Goal: Task Accomplishment & Management: Complete application form

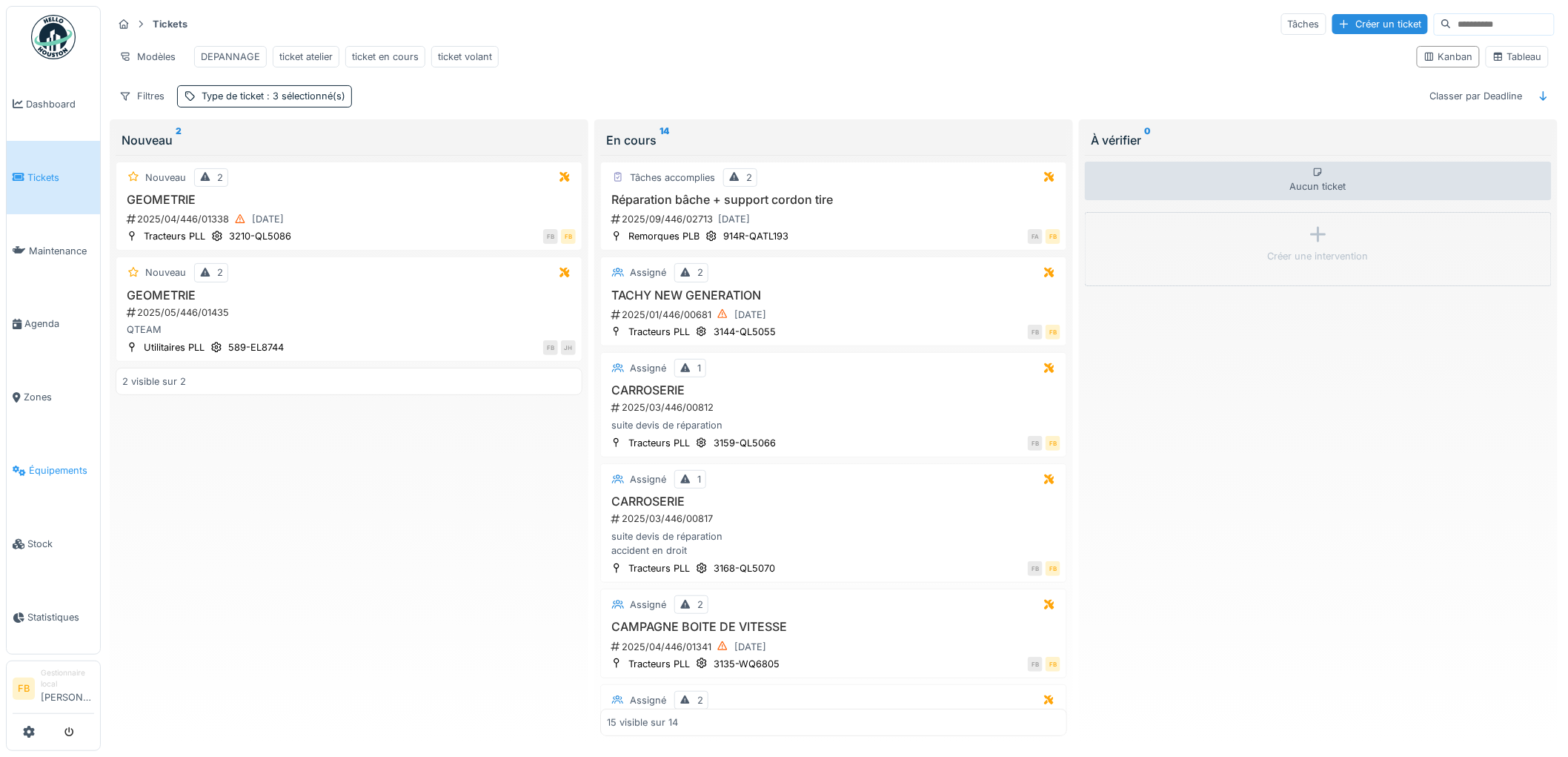
click at [53, 463] on span "Équipements" at bounding box center [60, 470] width 65 height 14
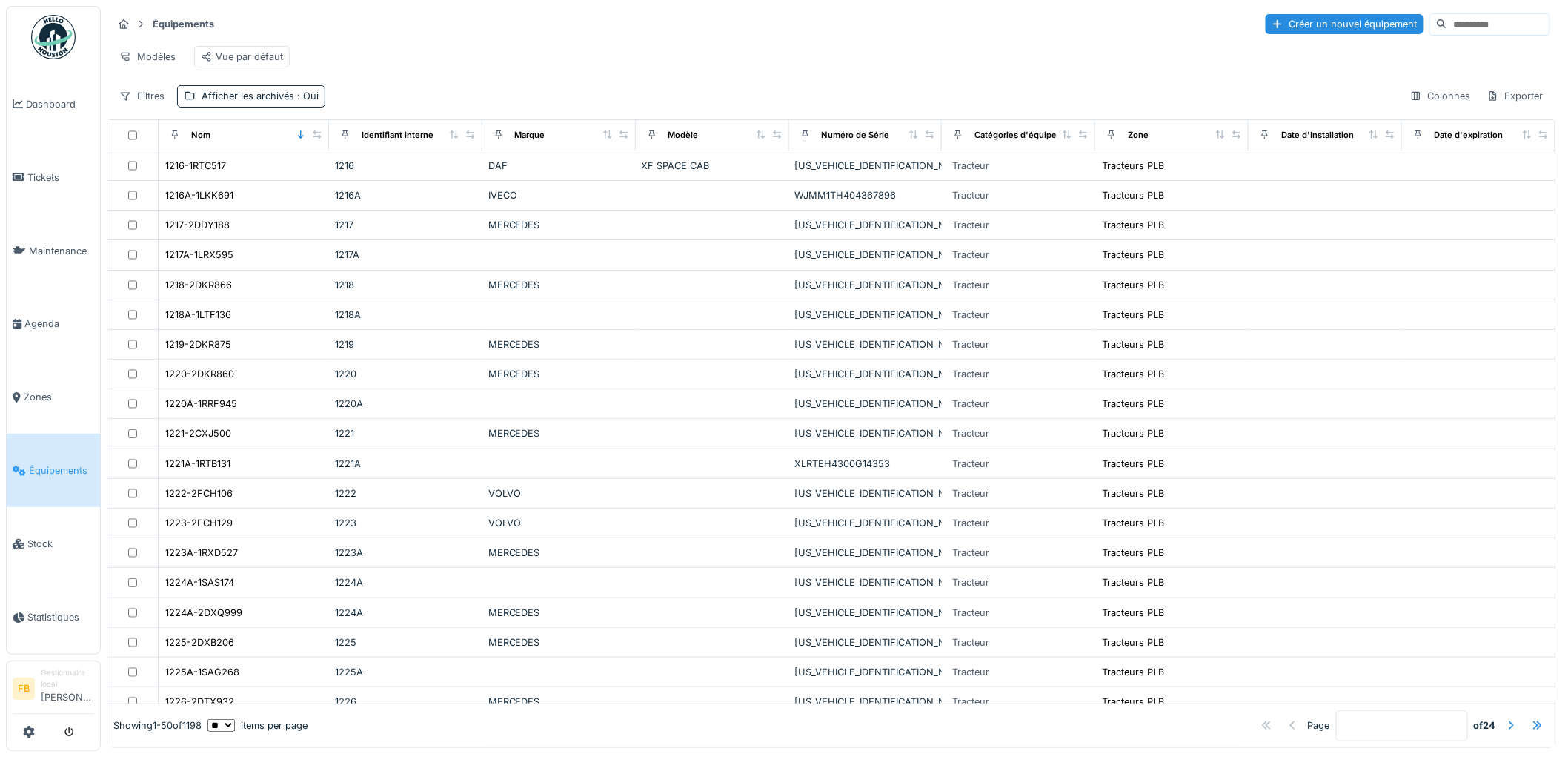
click at [1464, 21] on input at bounding box center [1498, 24] width 102 height 21
type input "******"
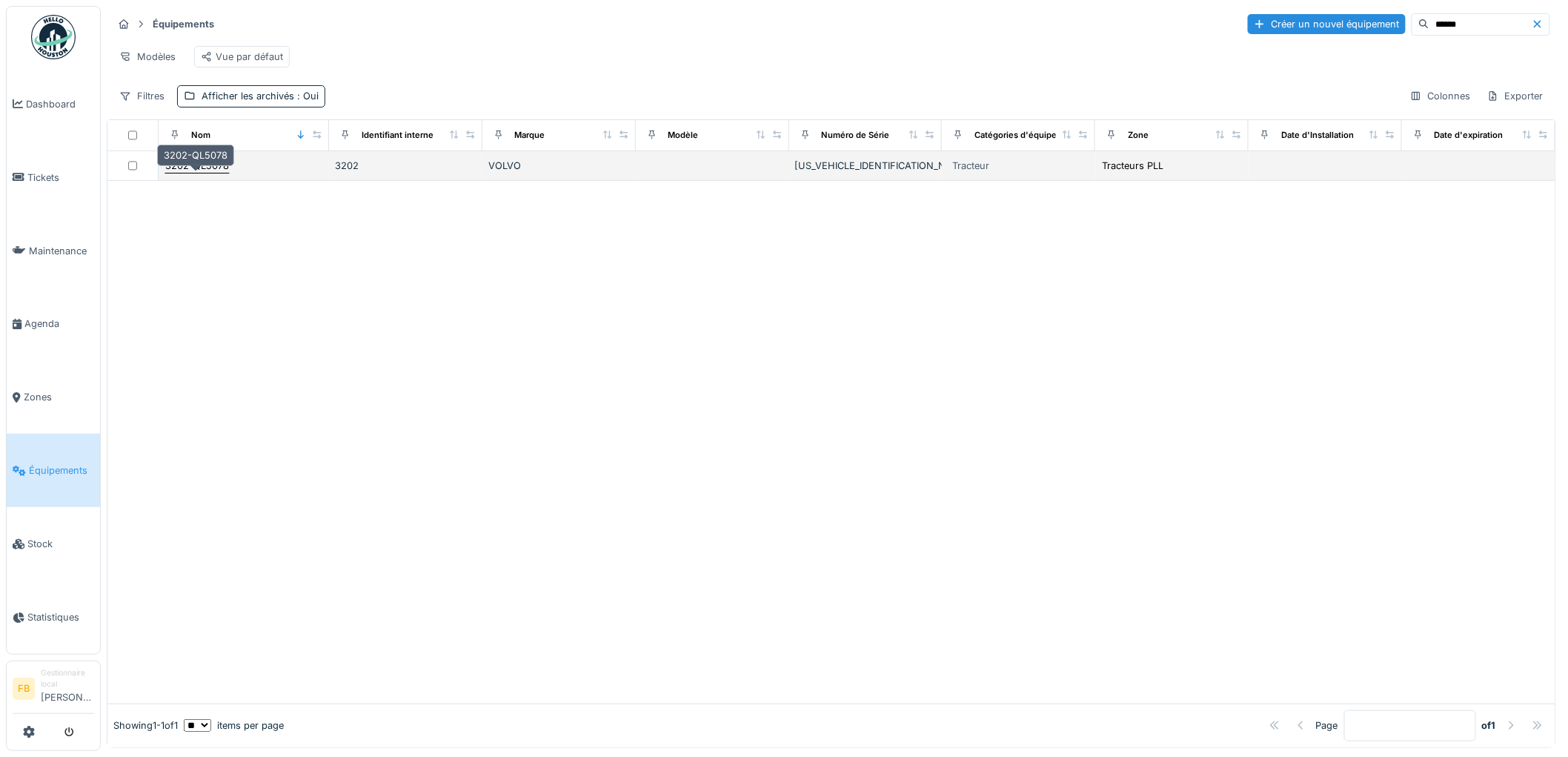
click at [204, 173] on div "3202-QL5078" at bounding box center [197, 166] width 64 height 14
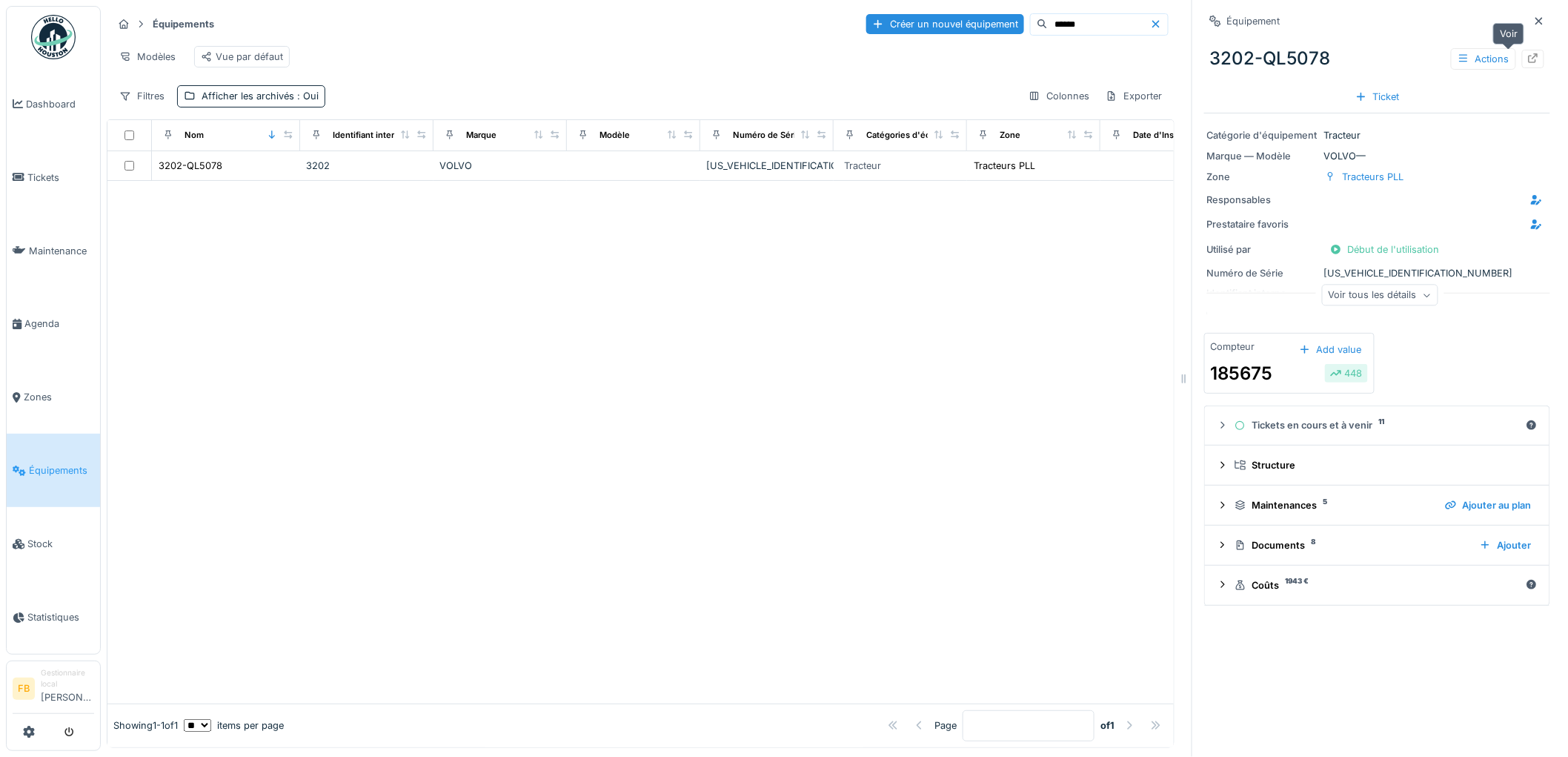
click at [1522, 60] on div at bounding box center [1533, 58] width 22 height 18
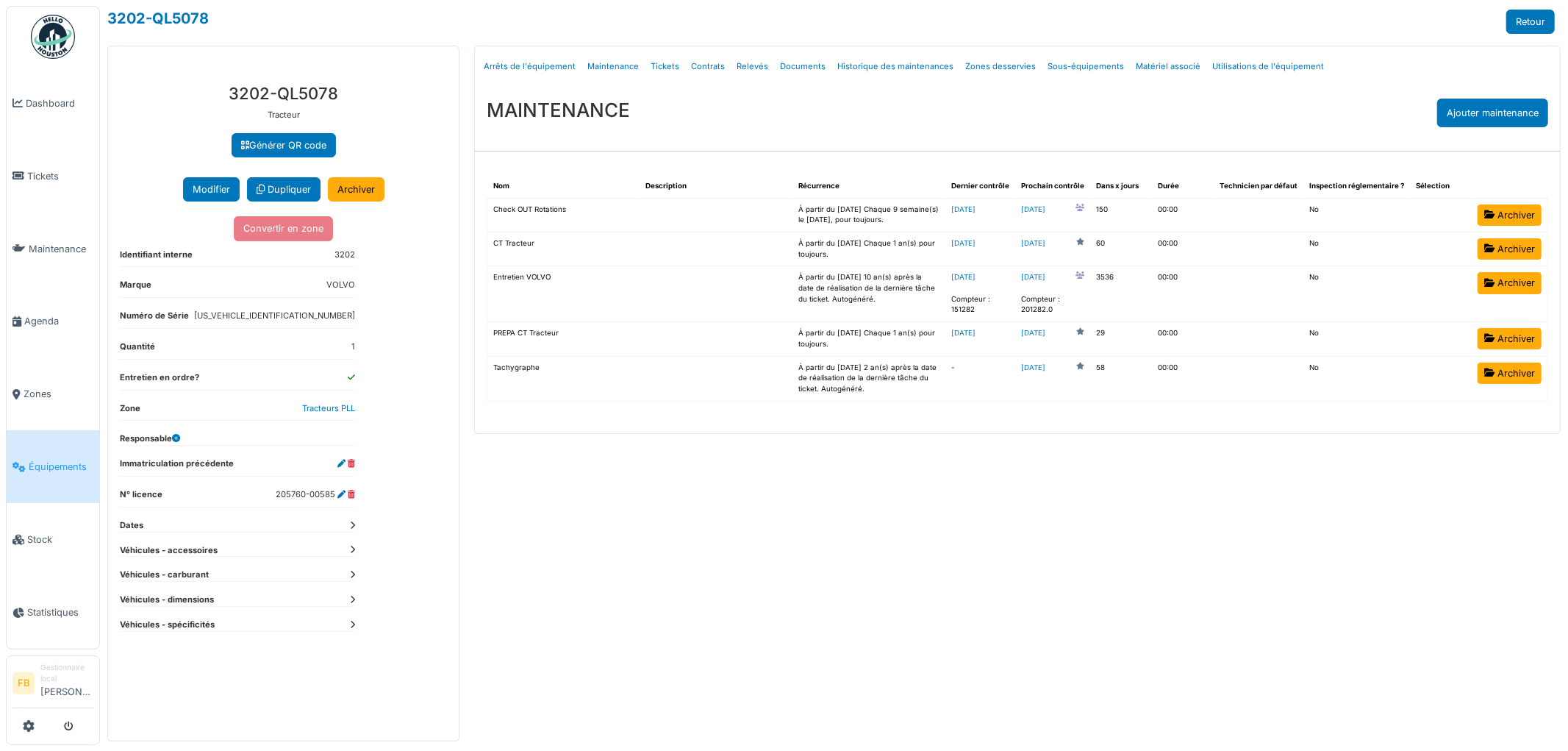
click at [664, 66] on link "Tickets" at bounding box center [664, 66] width 40 height 34
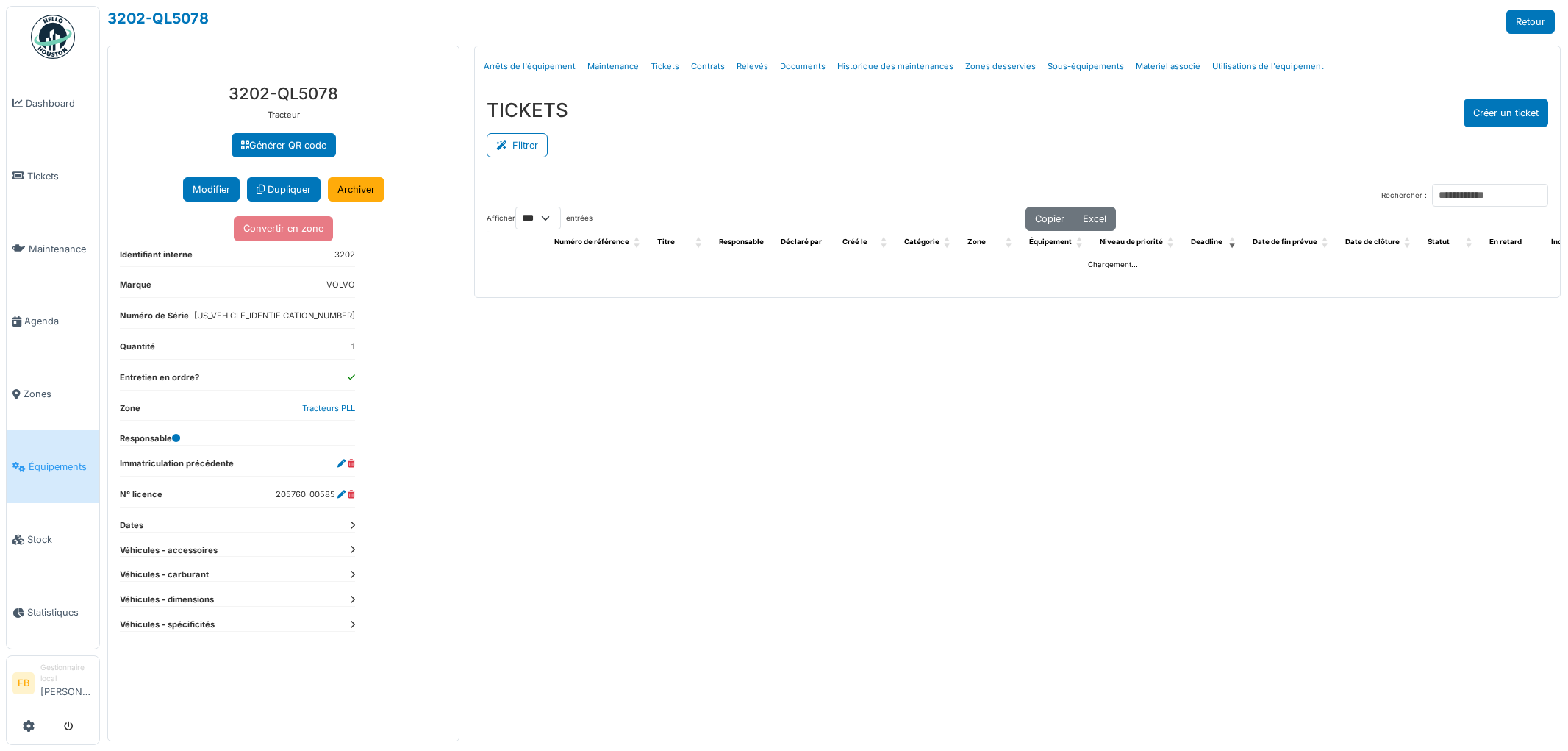
select select "***"
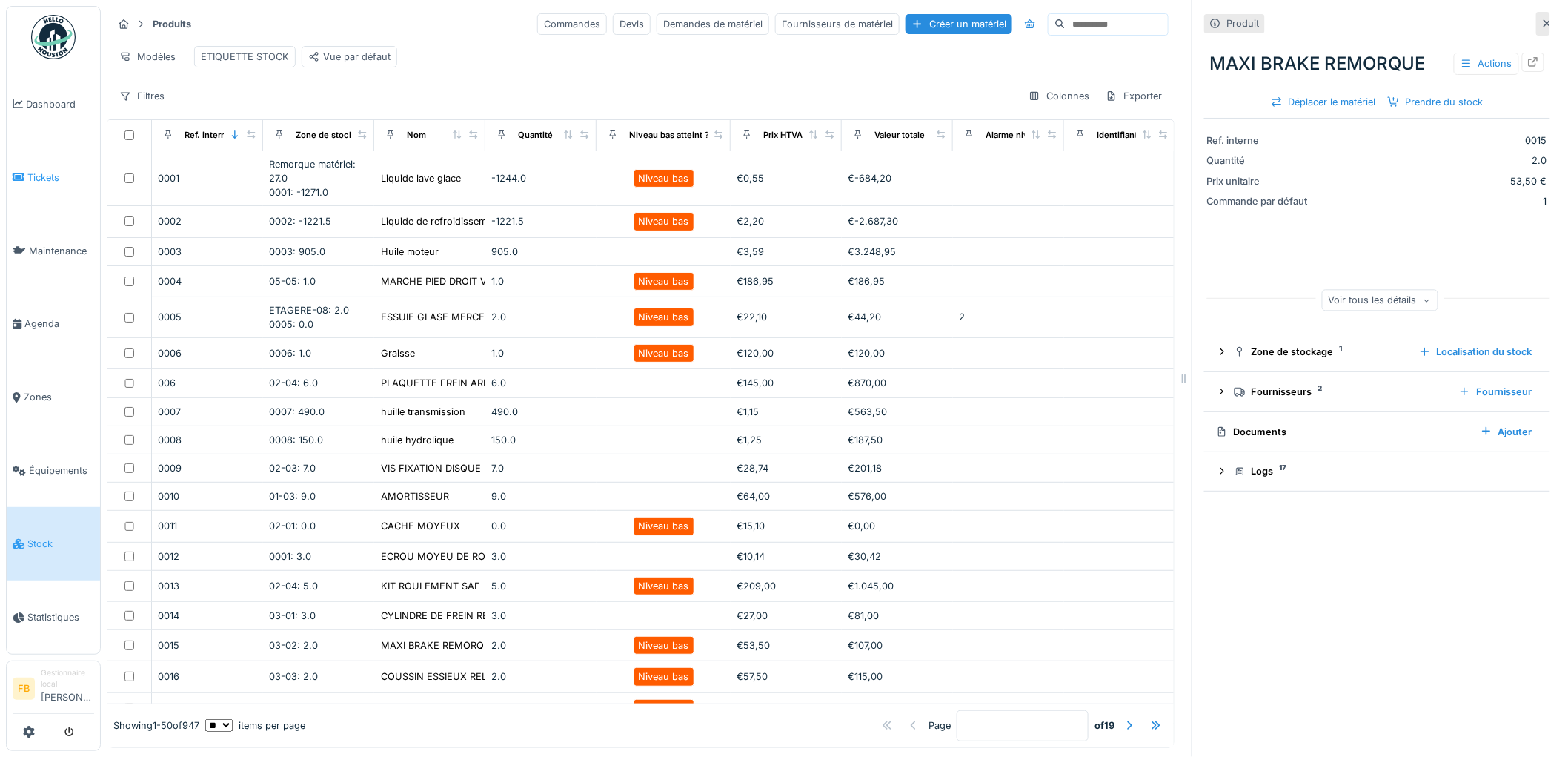
scroll to position [411, 0]
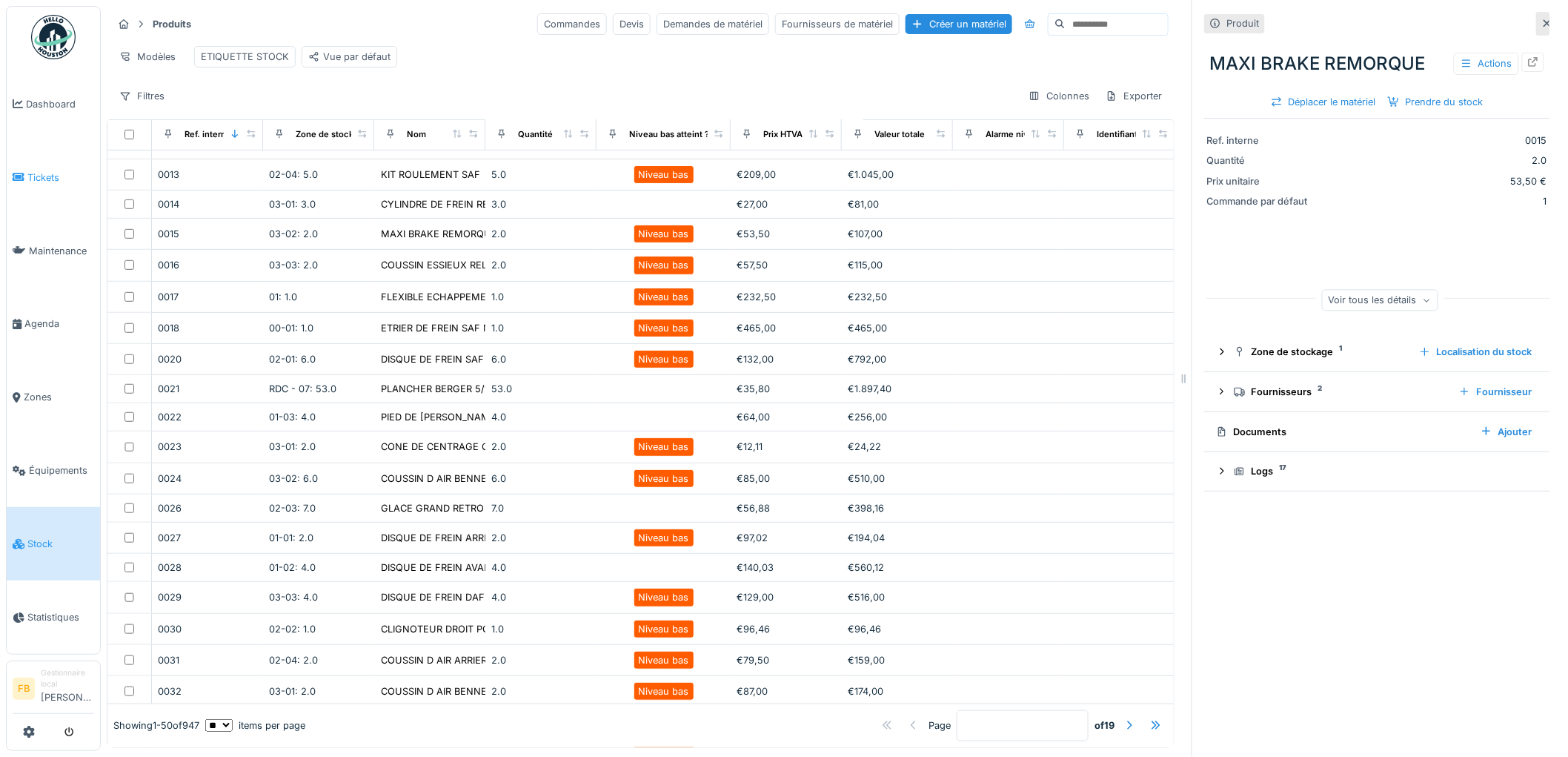
click at [65, 176] on span "Tickets" at bounding box center [60, 177] width 67 height 14
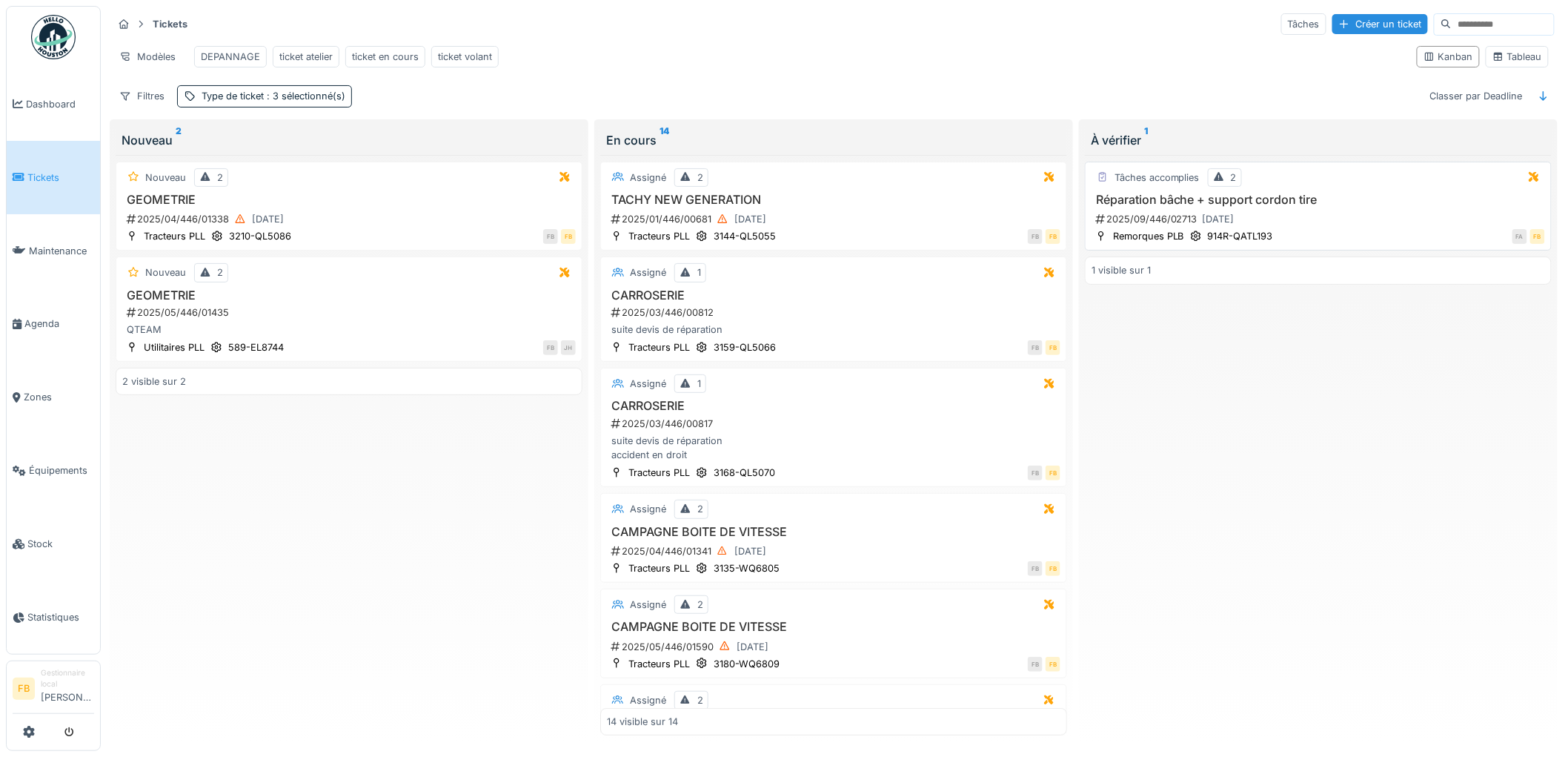
click at [1432, 222] on div "Réparation bâche + support cordon tire 2025/09/446/02713 24/09/2025" at bounding box center [1318, 210] width 454 height 35
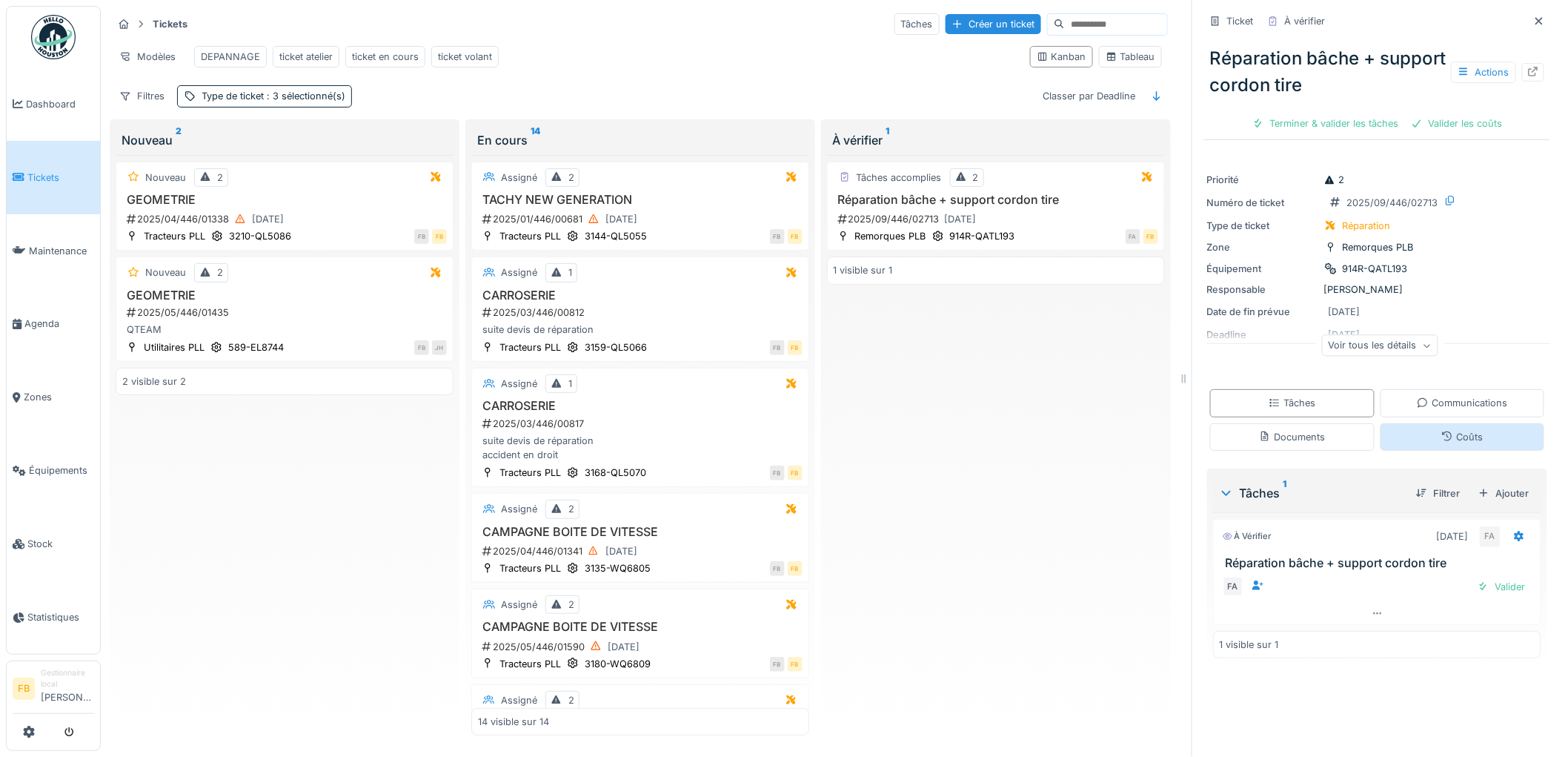
click at [1441, 441] on icon at bounding box center [1447, 436] width 12 height 10
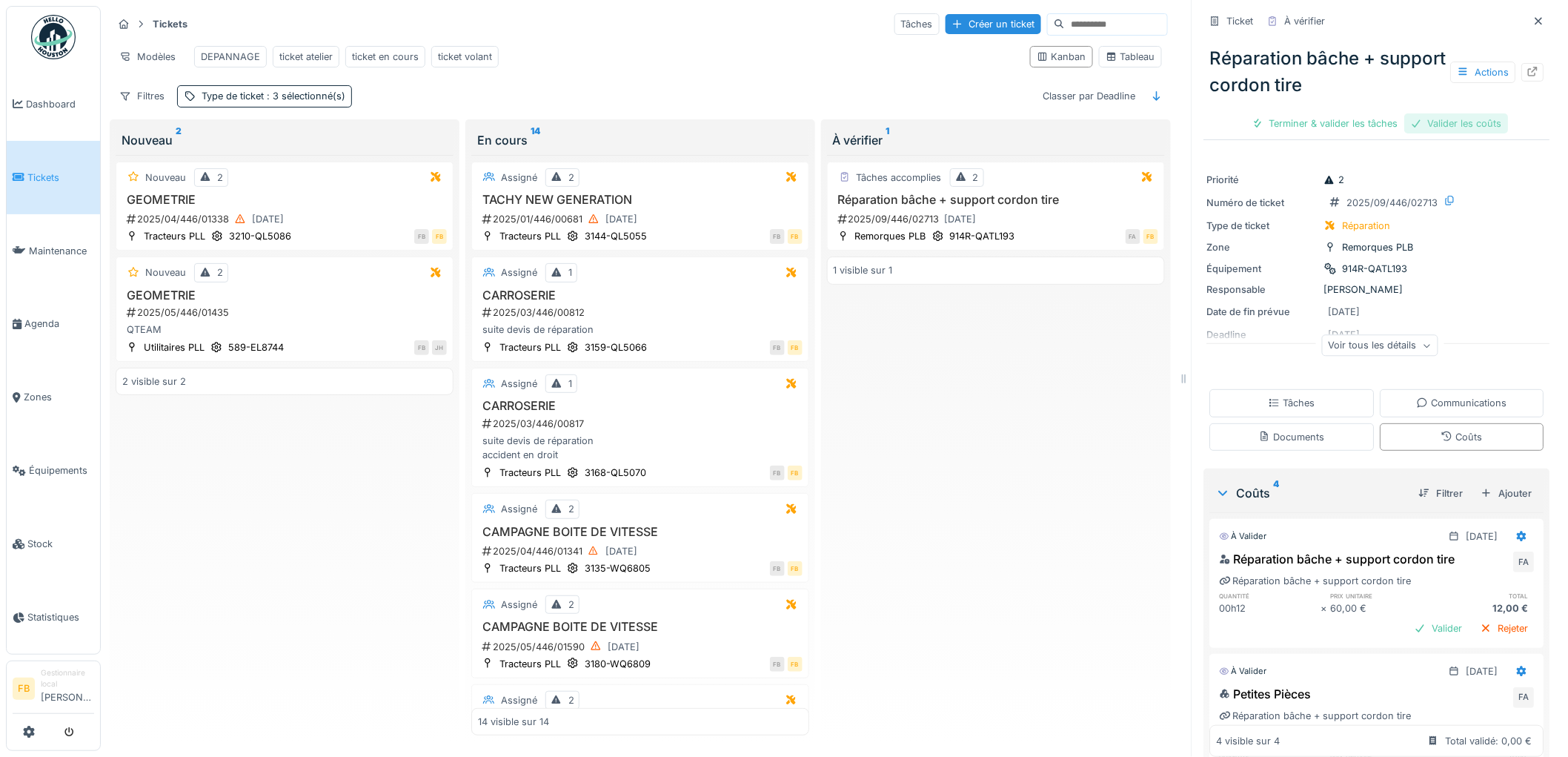
click at [1436, 113] on div "Valider les coûts" at bounding box center [1457, 123] width 104 height 20
click at [1516, 531] on icon at bounding box center [1522, 536] width 12 height 10
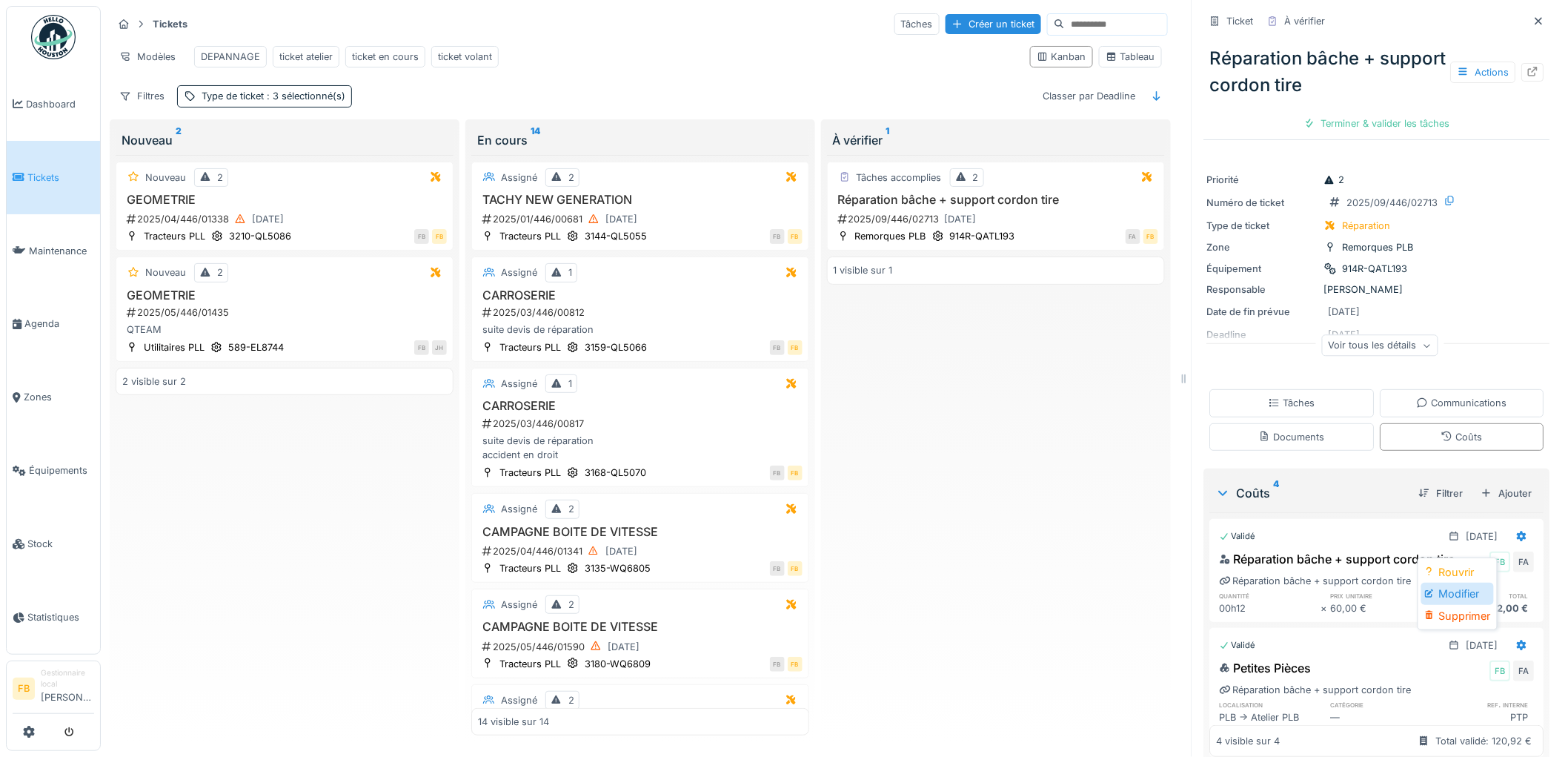
click at [1466, 587] on div "Modifier" at bounding box center [1457, 594] width 72 height 22
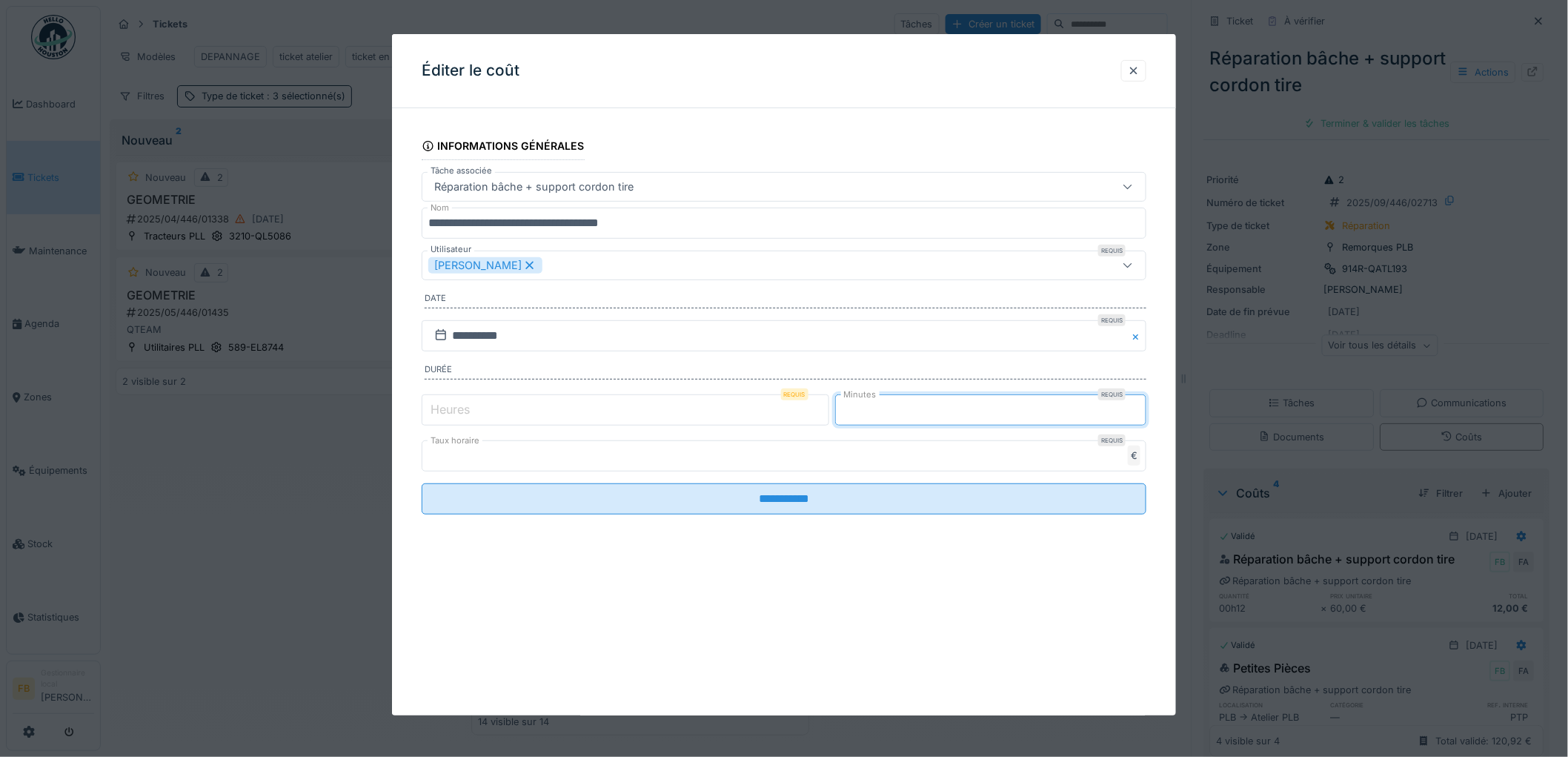
drag, startPoint x: 889, startPoint y: 415, endPoint x: 835, endPoint y: 419, distance: 54.1
click at [835, 419] on div "Heures Requis * Minutes Requis **" at bounding box center [784, 410] width 725 height 37
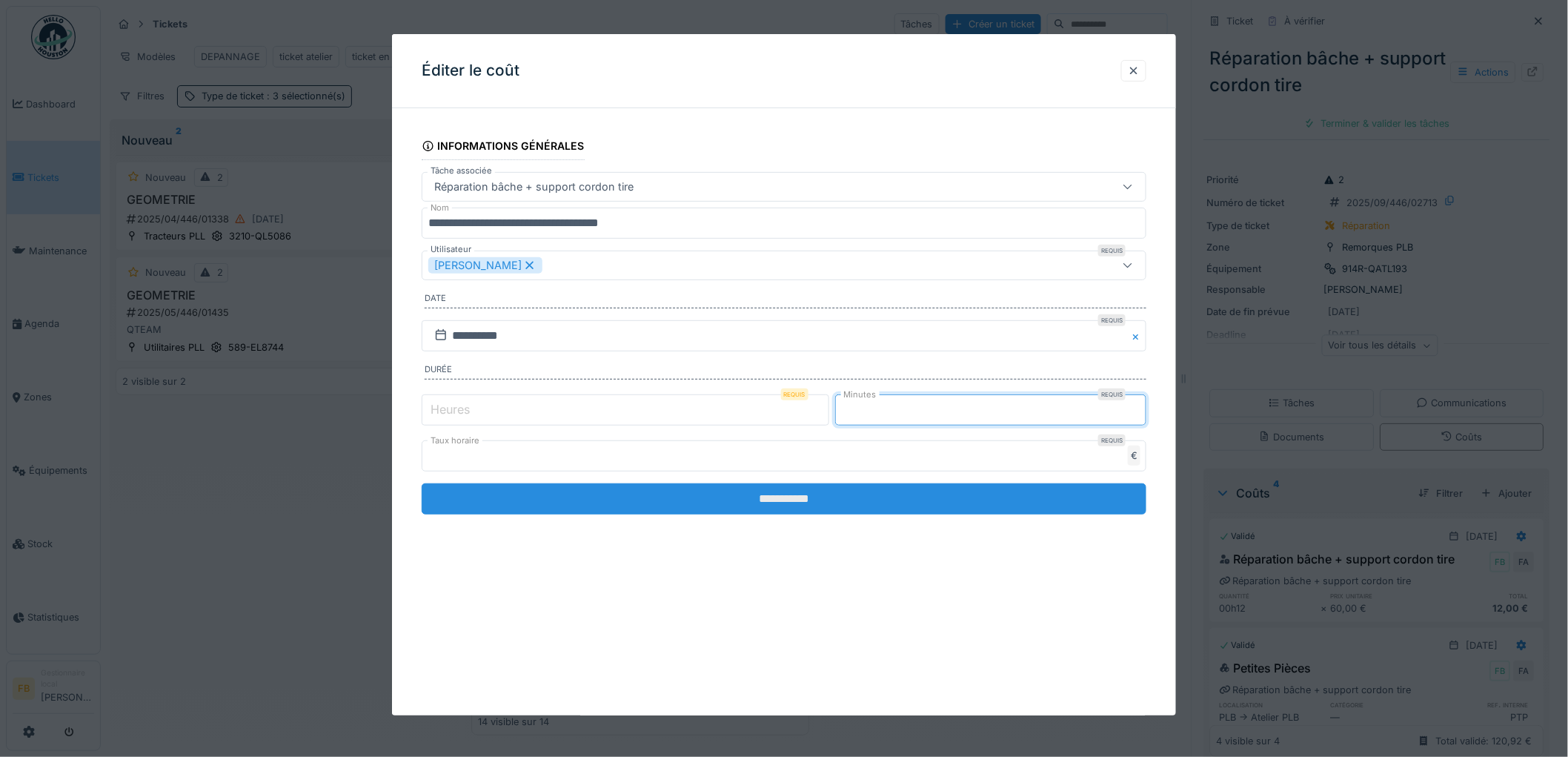
type input "**"
click at [908, 506] on input "**********" at bounding box center [784, 499] width 725 height 31
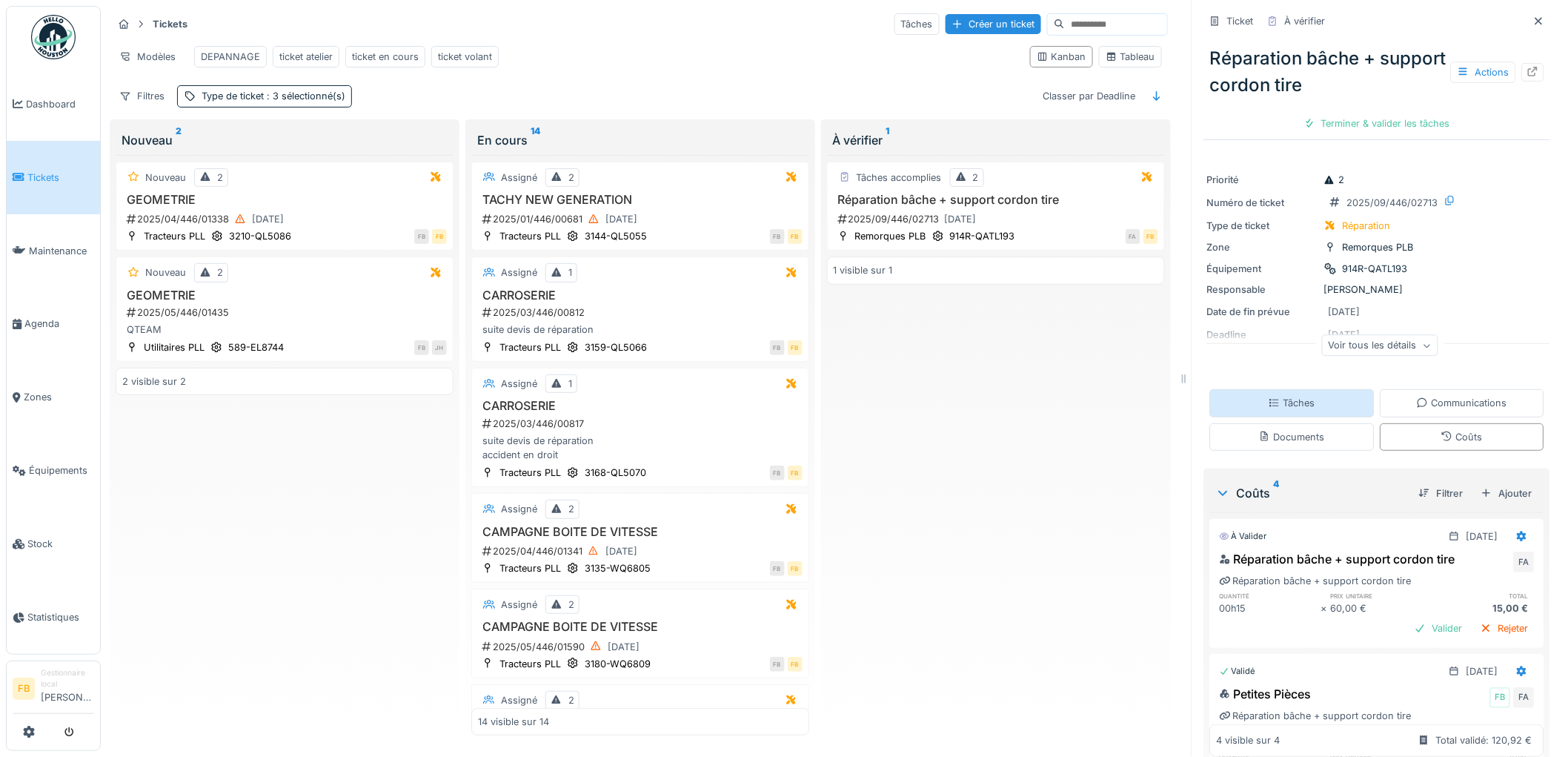
click at [1285, 389] on div "Tâches" at bounding box center [1292, 403] width 164 height 28
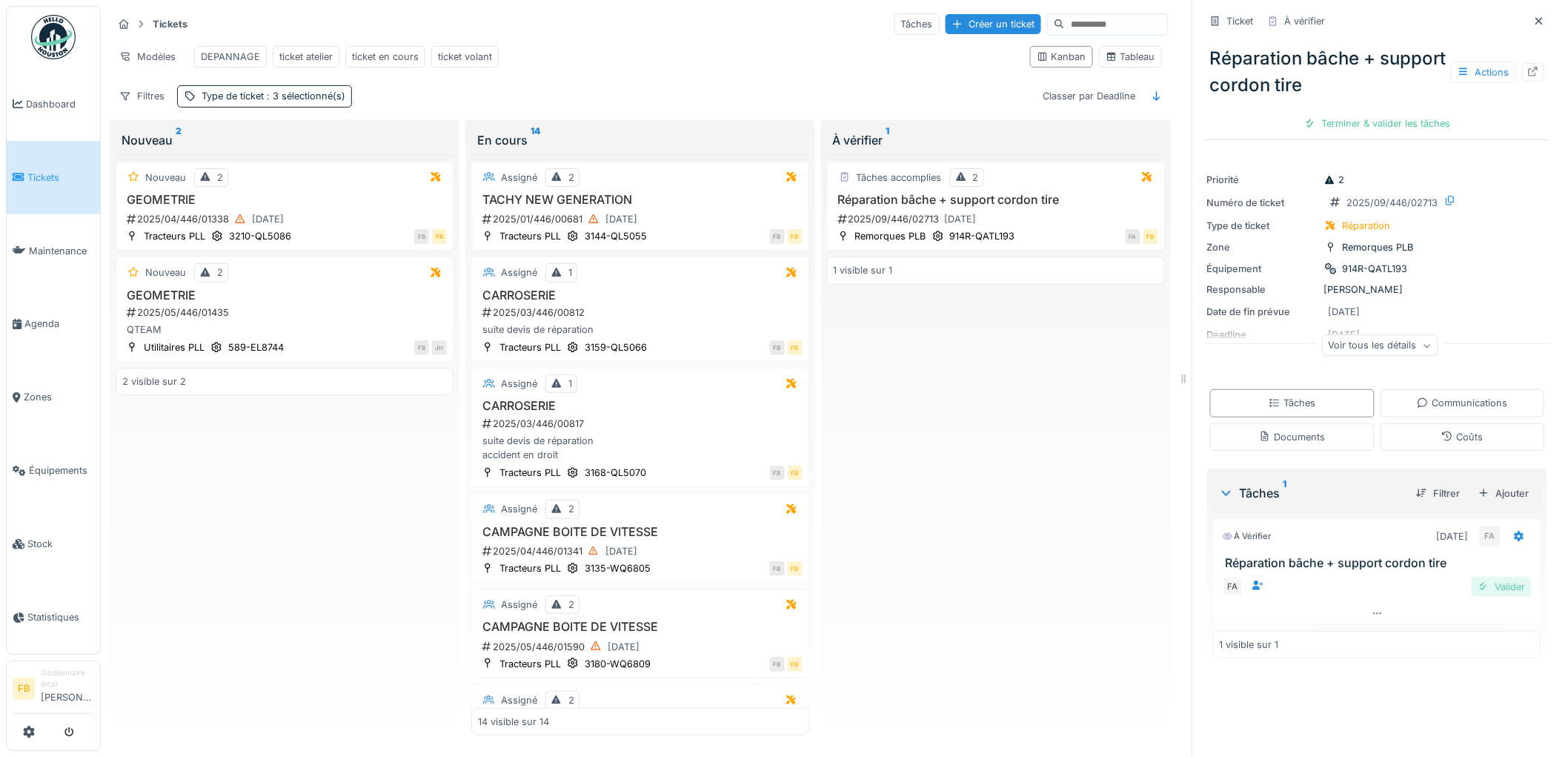
click at [1489, 576] on div "Valider" at bounding box center [1501, 586] width 60 height 20
click at [1354, 113] on div "Valider les coûts" at bounding box center [1378, 123] width 104 height 20
click at [1416, 113] on div "Approuver et clôturer le ticket" at bounding box center [1452, 123] width 164 height 20
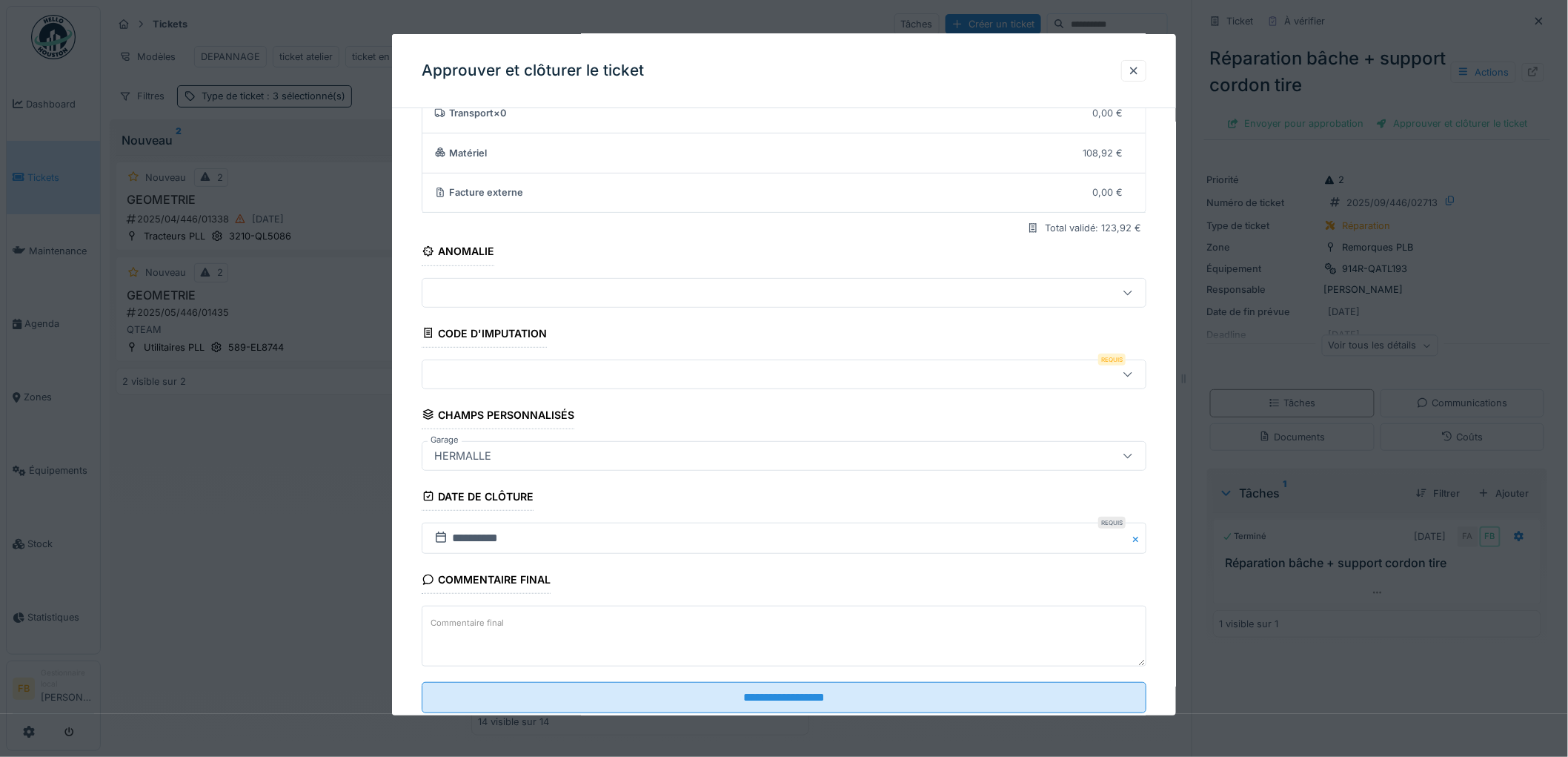
scroll to position [143, 0]
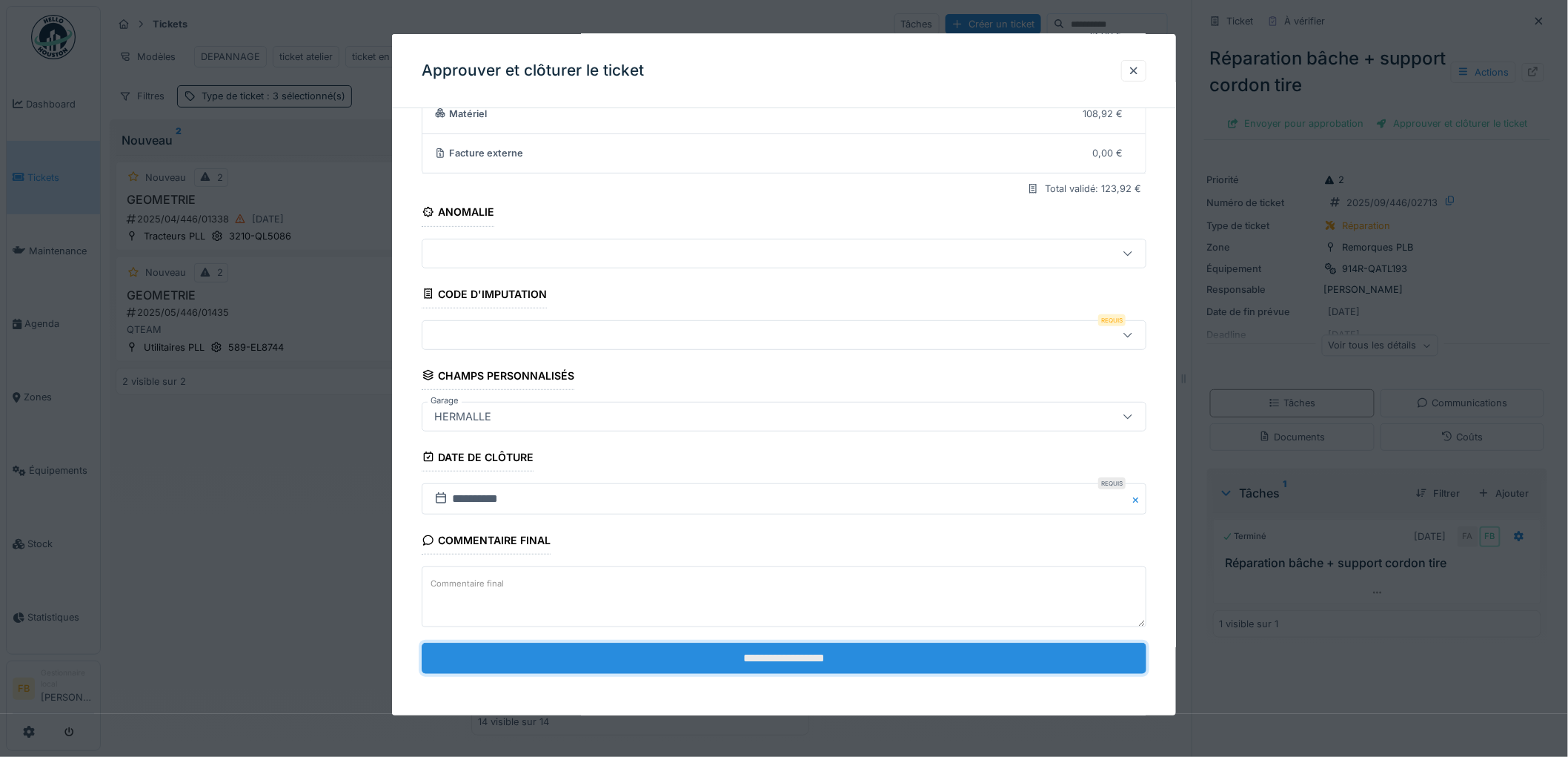
click at [639, 654] on input "**********" at bounding box center [784, 658] width 725 height 31
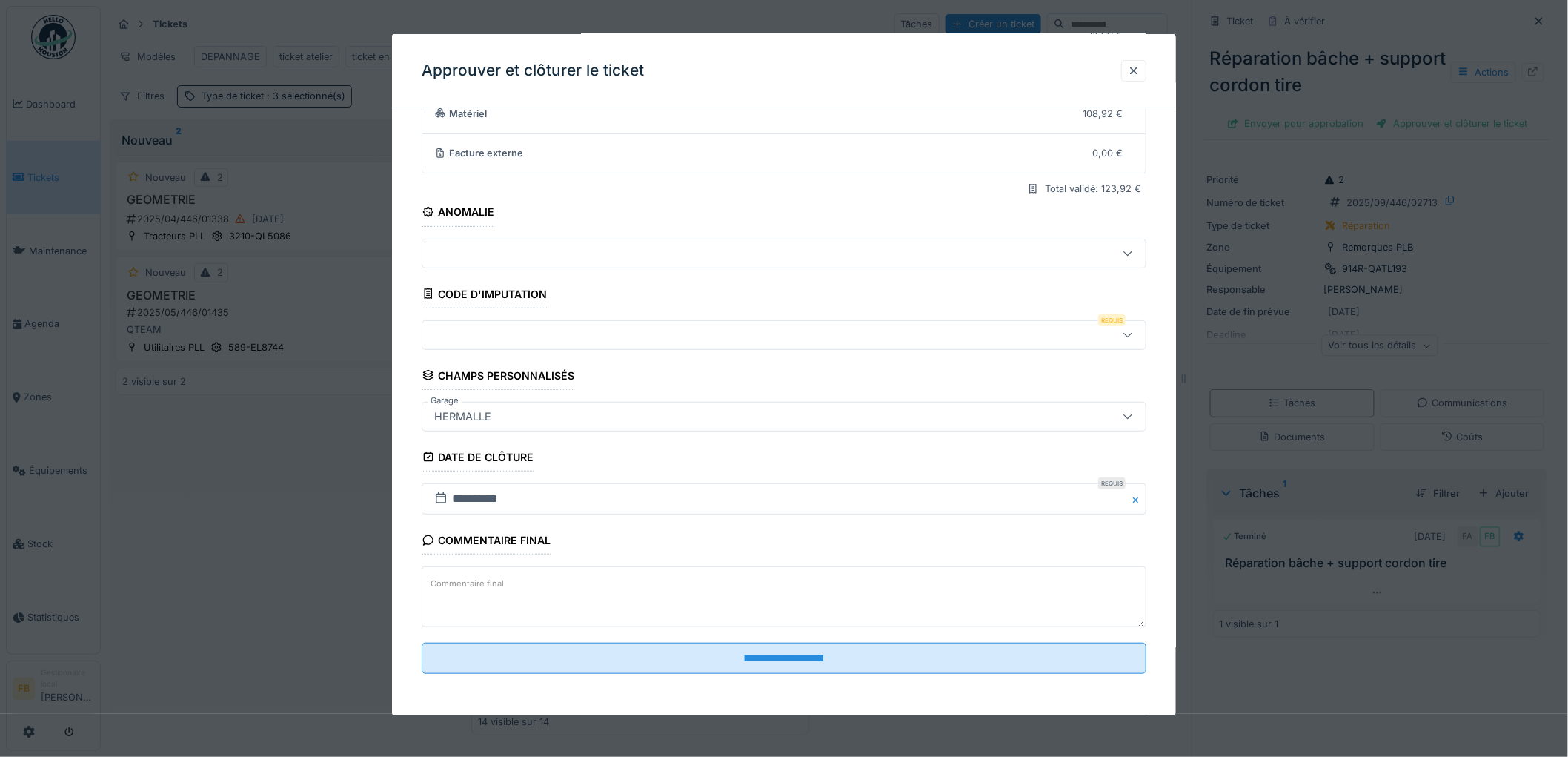
click at [479, 340] on div at bounding box center [742, 334] width 628 height 16
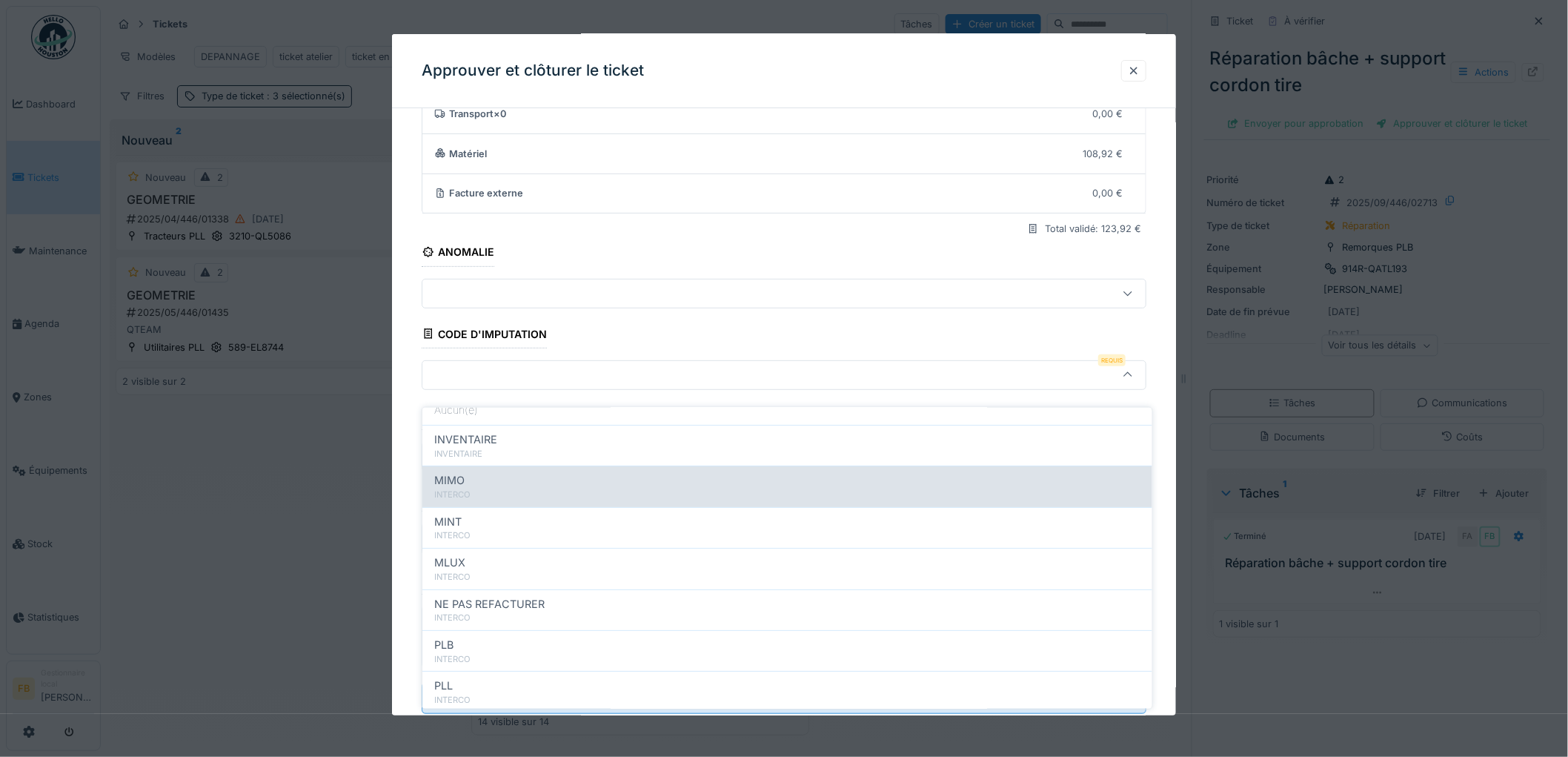
scroll to position [132, 0]
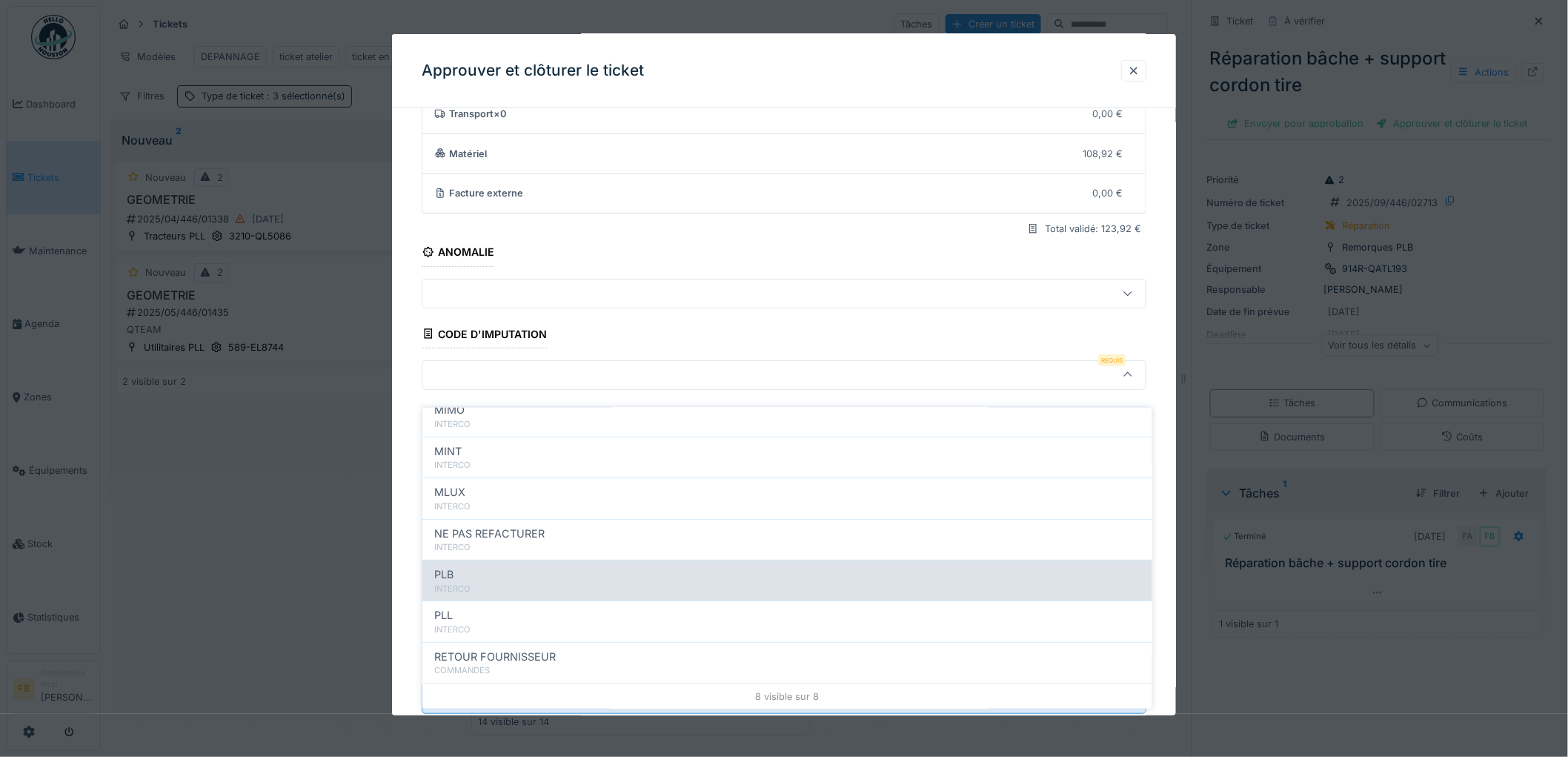
click at [521, 582] on div "INTERCO" at bounding box center [787, 588] width 706 height 13
type input "***"
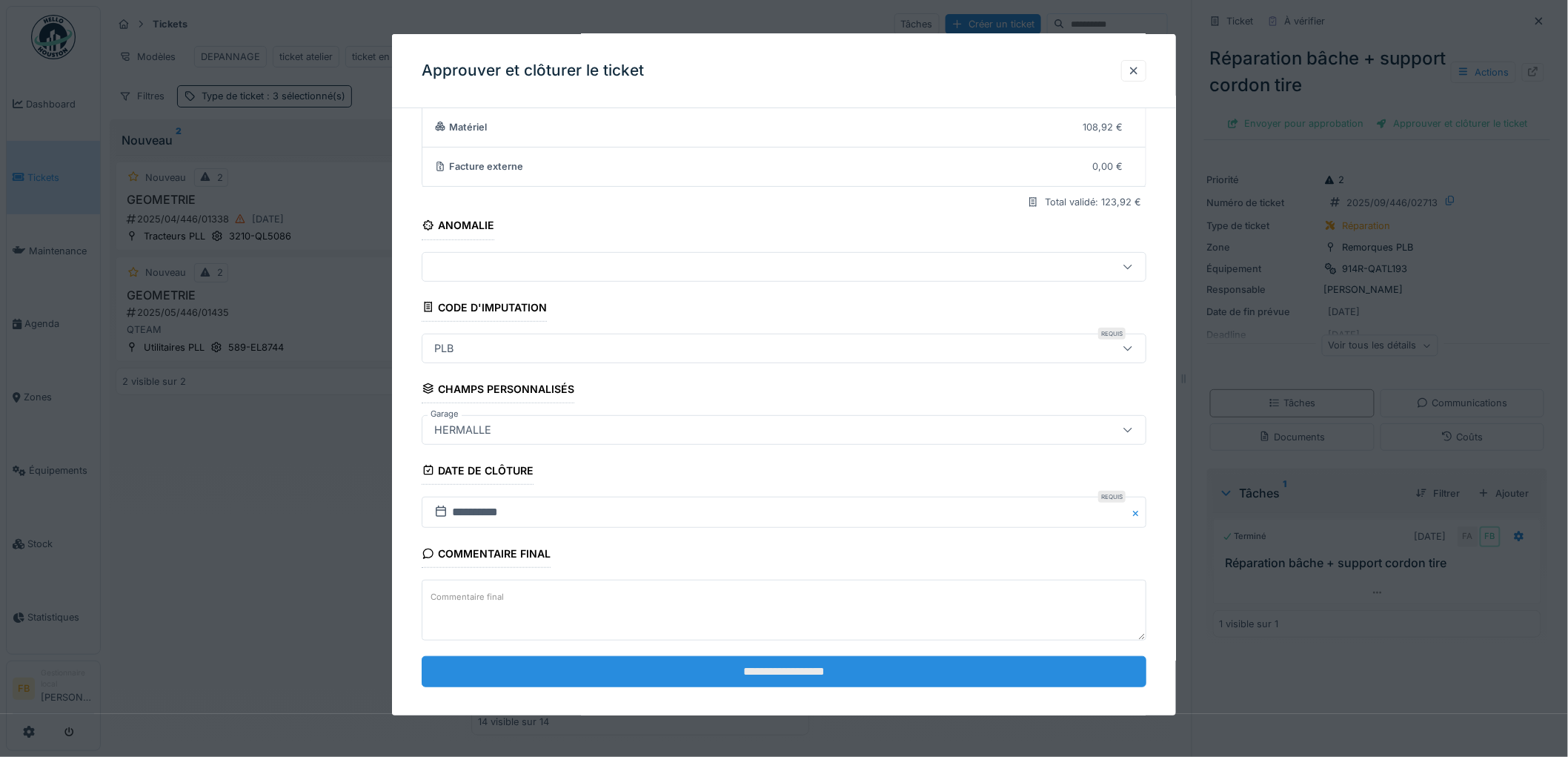
scroll to position [143, 0]
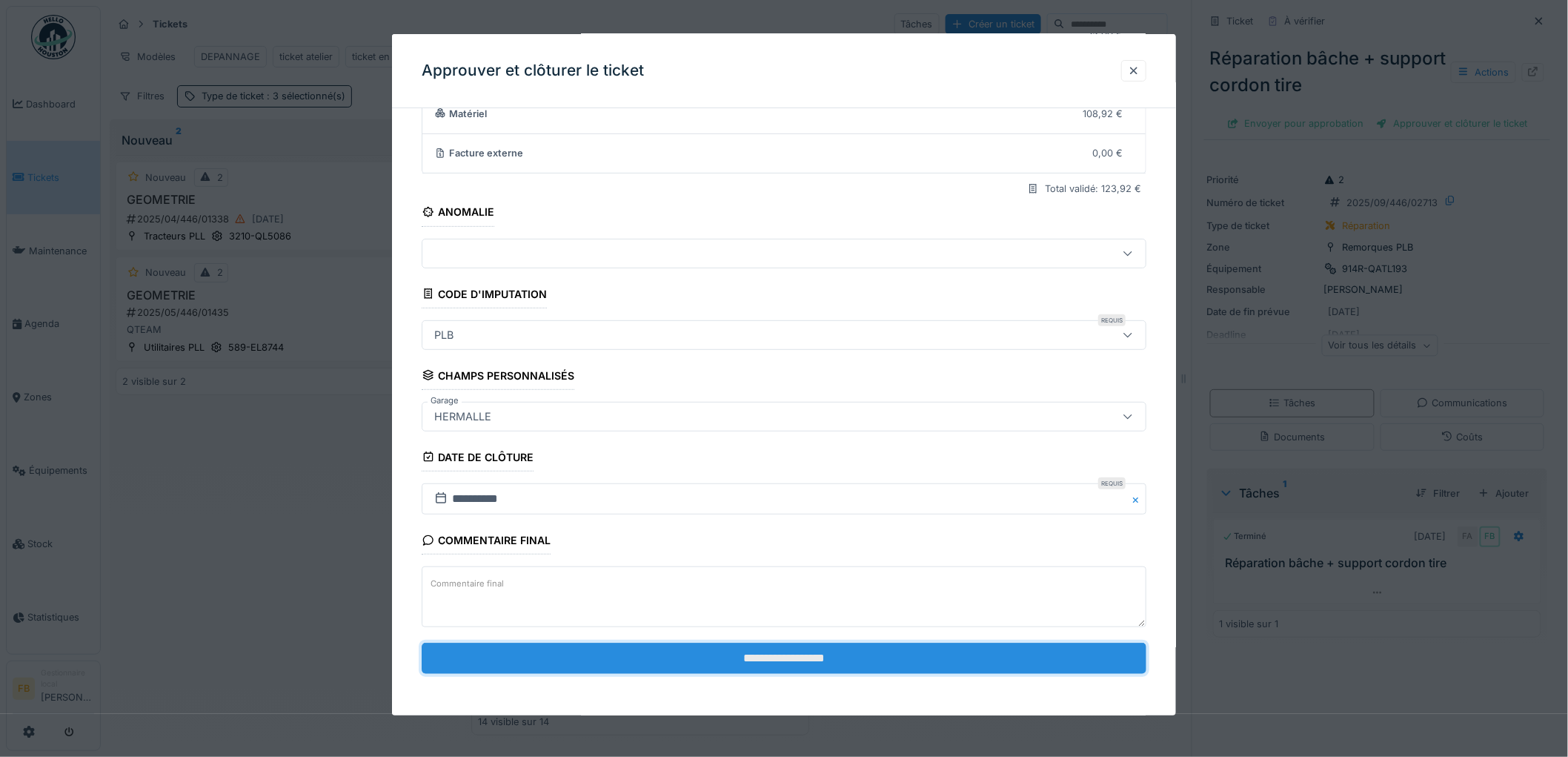
click at [772, 667] on input "**********" at bounding box center [784, 658] width 725 height 31
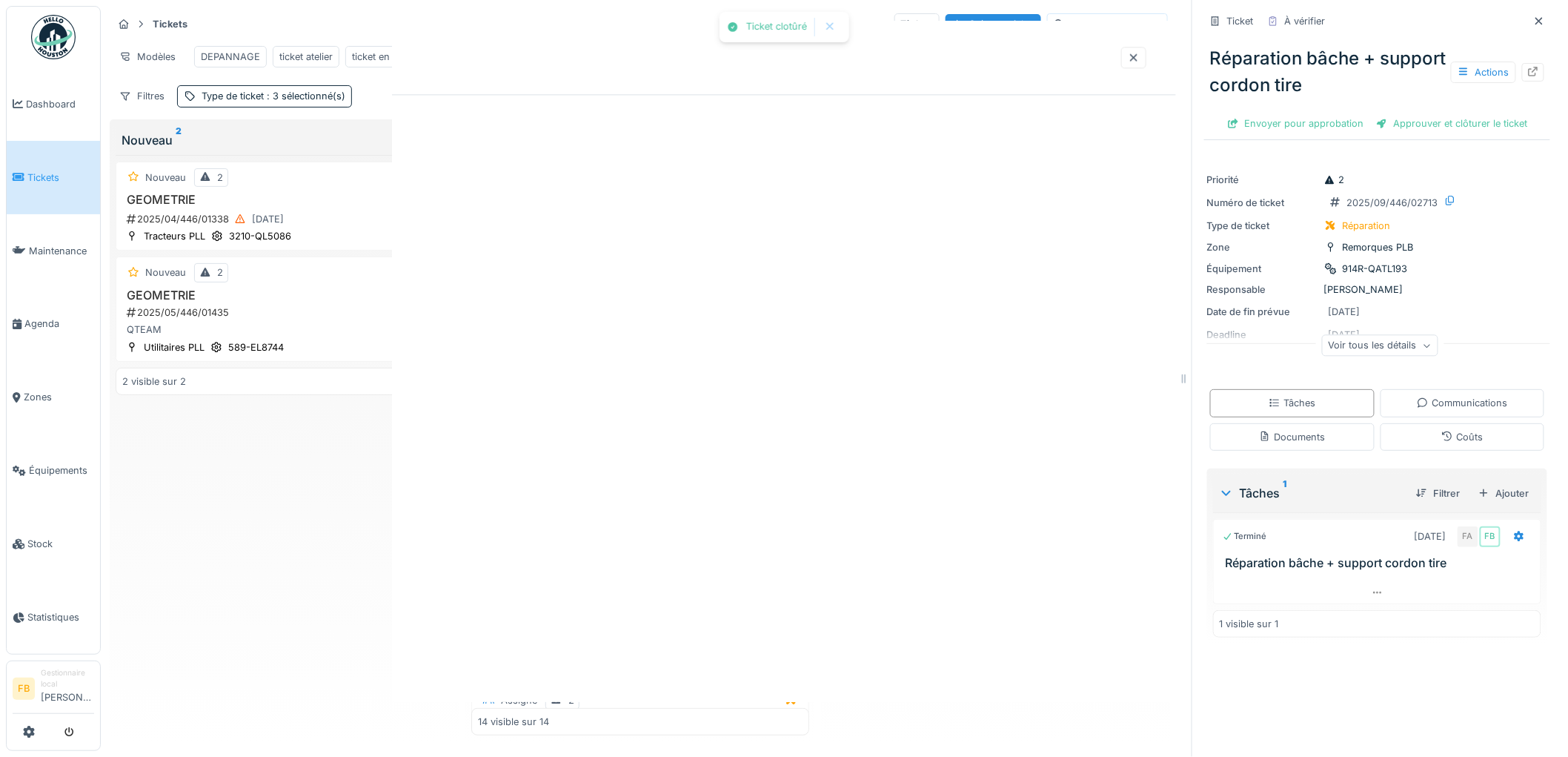
scroll to position [0, 0]
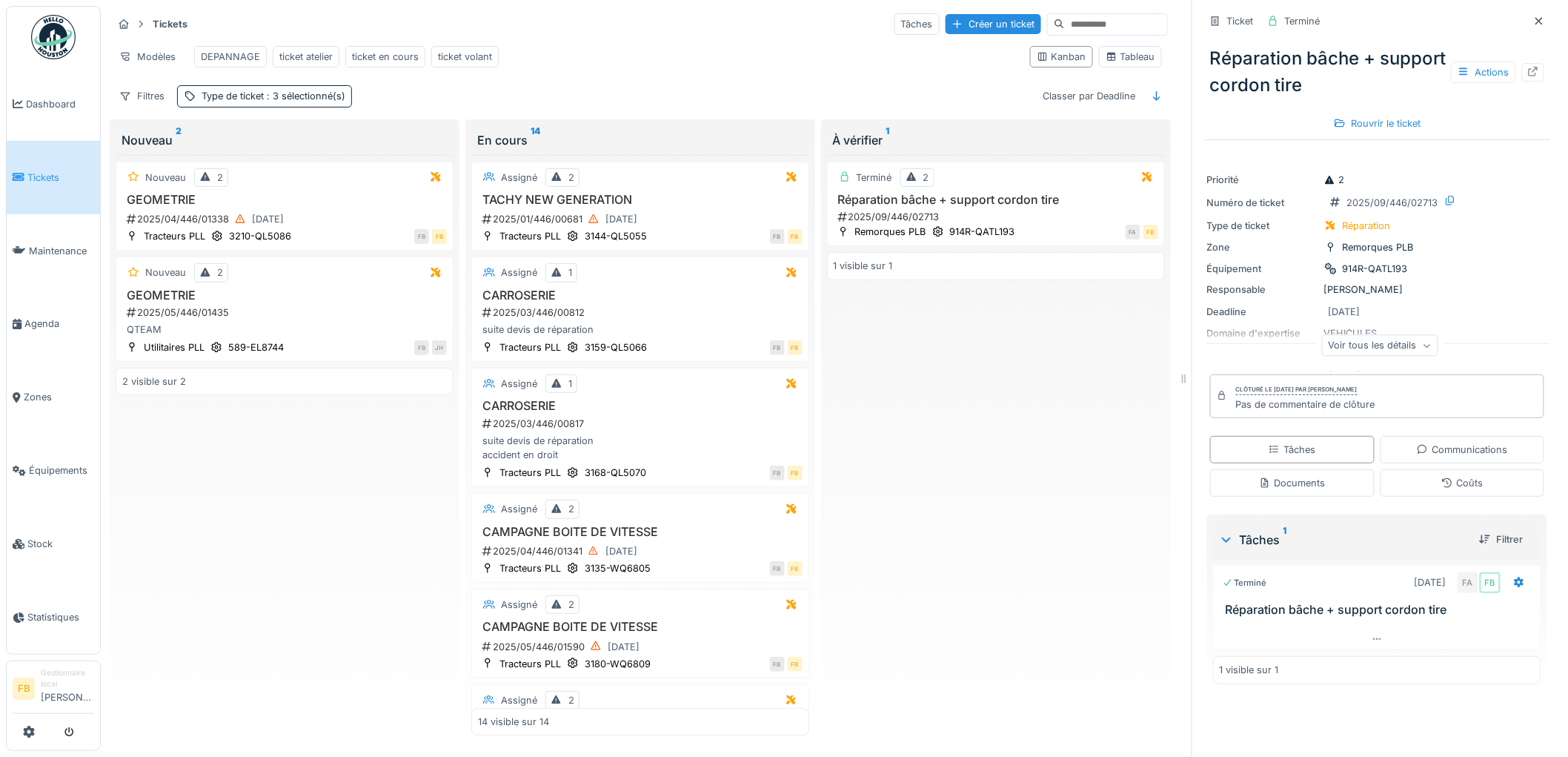
click at [62, 178] on span "Tickets" at bounding box center [60, 177] width 67 height 14
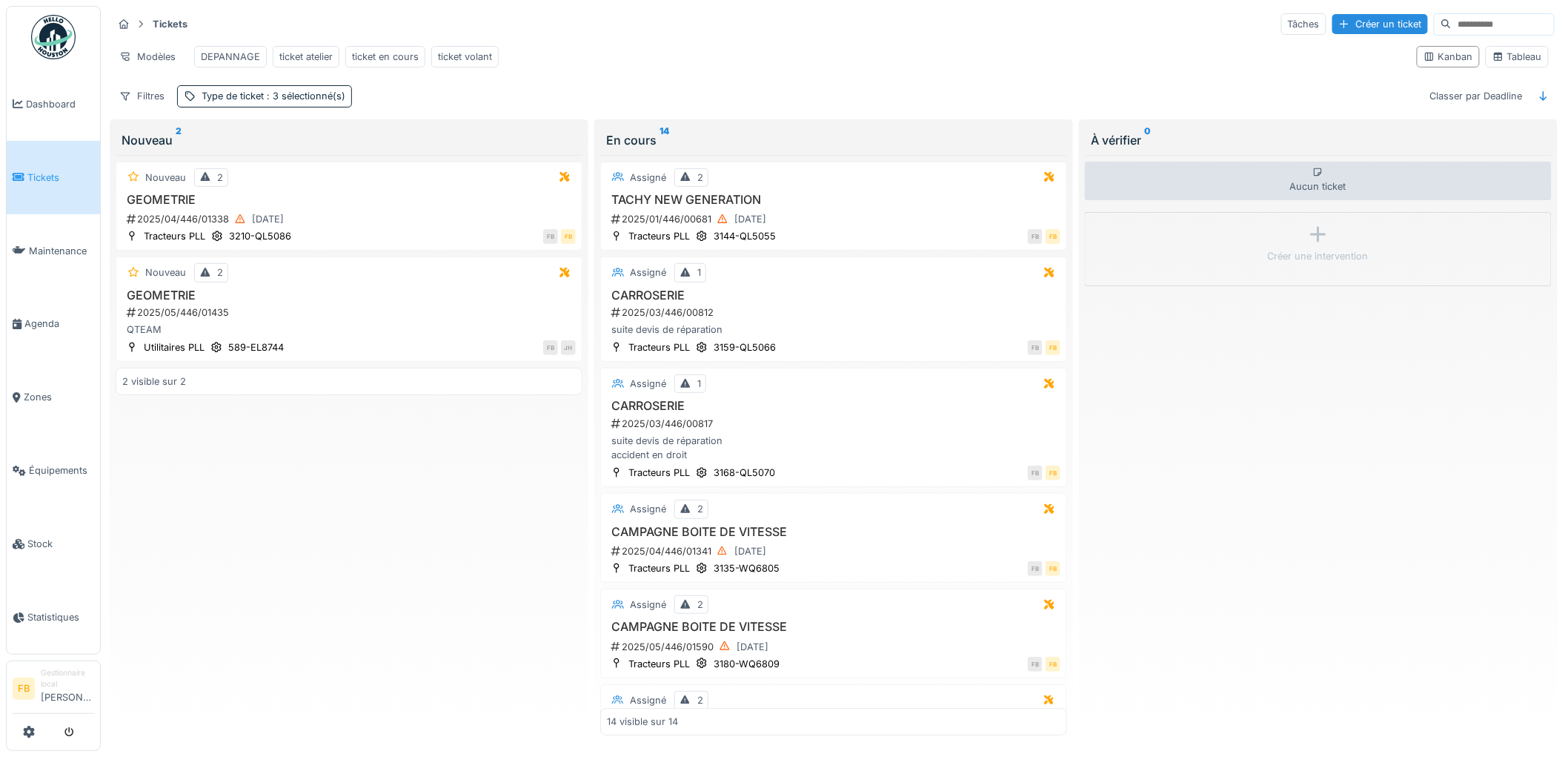
click at [49, 186] on link "Tickets" at bounding box center [54, 177] width 93 height 73
click at [22, 175] on icon at bounding box center [19, 177] width 12 height 10
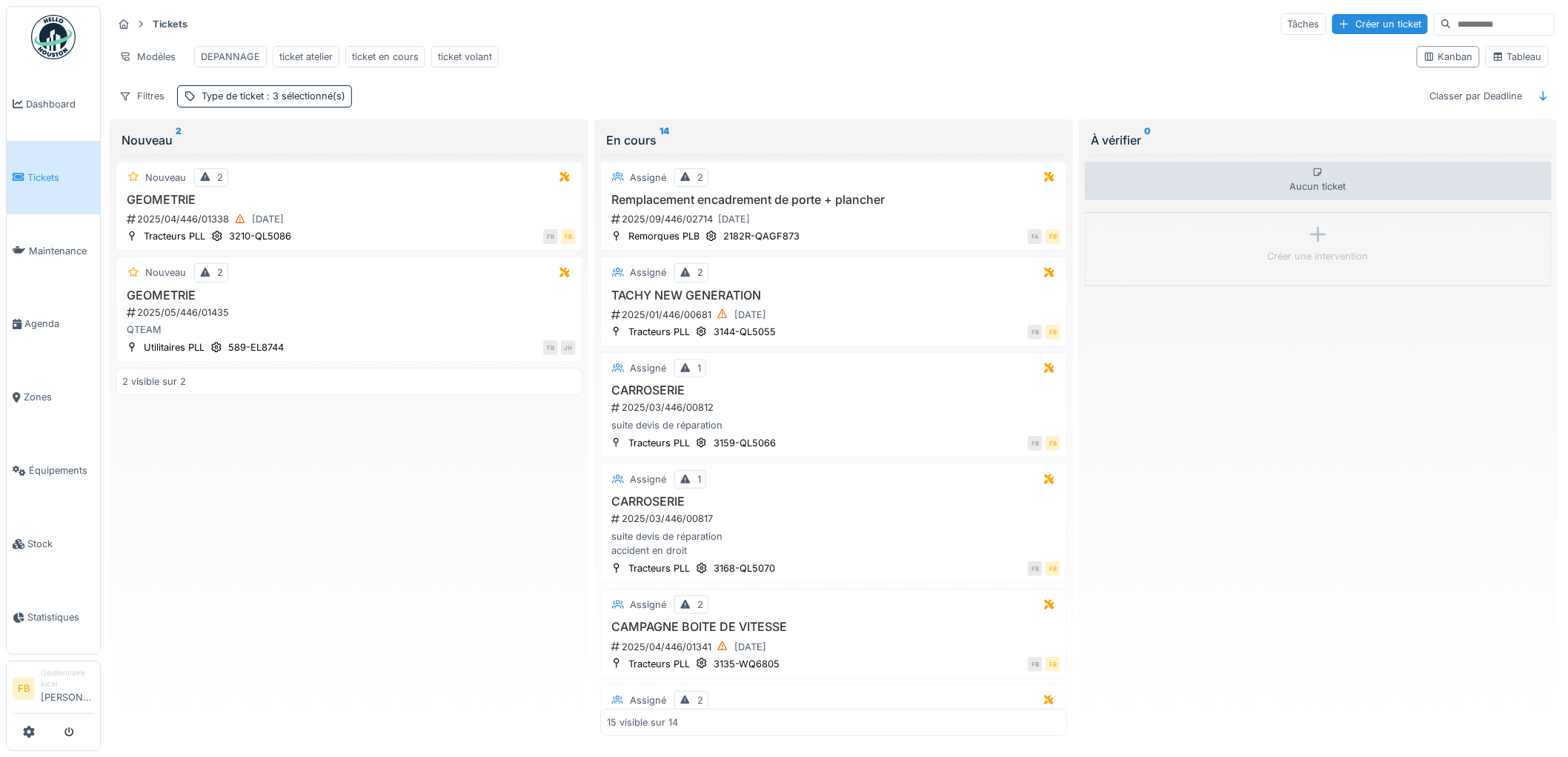
click at [82, 179] on span "Tickets" at bounding box center [60, 177] width 67 height 14
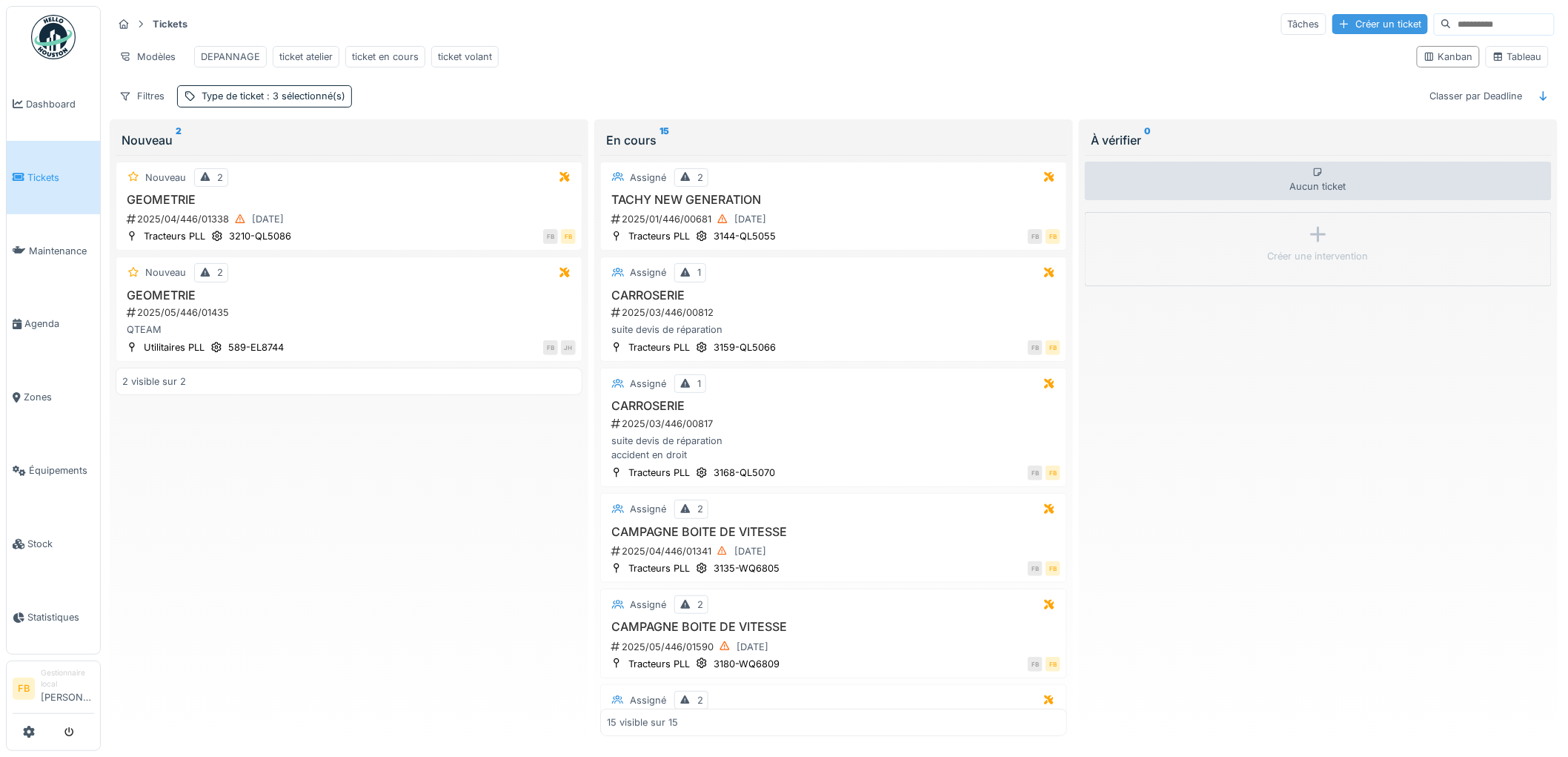
click at [1332, 23] on div "Créer un ticket" at bounding box center [1380, 23] width 96 height 20
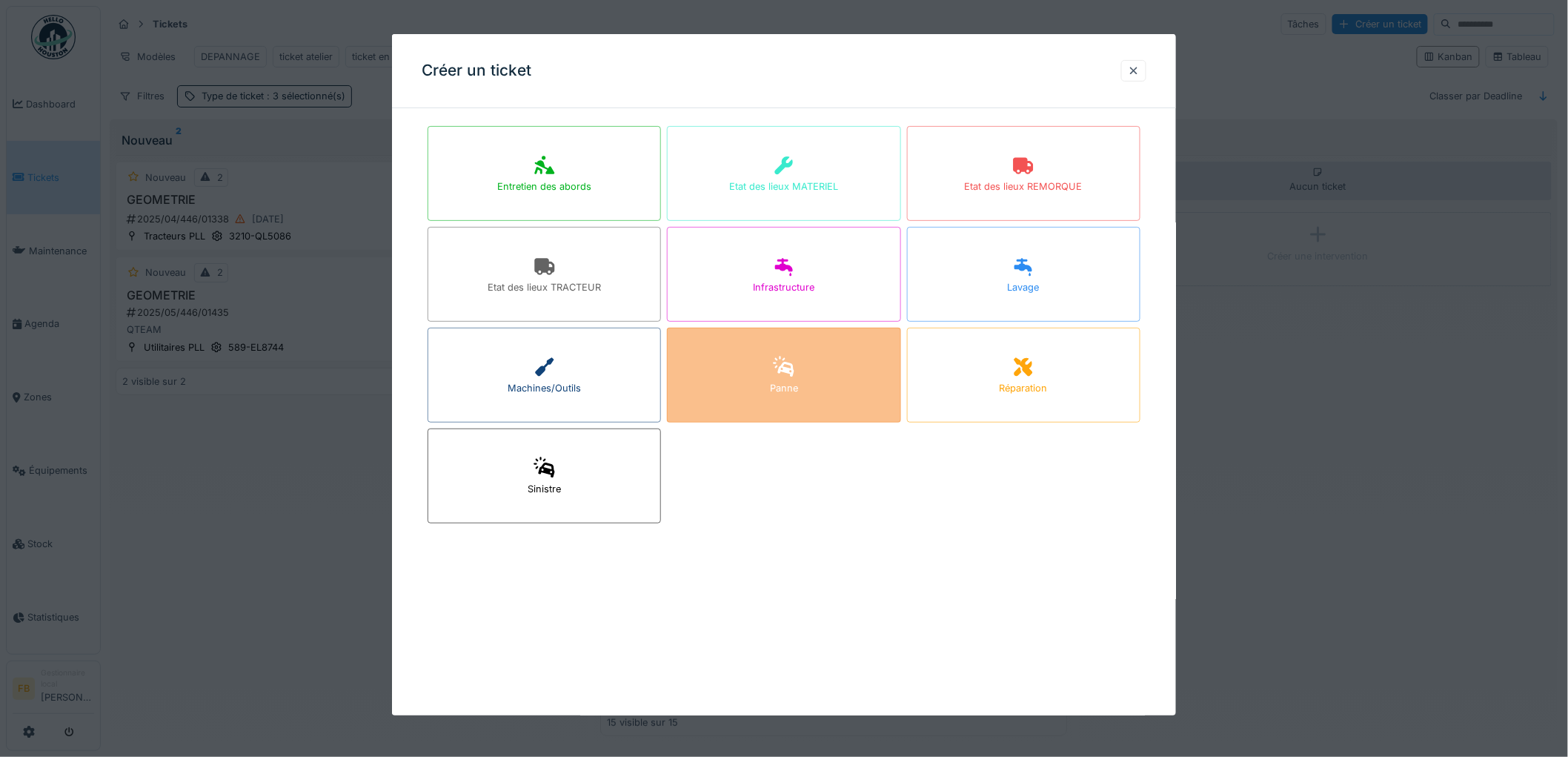
click at [777, 381] on div "Panne" at bounding box center [784, 388] width 29 height 14
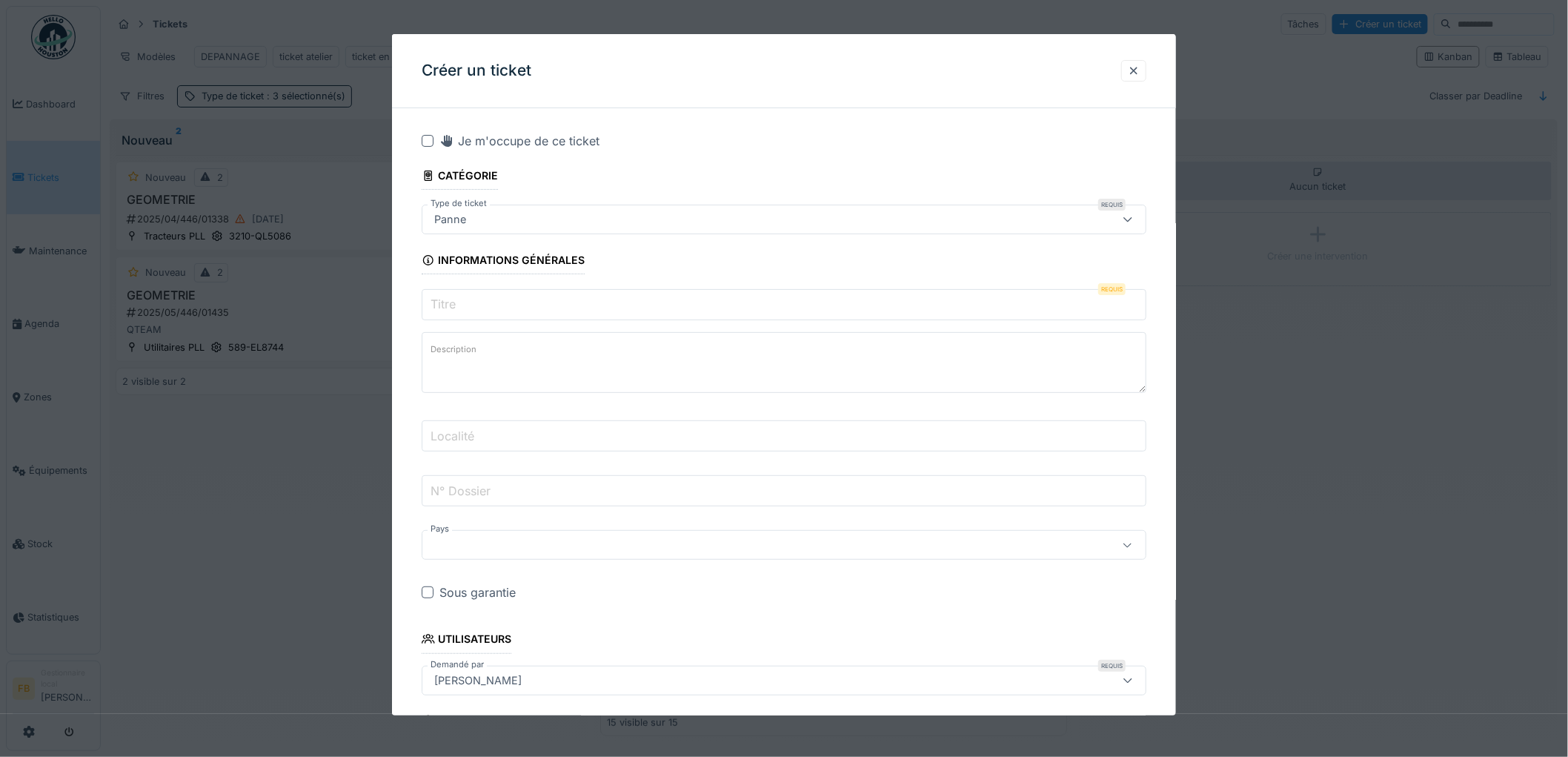
click at [466, 315] on input "Titre" at bounding box center [784, 305] width 725 height 31
click at [470, 305] on input "Titre" at bounding box center [784, 305] width 725 height 31
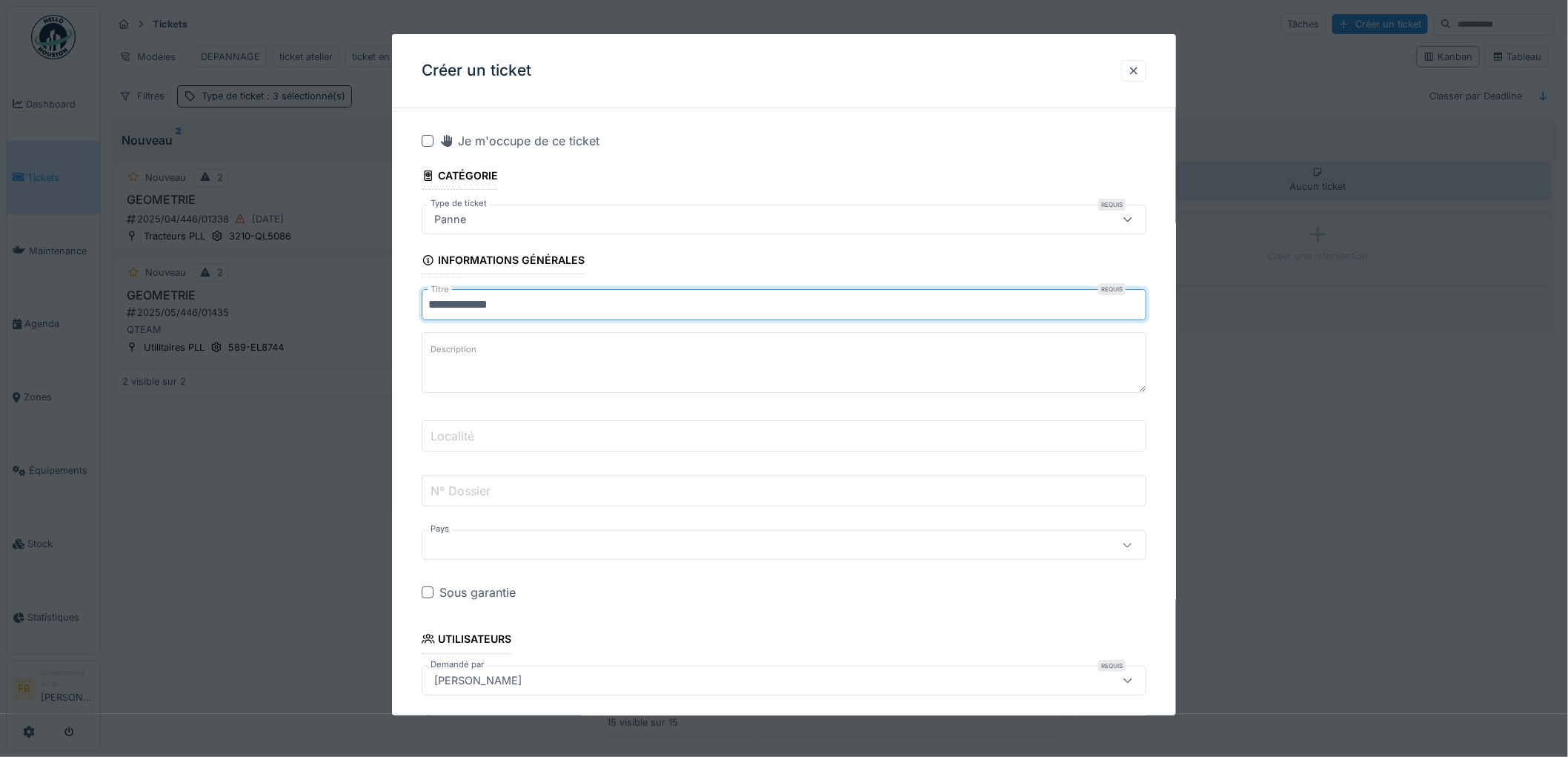
type input "**********"
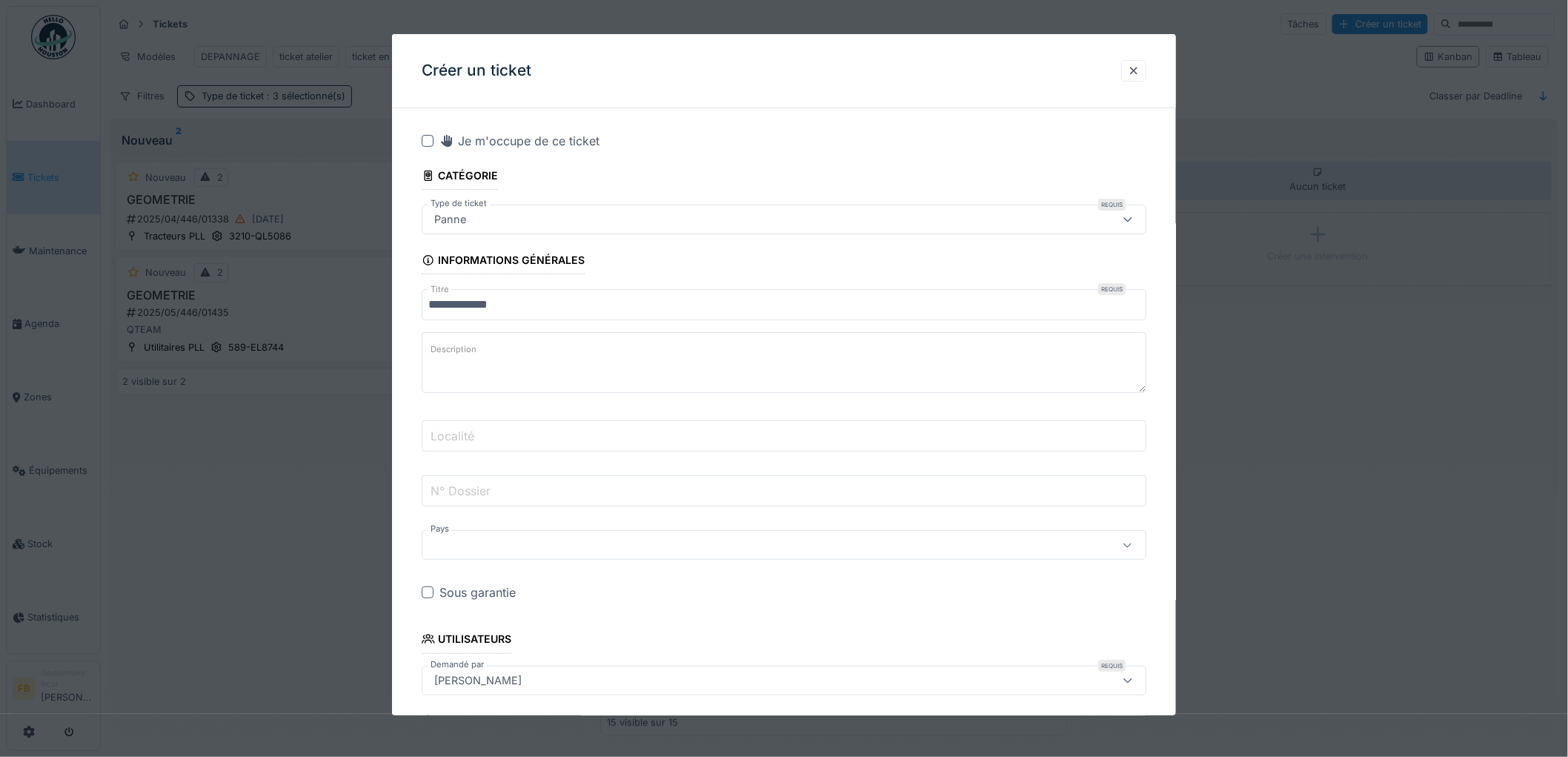
click at [484, 350] on textarea "Description" at bounding box center [784, 362] width 725 height 60
click at [482, 445] on input "Localité" at bounding box center [784, 436] width 725 height 31
click at [467, 483] on label "N° Dossier" at bounding box center [460, 491] width 66 height 18
click at [467, 483] on input "N° Dossier" at bounding box center [784, 491] width 725 height 31
click at [503, 335] on textarea "Description" at bounding box center [784, 362] width 725 height 60
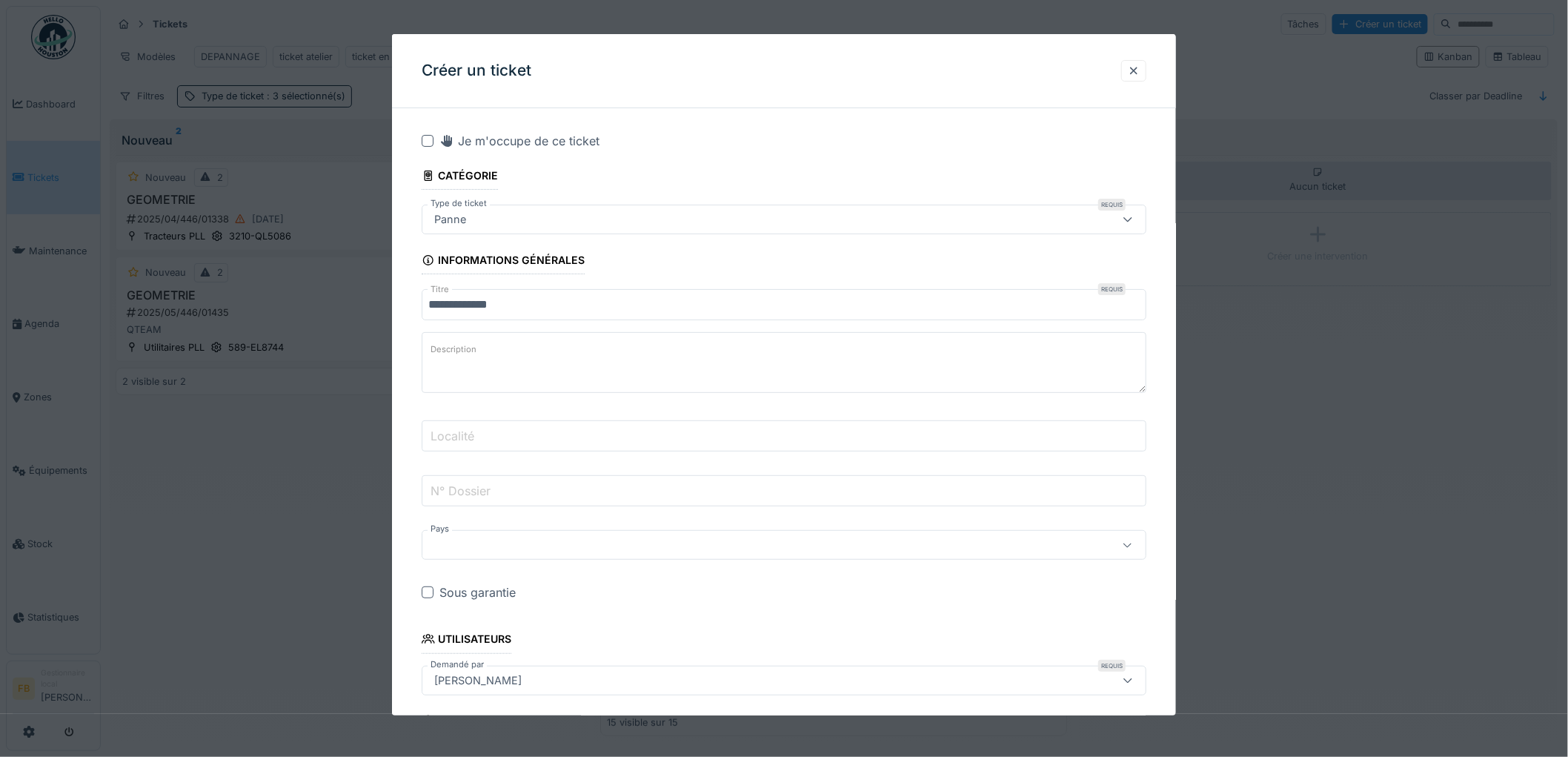
click at [495, 441] on input "Localité" at bounding box center [784, 436] width 725 height 31
click at [485, 490] on label "N° Dossier" at bounding box center [460, 491] width 66 height 18
click at [485, 490] on input "N° Dossier" at bounding box center [784, 491] width 725 height 31
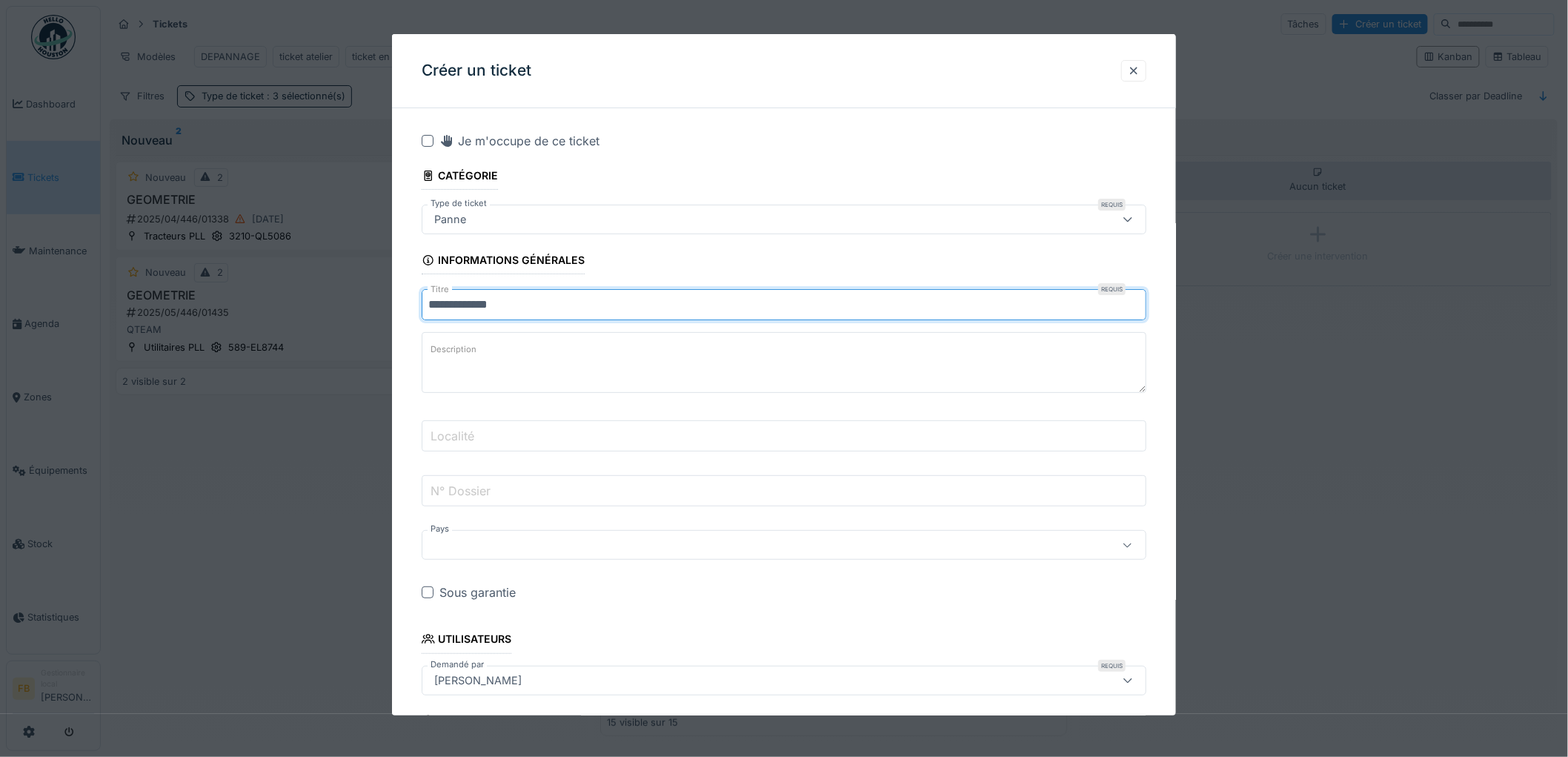
click at [545, 302] on input "**********" at bounding box center [784, 305] width 725 height 31
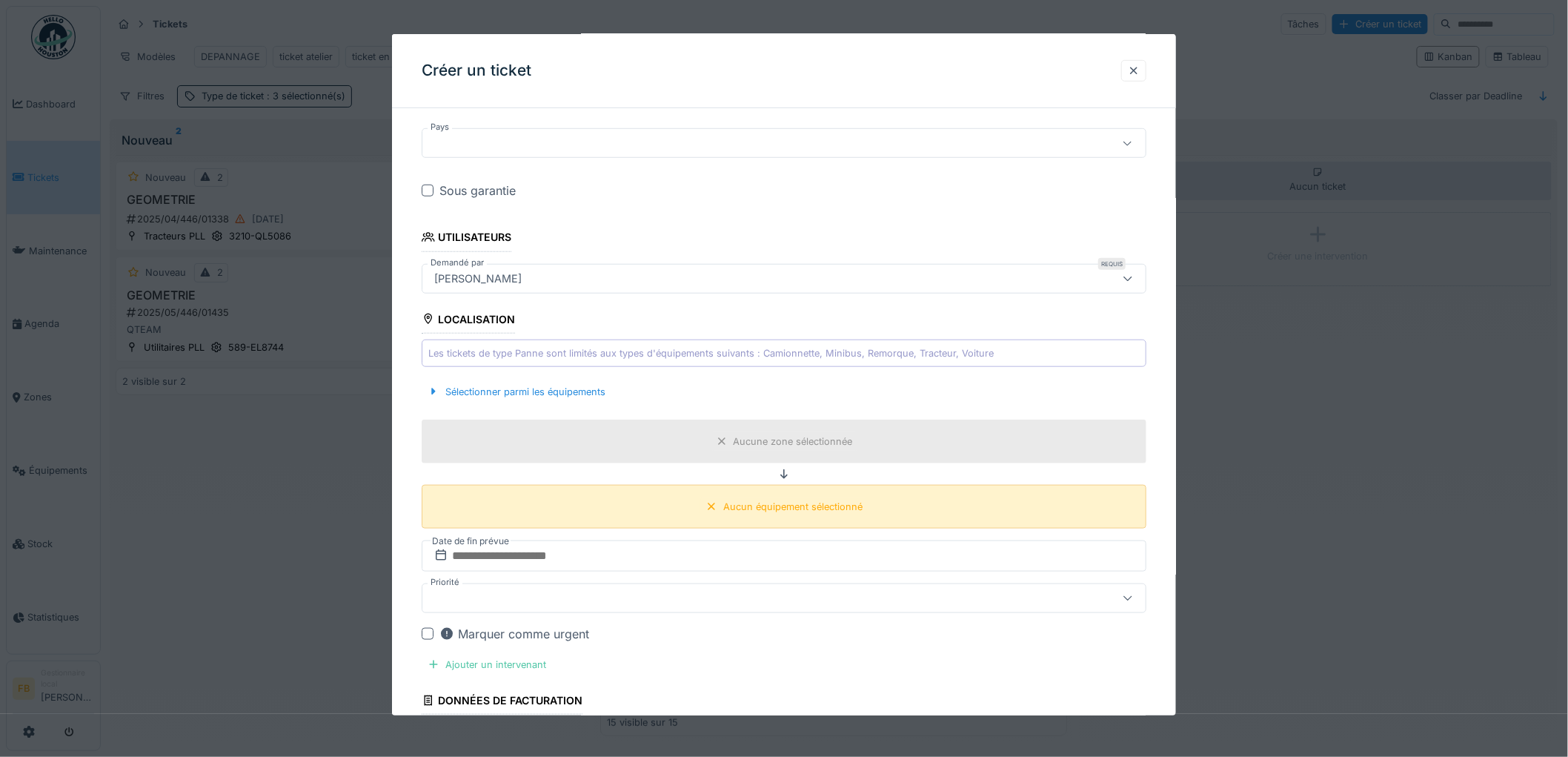
scroll to position [411, 0]
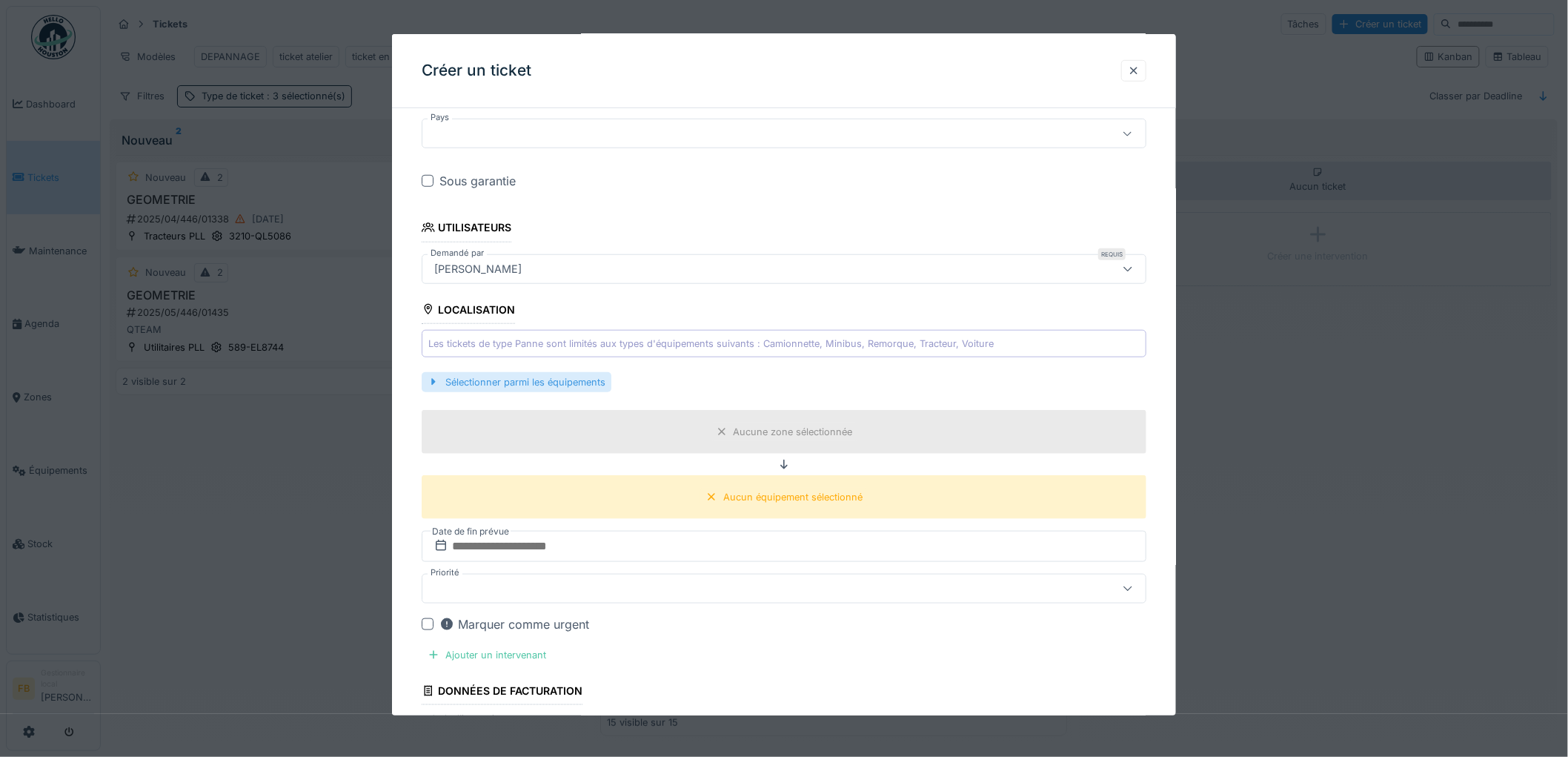
click at [529, 388] on div "Sélectionner parmi les équipements" at bounding box center [517, 382] width 190 height 20
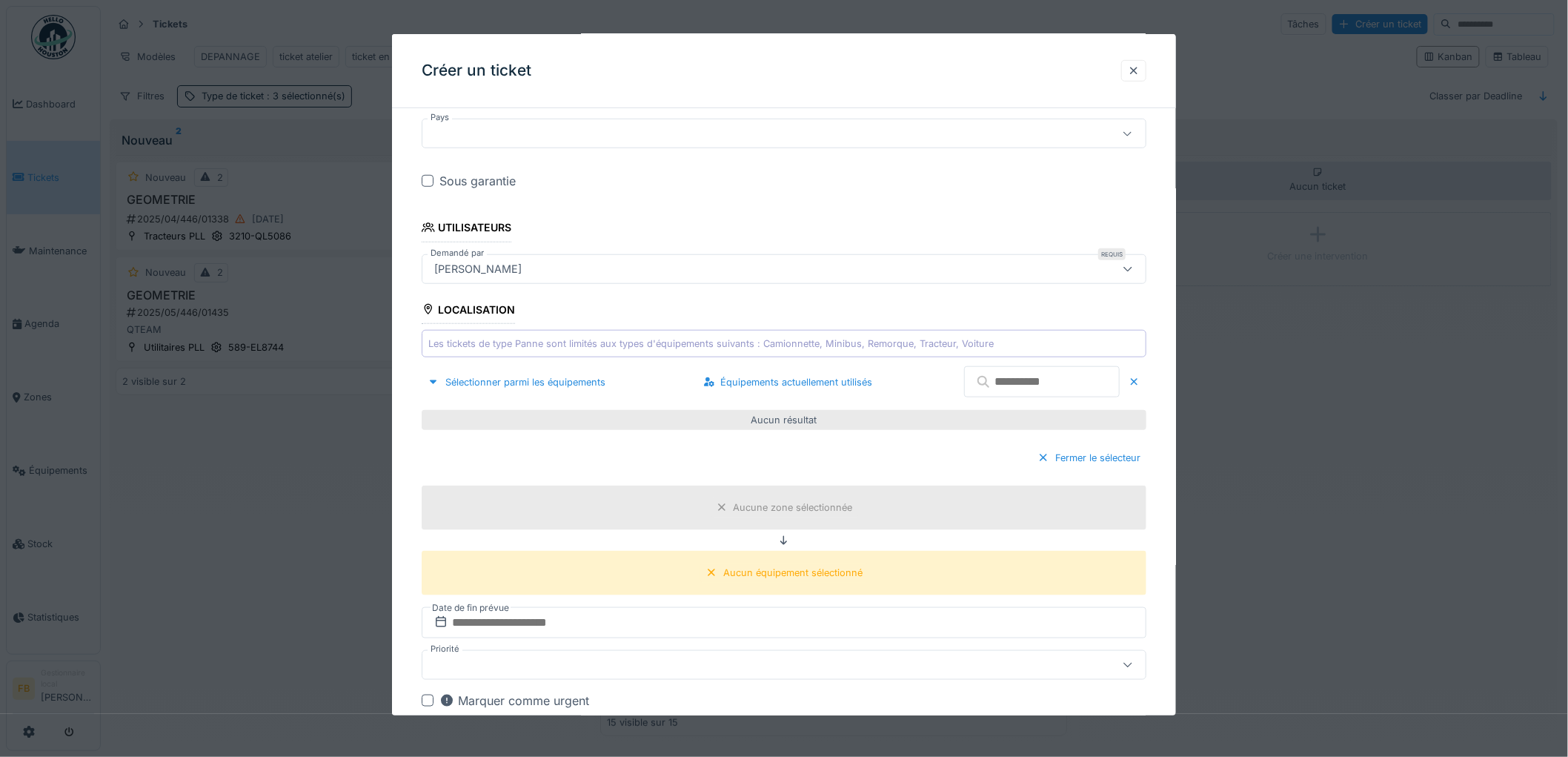
click at [993, 388] on input "text" at bounding box center [1042, 382] width 156 height 31
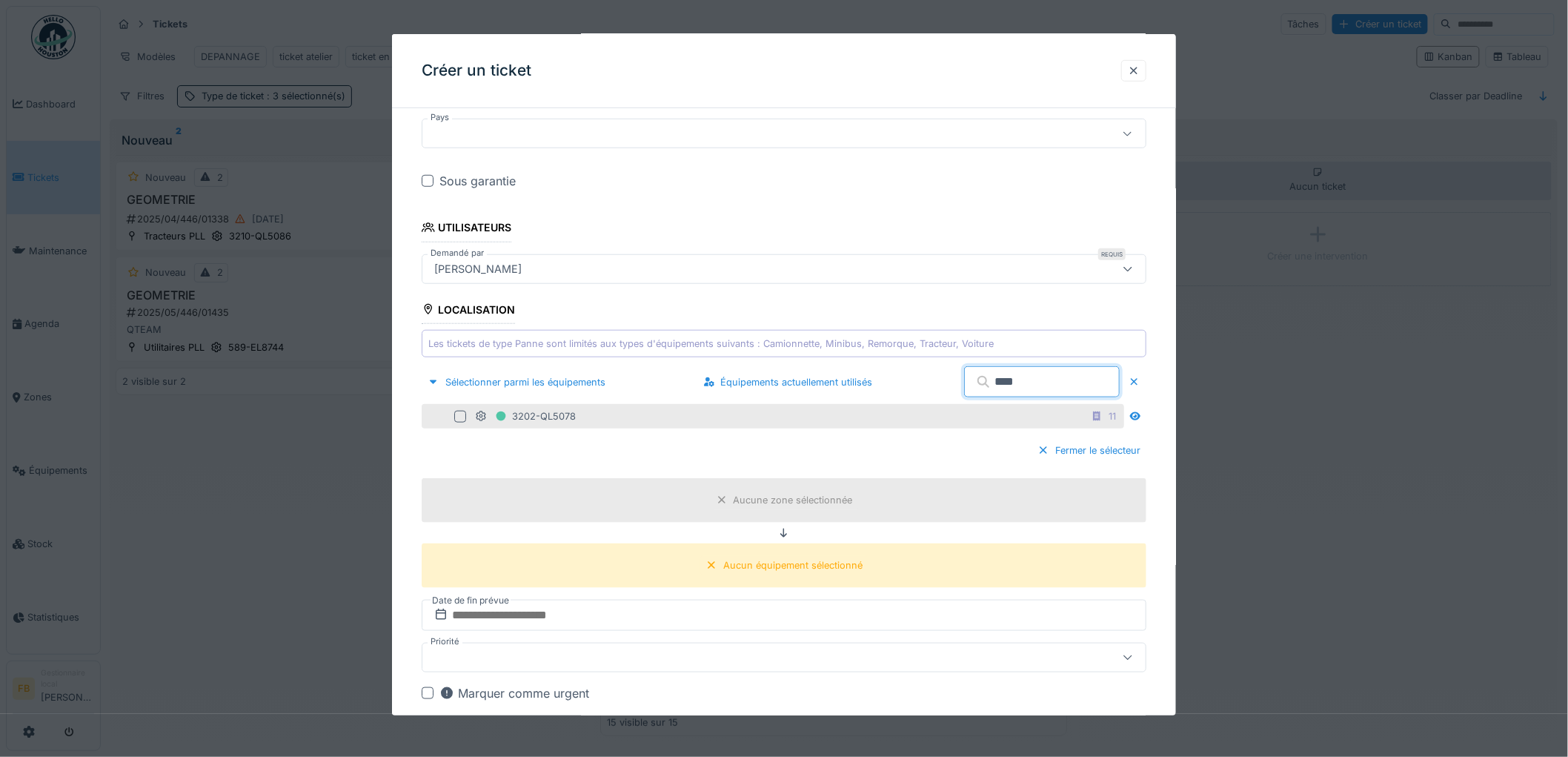
type input "****"
click at [460, 421] on div at bounding box center [460, 417] width 12 height 12
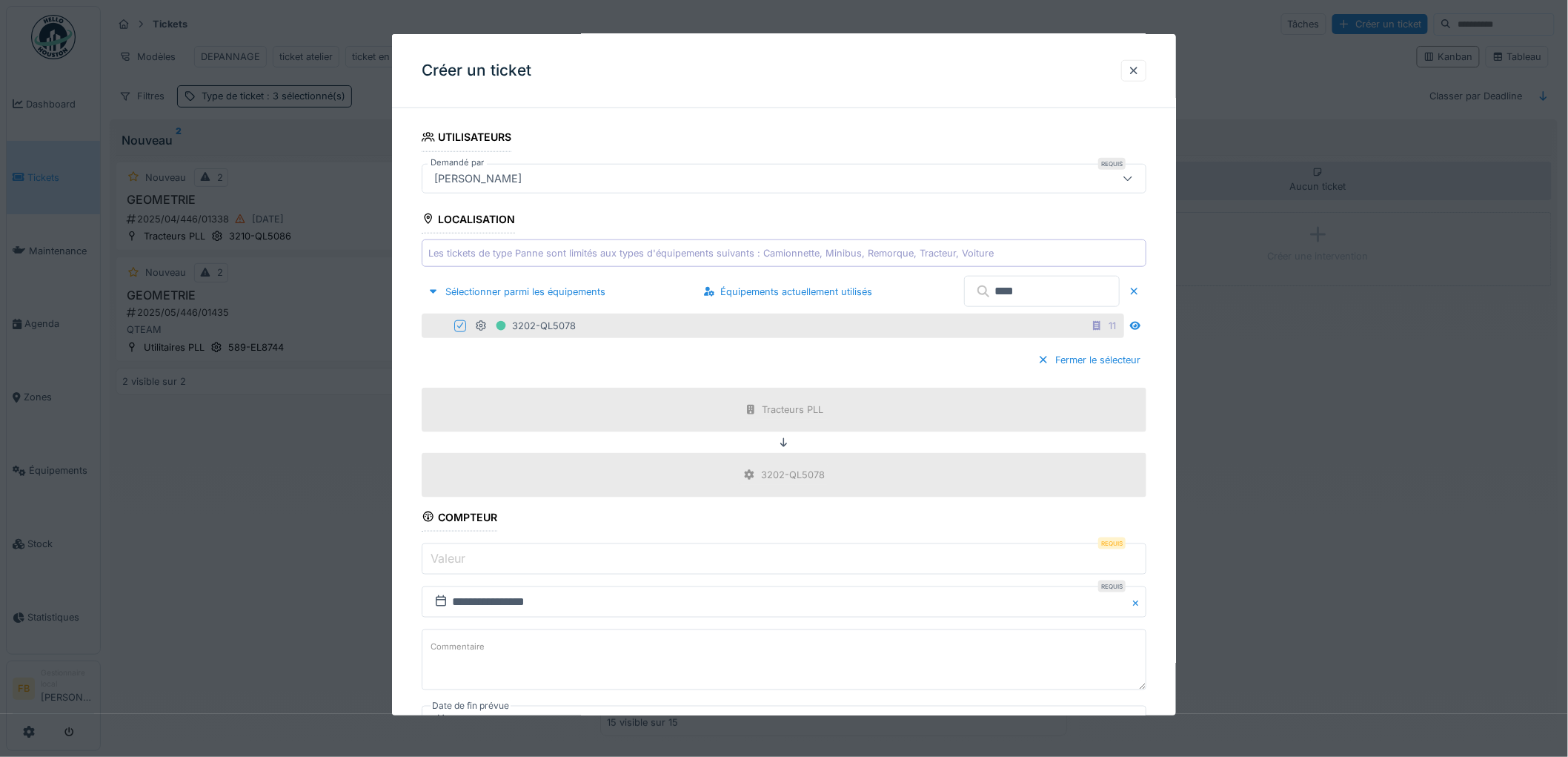
scroll to position [658, 0]
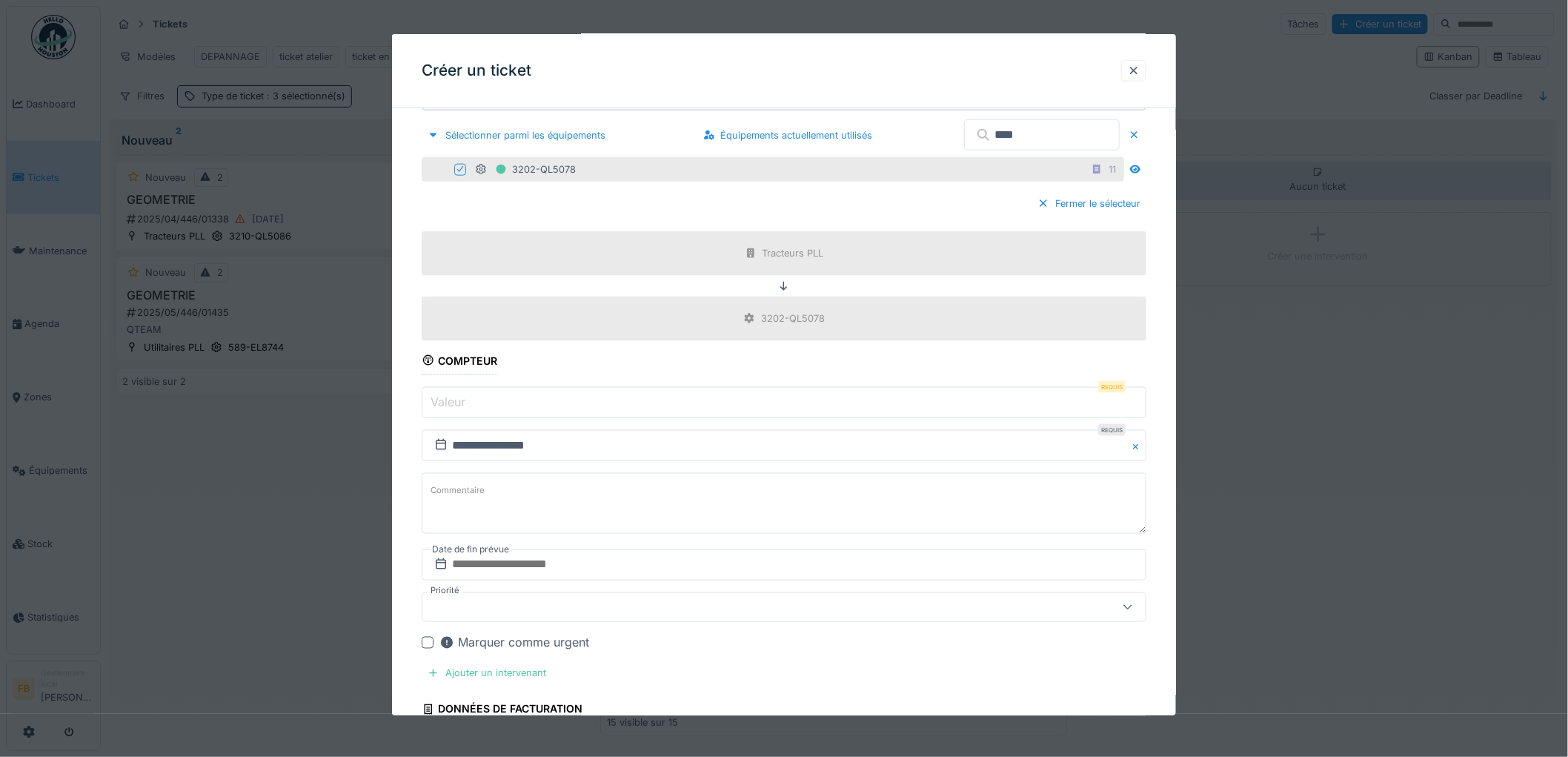
click at [477, 416] on input "Valeur" at bounding box center [784, 403] width 725 height 31
click at [469, 399] on input "Valeur" at bounding box center [784, 403] width 725 height 31
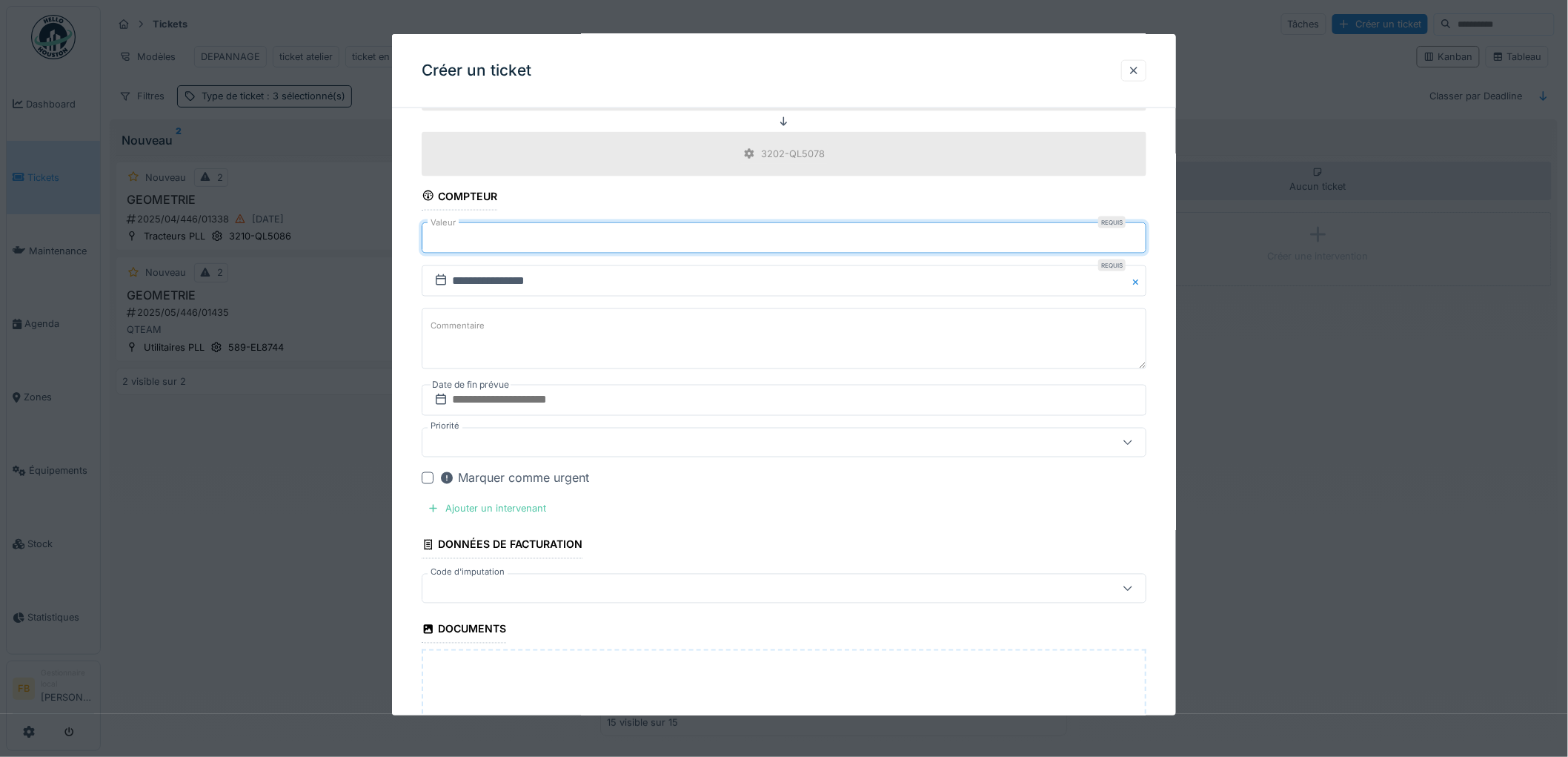
scroll to position [824, 0]
type input "******"
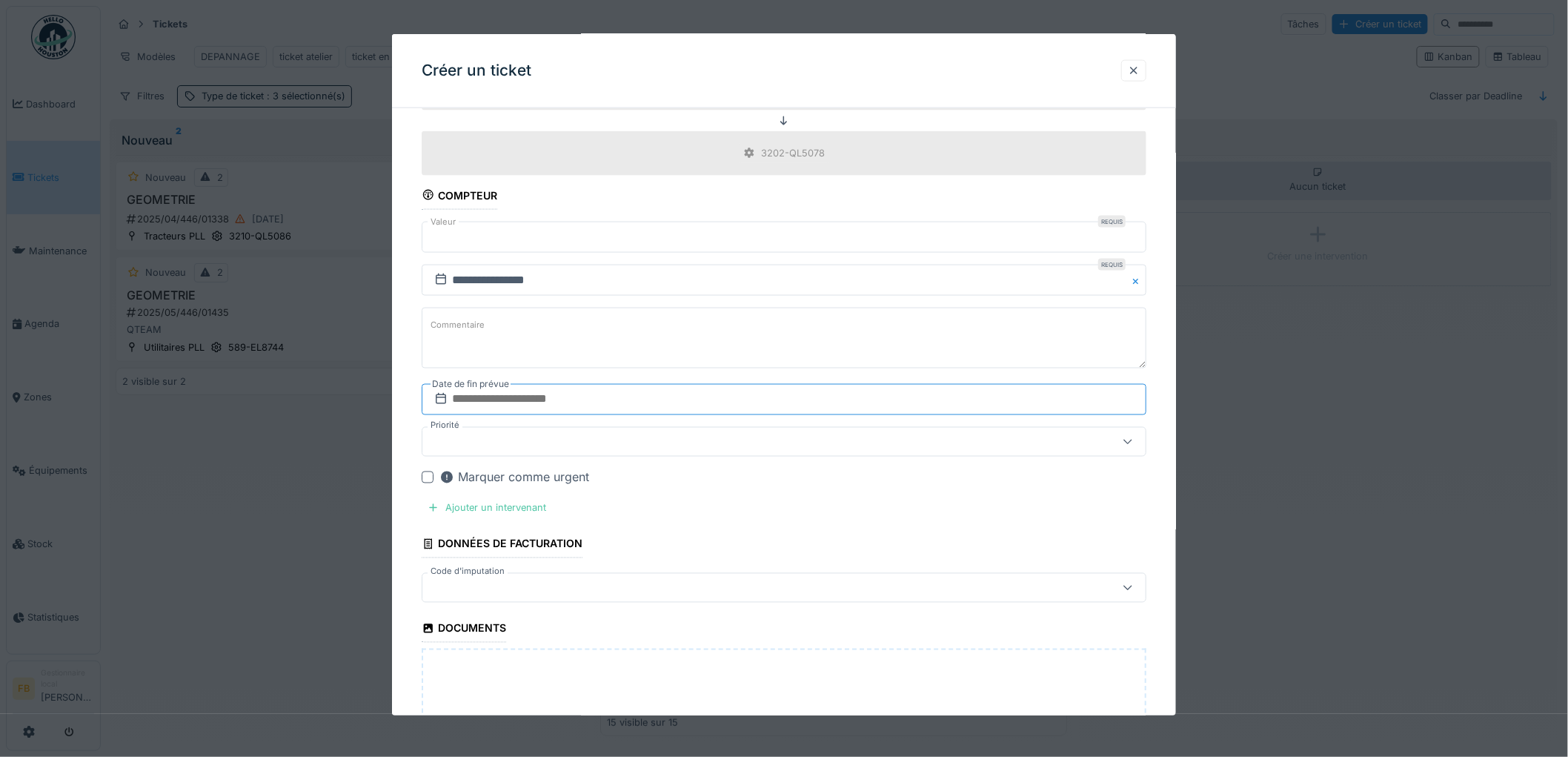
click at [498, 410] on input "text" at bounding box center [784, 399] width 725 height 31
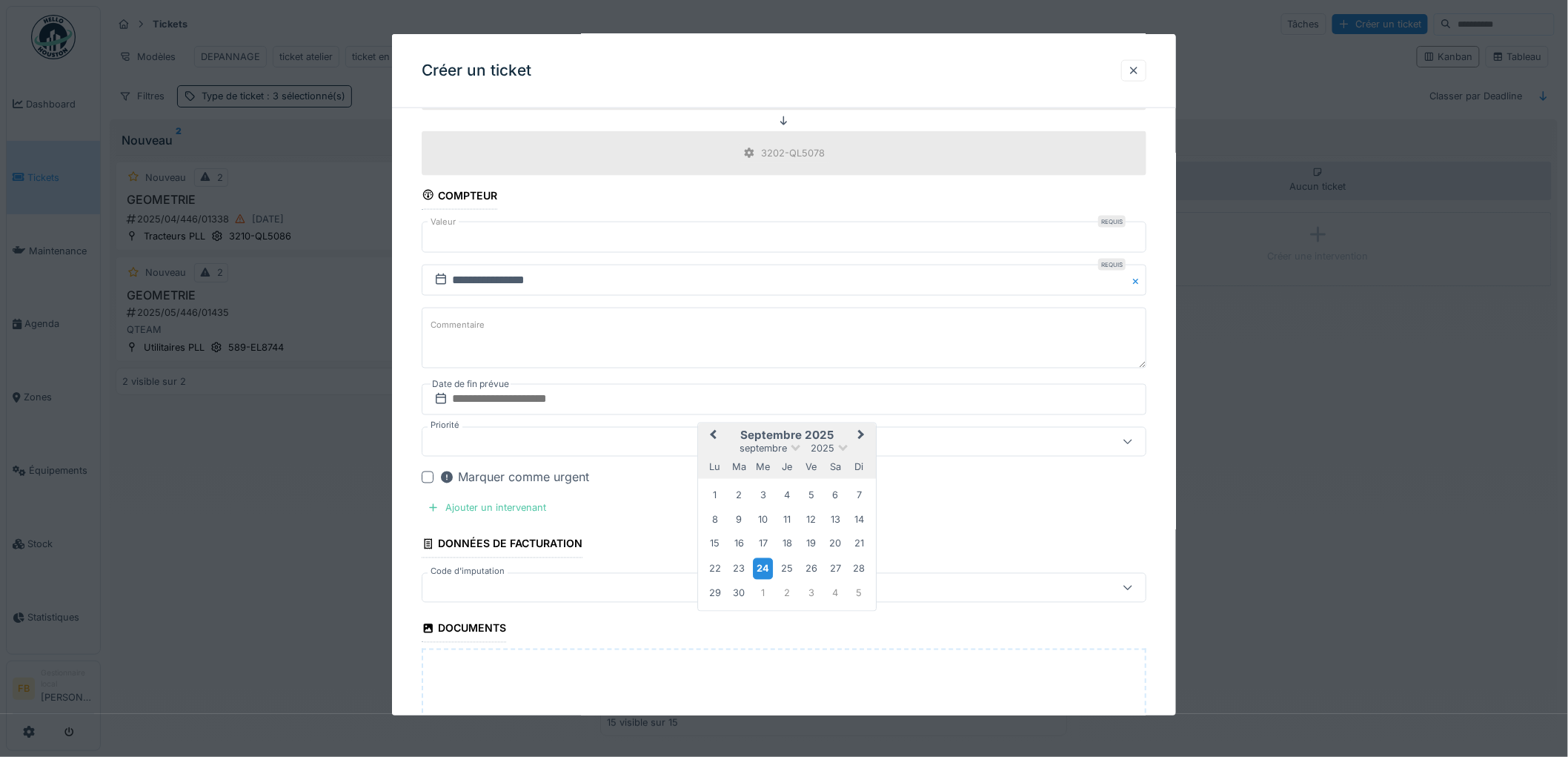
click at [764, 571] on div "24" at bounding box center [763, 569] width 20 height 22
click at [538, 506] on div "Ajouter un intervenant" at bounding box center [486, 507] width 130 height 20
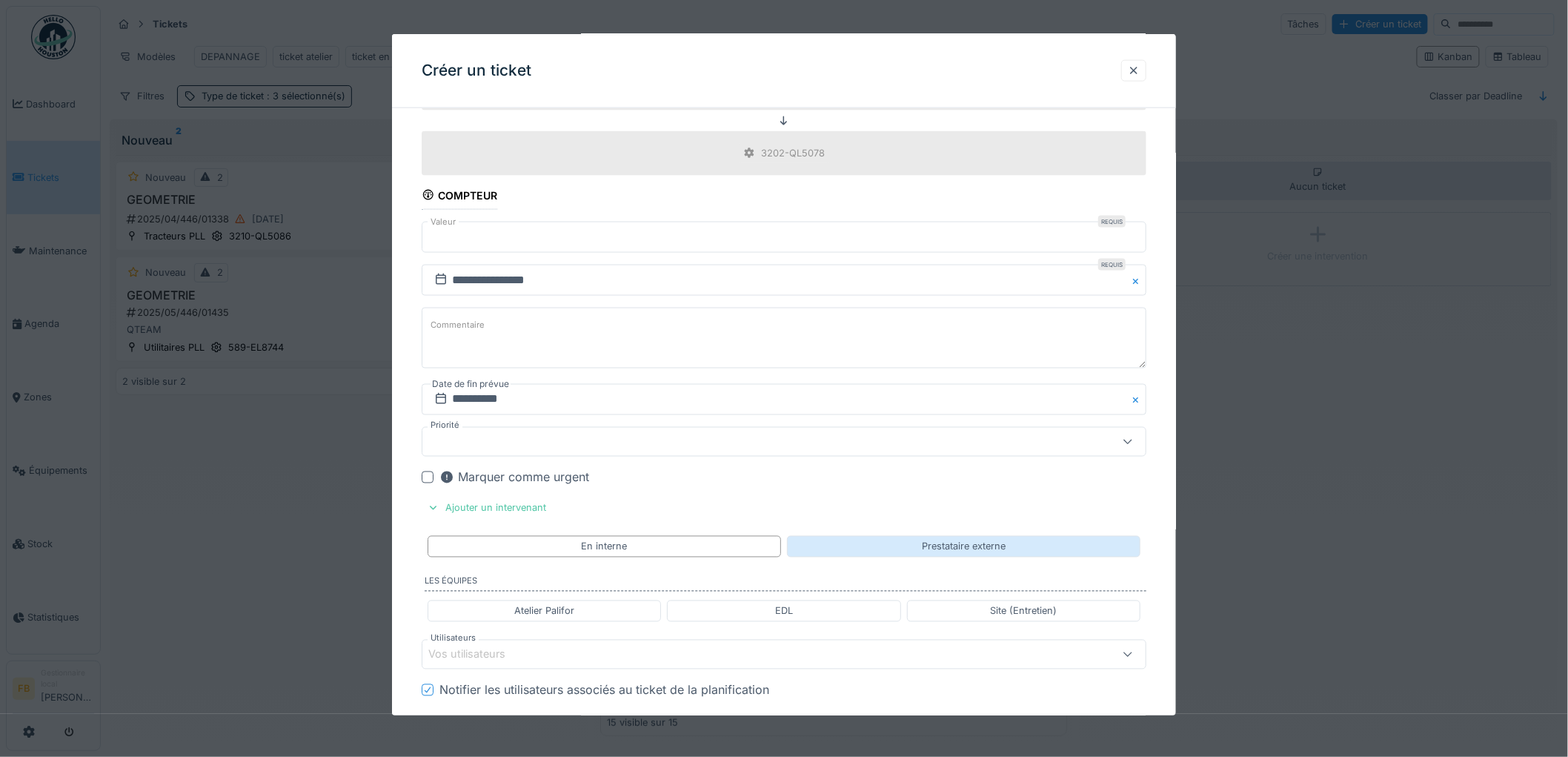
click at [803, 545] on div "Prestataire externe" at bounding box center [963, 546] width 353 height 22
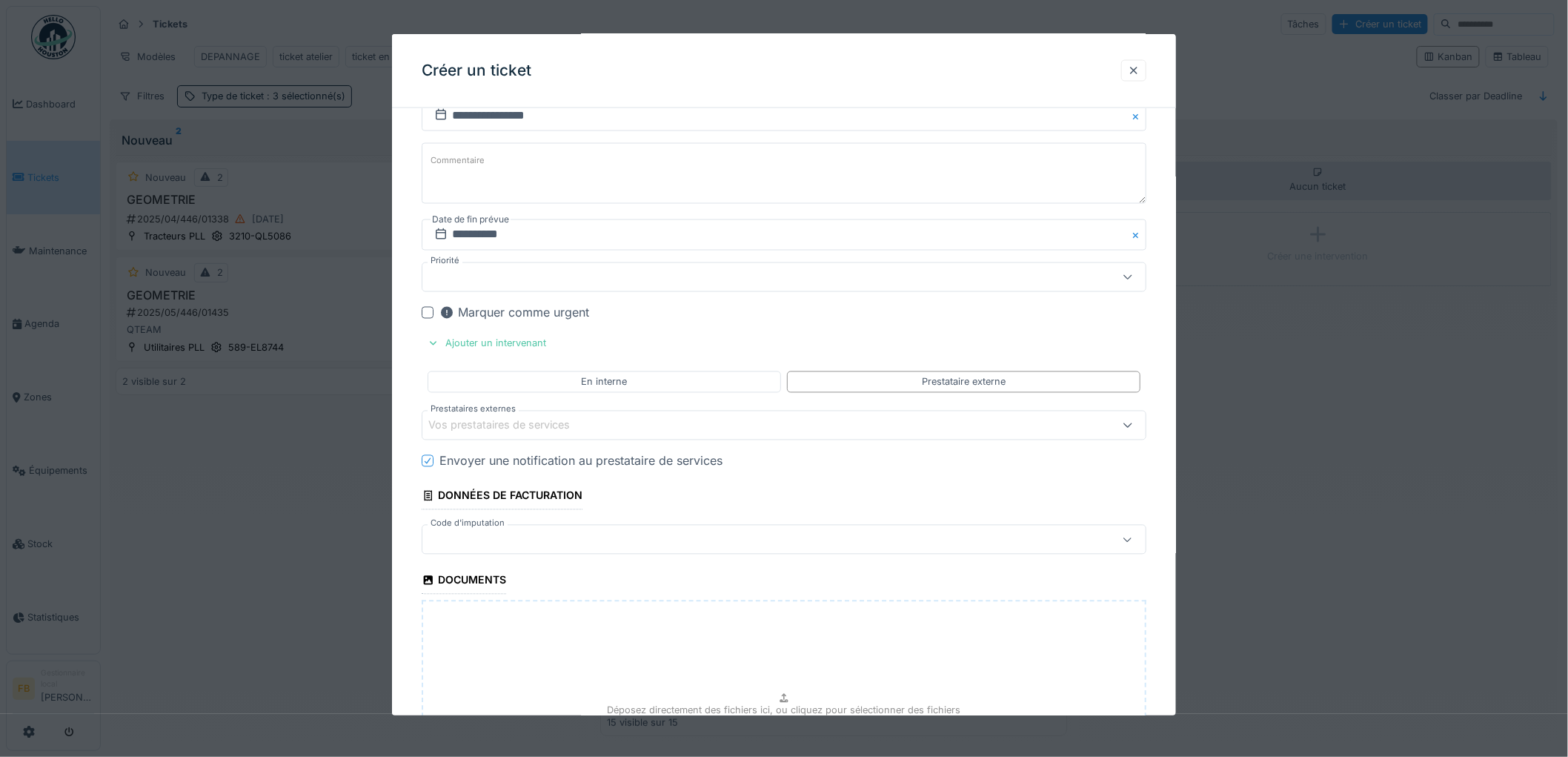
click at [479, 428] on div "Vos prestataires de services" at bounding box center [510, 425] width 162 height 16
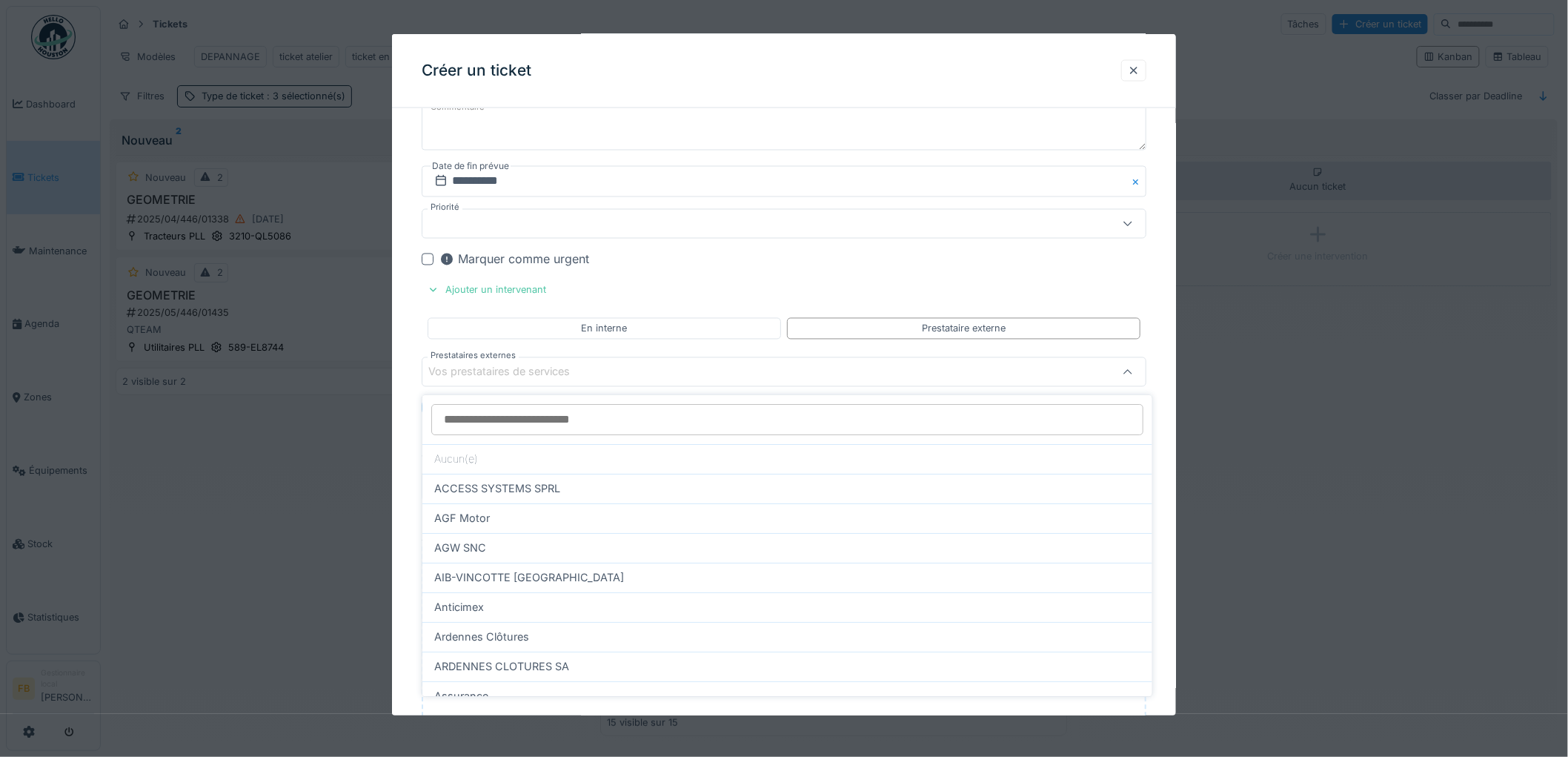
click at [479, 419] on input "Prestataires externes" at bounding box center [787, 420] width 712 height 31
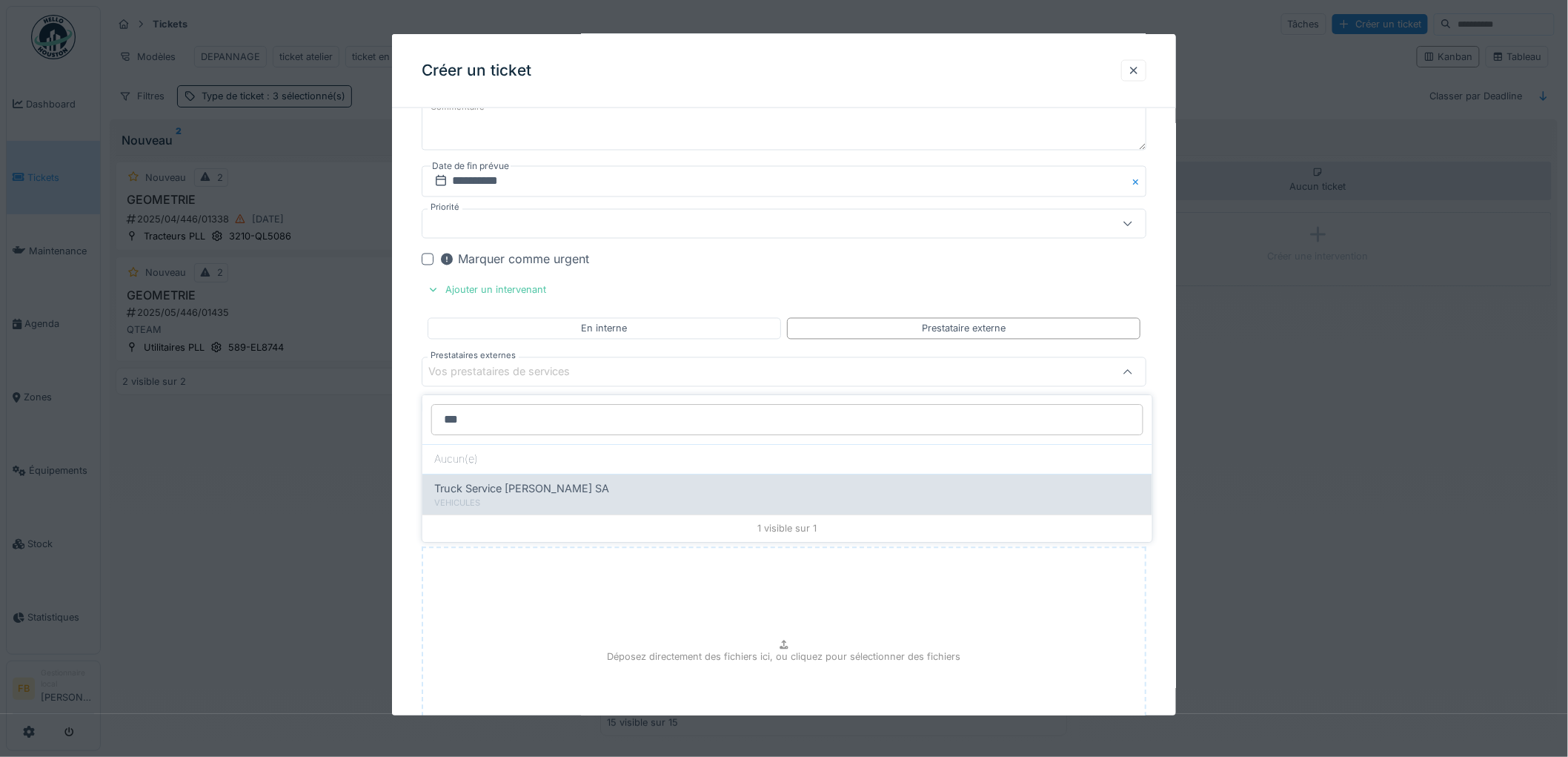
type input "***"
click at [497, 494] on span "Truck Service Sebastian SA" at bounding box center [522, 488] width 175 height 16
type input "*****"
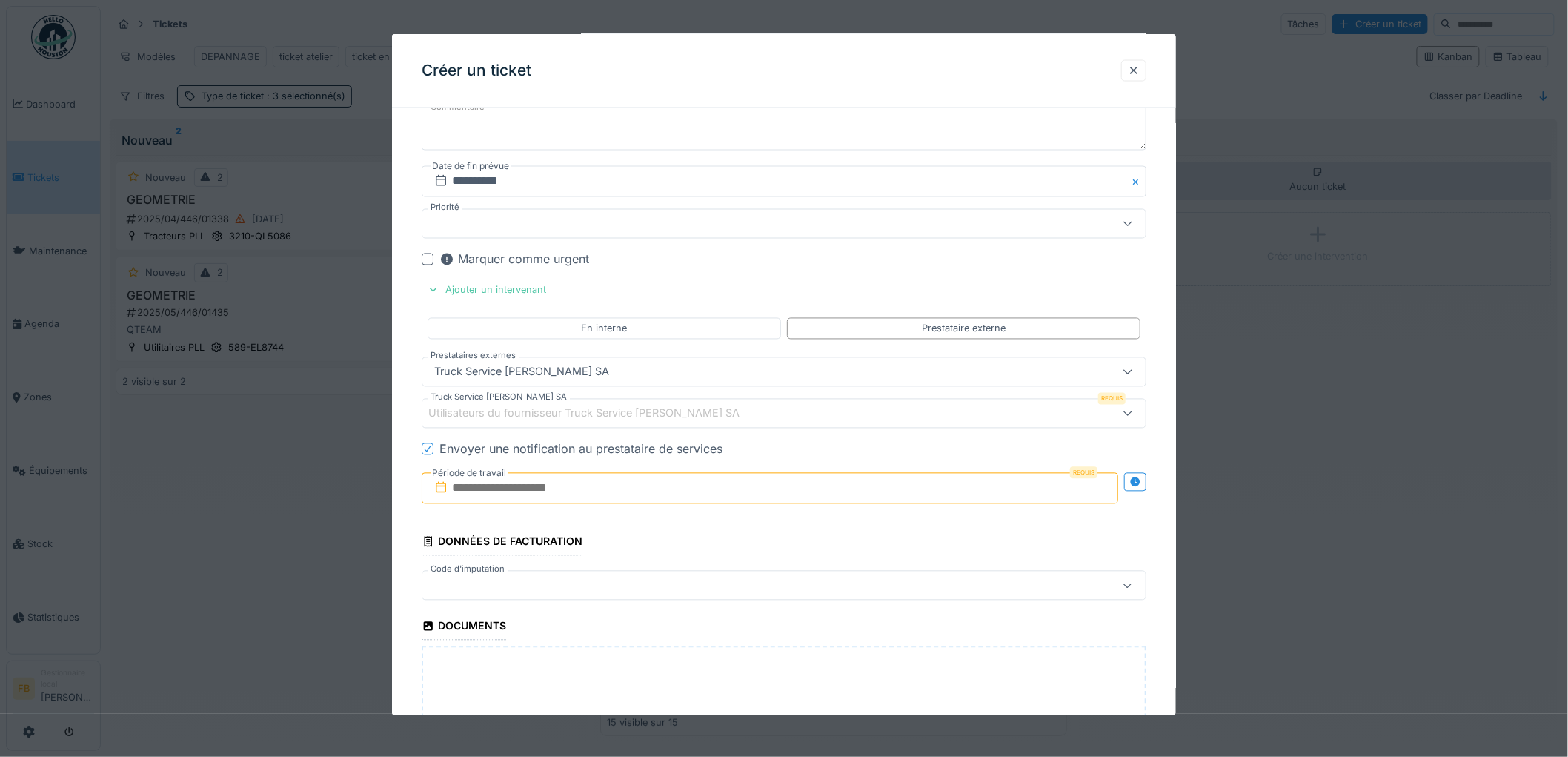
click at [431, 450] on icon at bounding box center [428, 449] width 9 height 8
click at [466, 417] on div "Utilisateurs du fournisseur Truck Service Sebastian SA" at bounding box center [594, 413] width 332 height 16
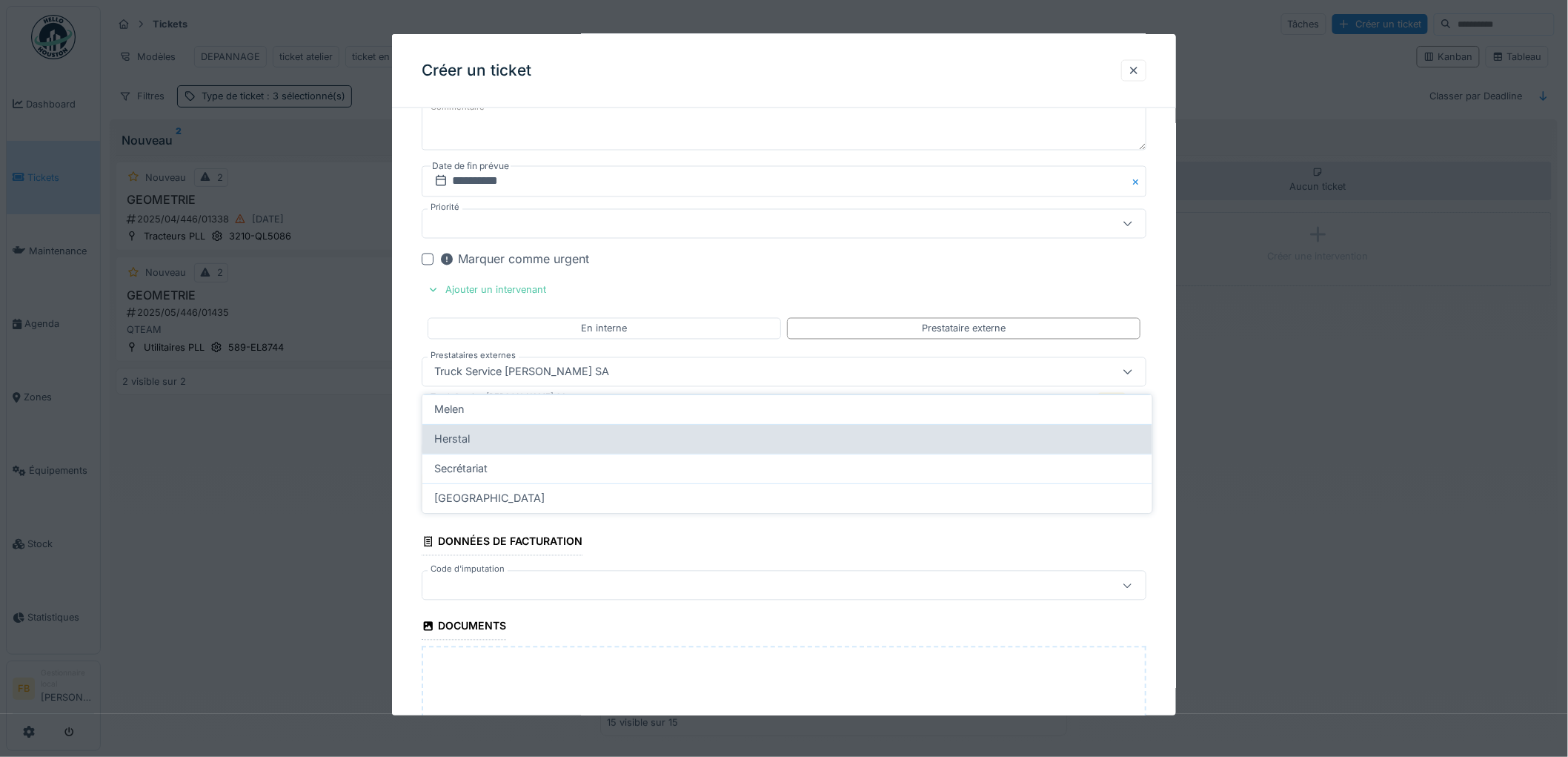
scroll to position [1084, 0]
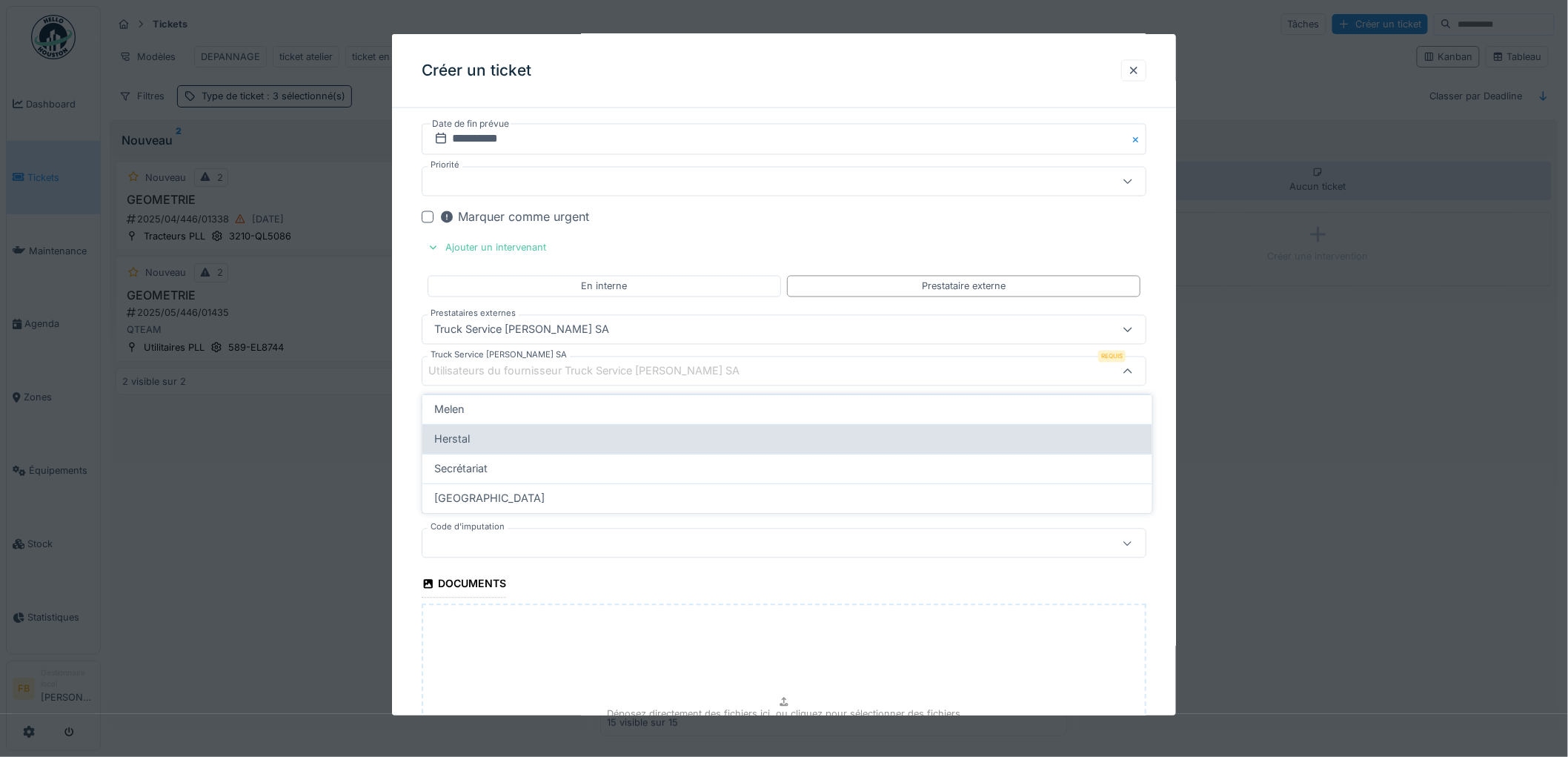
click at [475, 441] on div "Herstal" at bounding box center [787, 438] width 706 height 16
type input "*****"
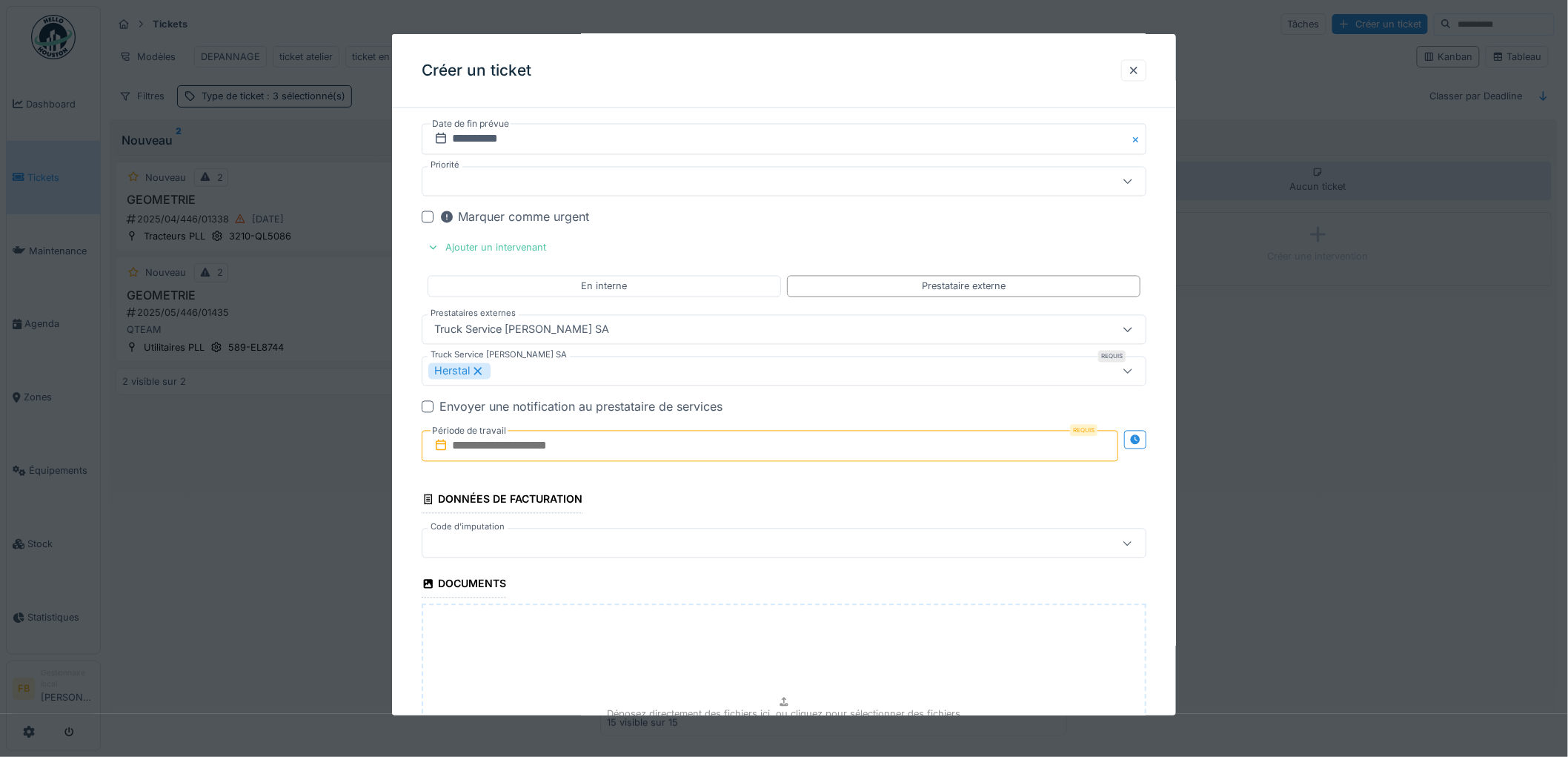
click at [467, 456] on input "text" at bounding box center [770, 446] width 696 height 31
click at [751, 620] on div "24" at bounding box center [748, 615] width 20 height 22
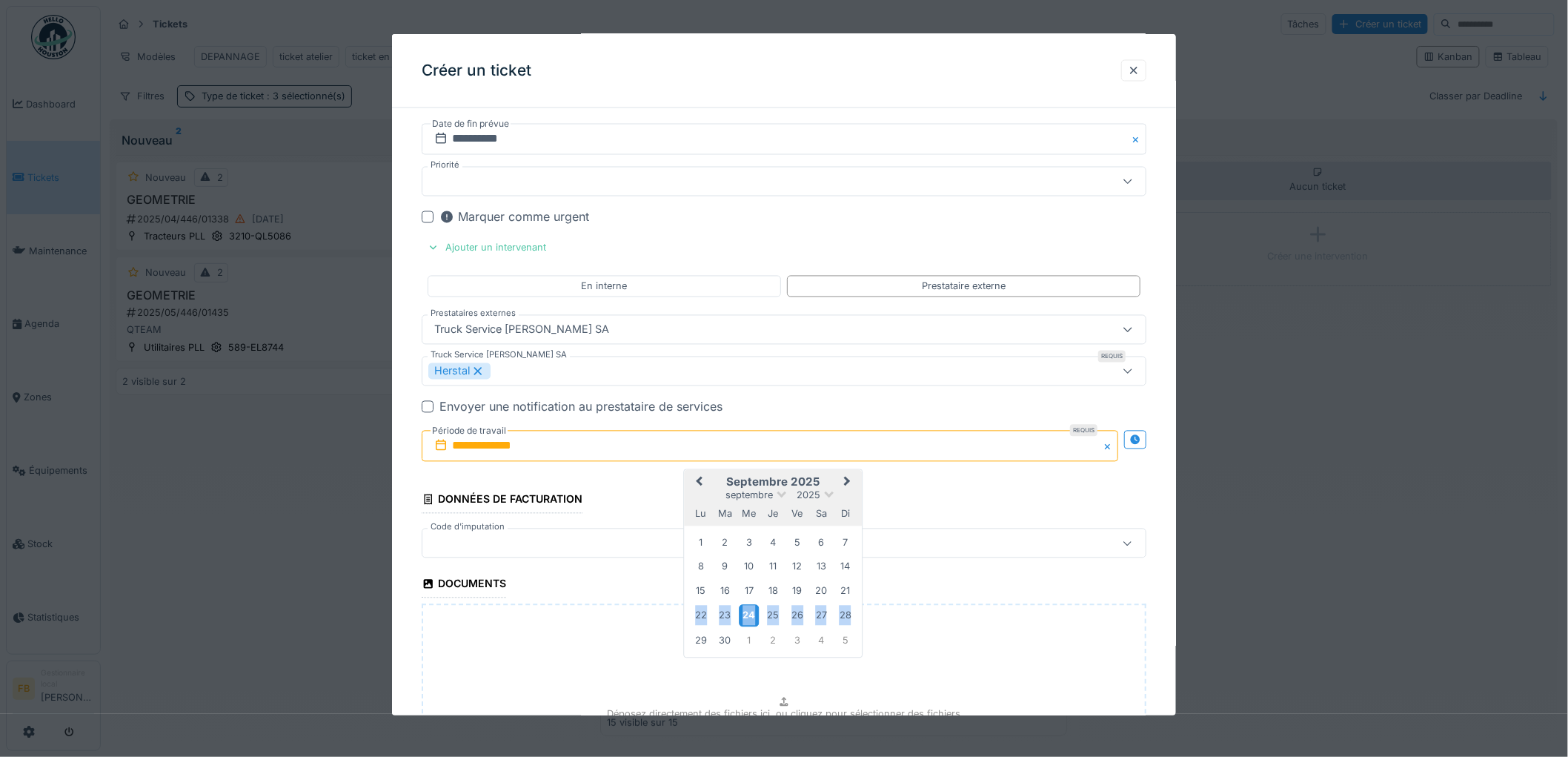
click at [751, 620] on div "24" at bounding box center [748, 615] width 20 height 22
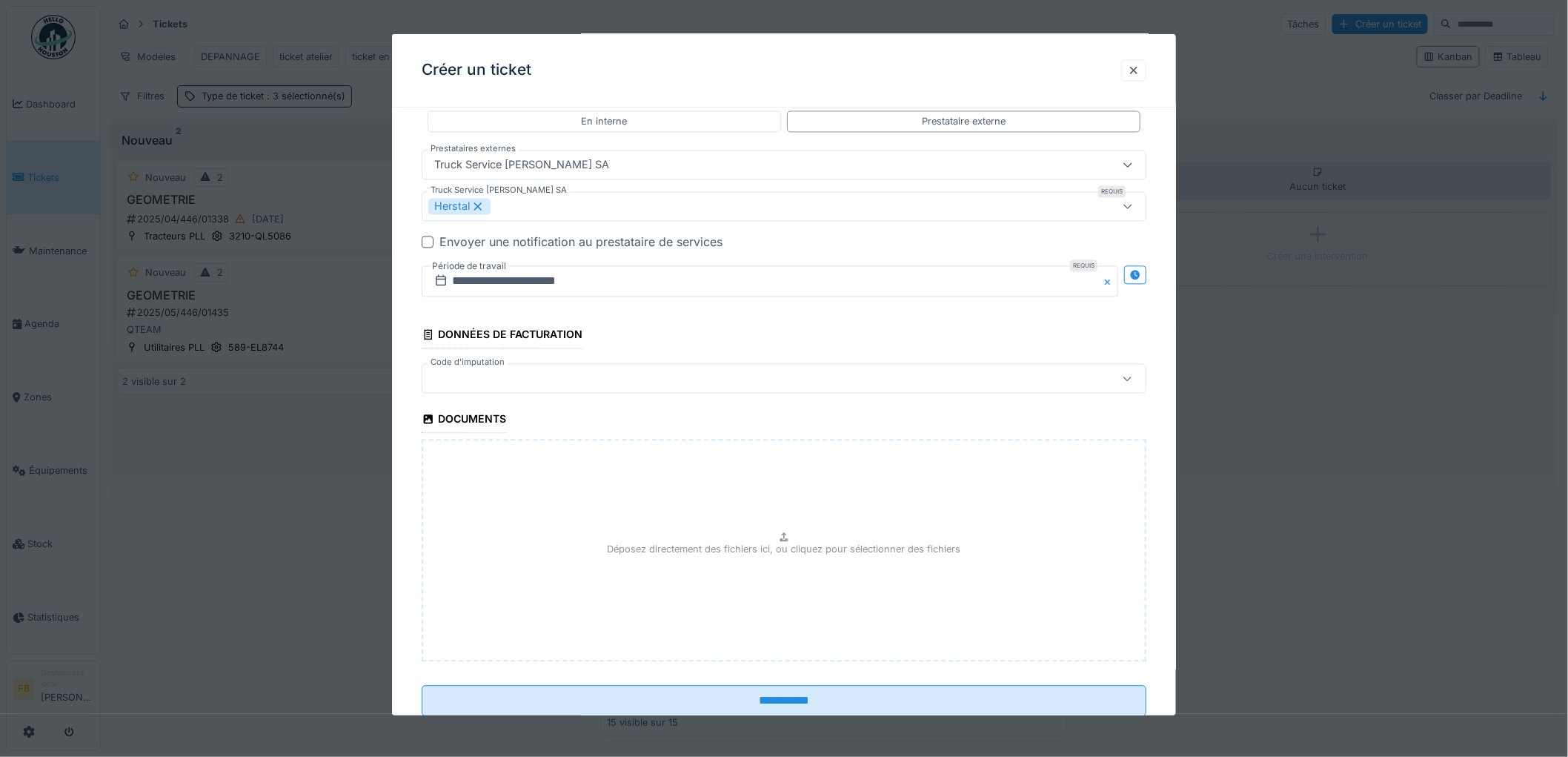
click at [482, 379] on div at bounding box center [742, 378] width 628 height 16
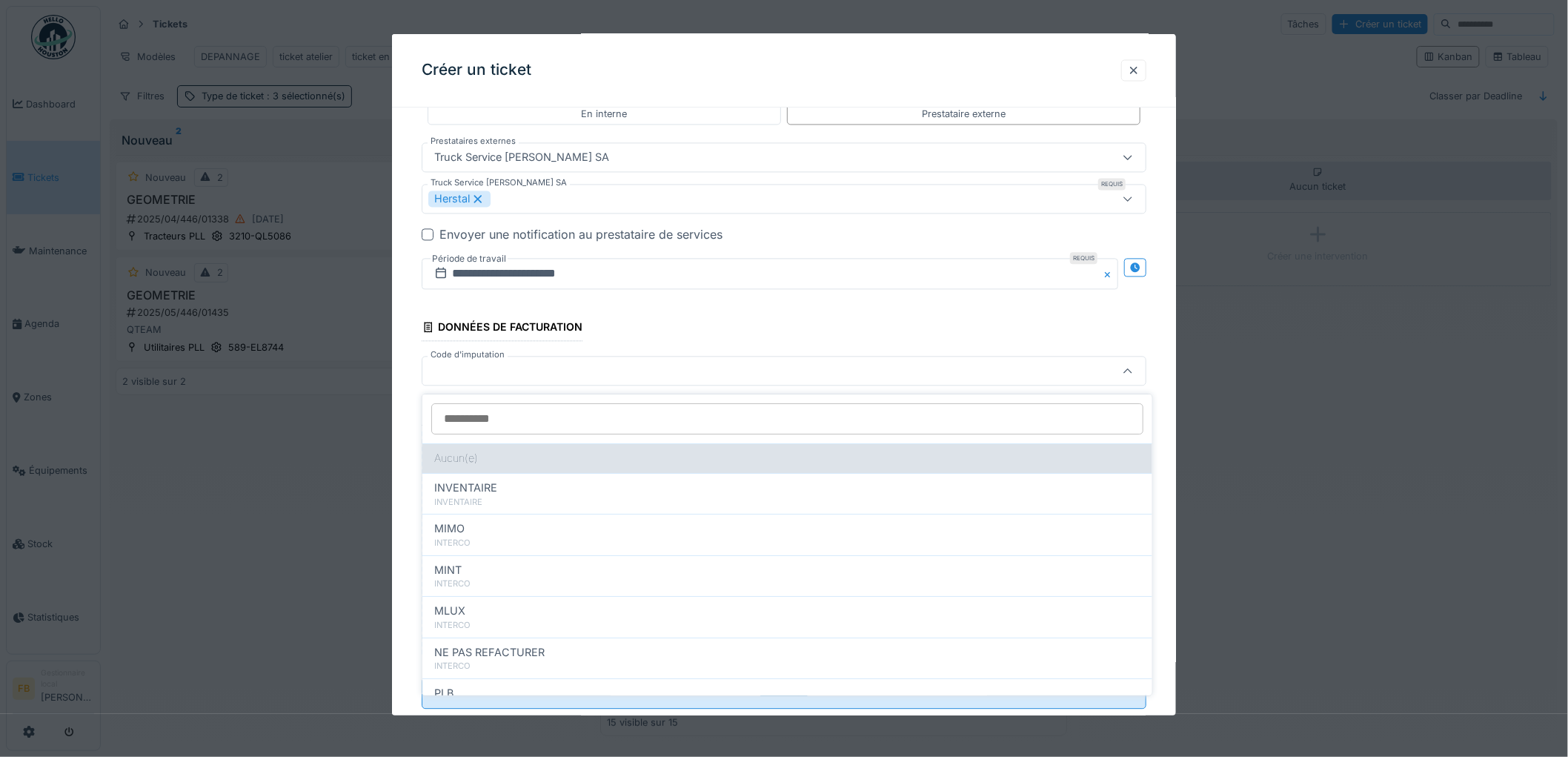
scroll to position [132, 0]
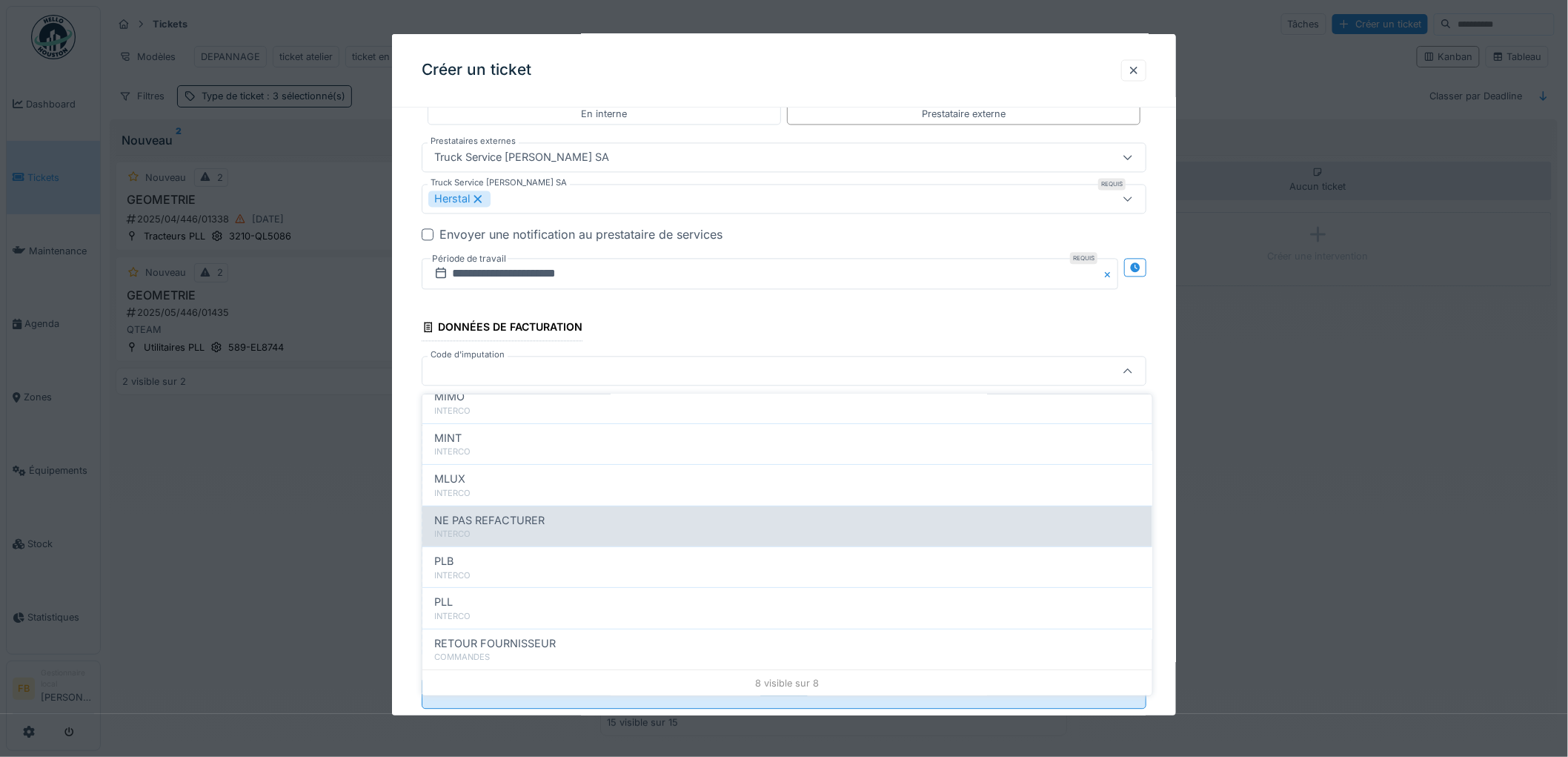
click at [485, 536] on div "INTERCO" at bounding box center [787, 534] width 706 height 13
type input "****"
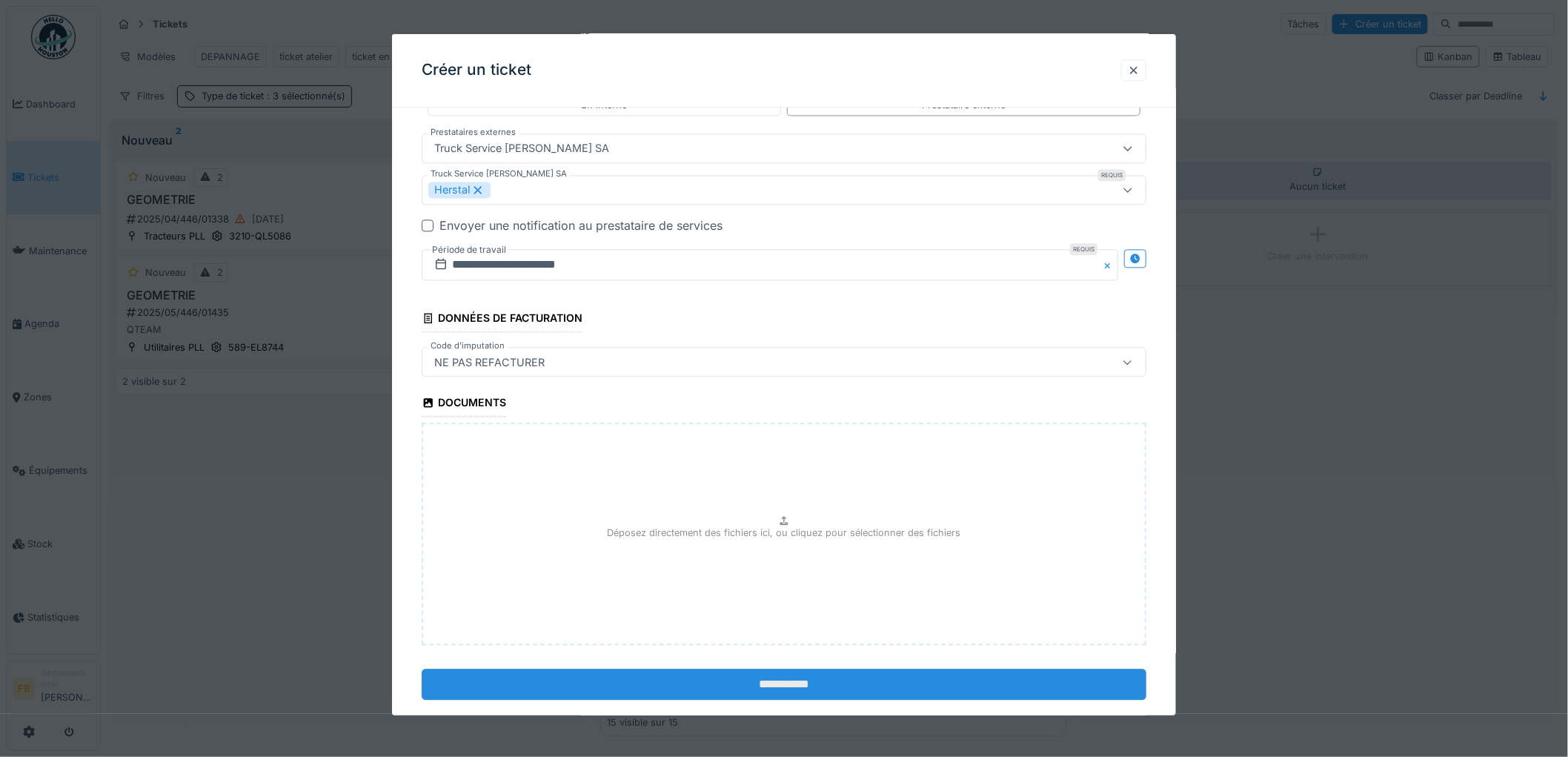
scroll to position [1295, 0]
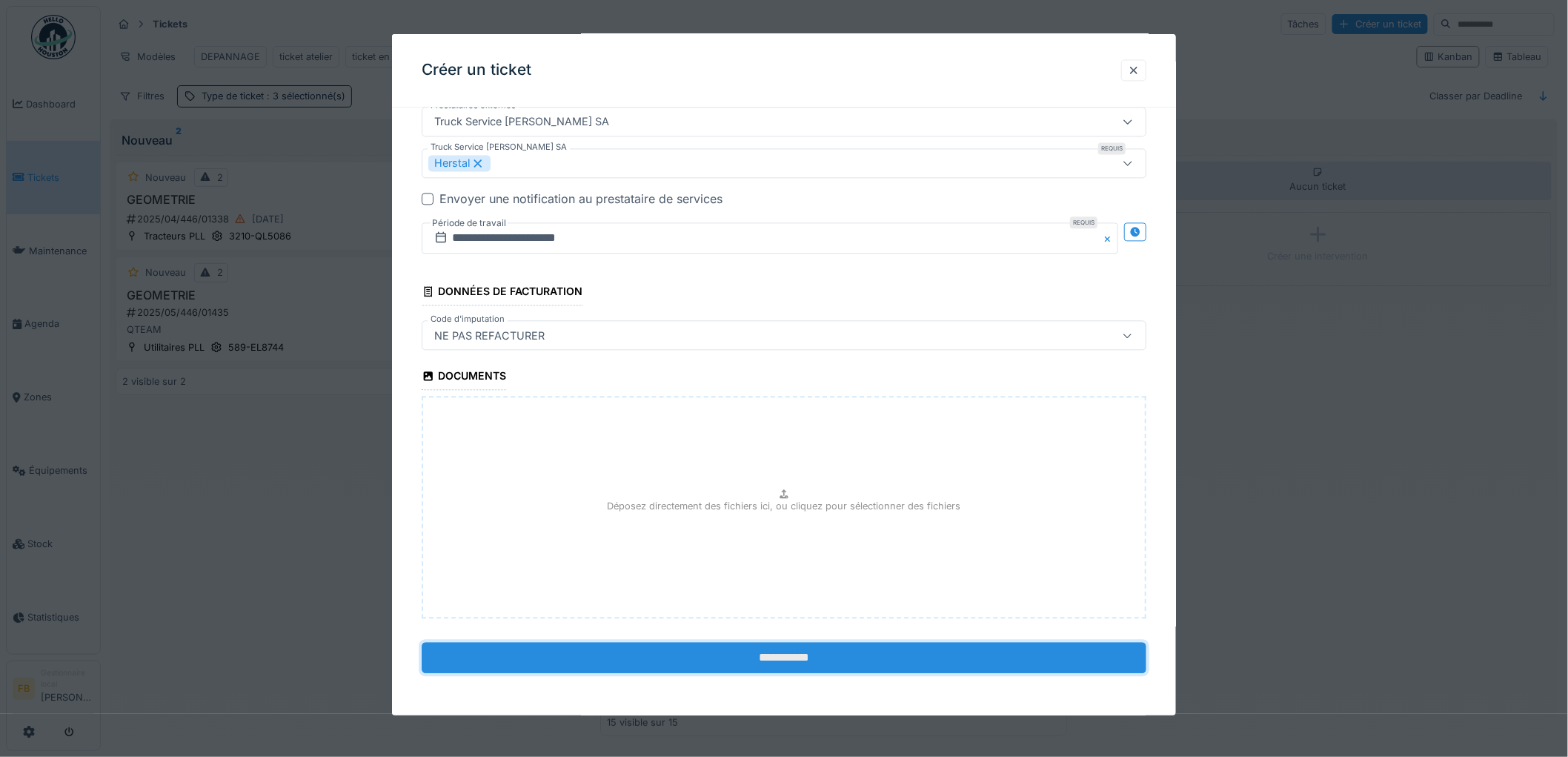
click at [767, 661] on input "**********" at bounding box center [784, 658] width 725 height 31
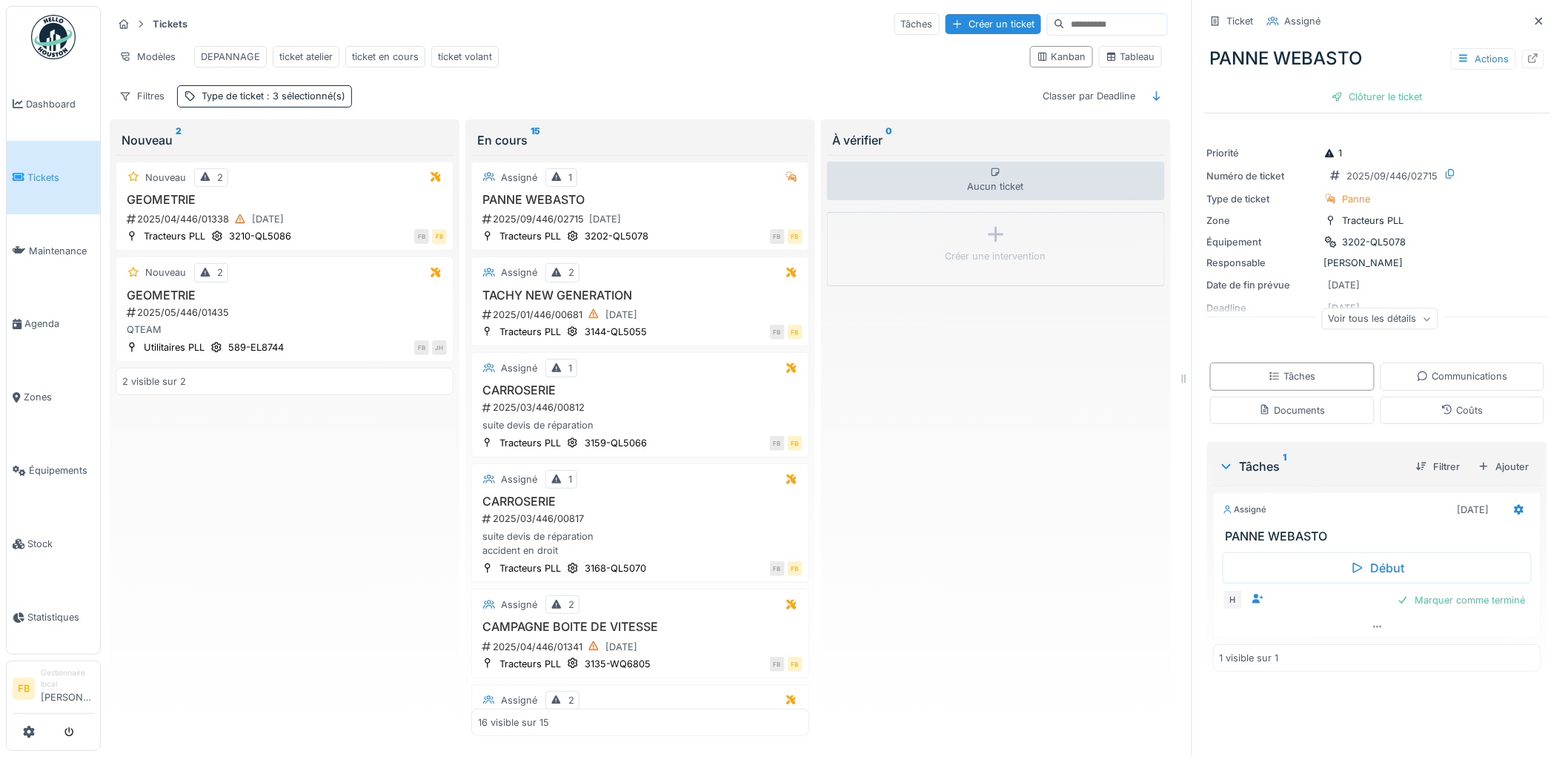
click at [83, 166] on link "Tickets" at bounding box center [54, 177] width 93 height 73
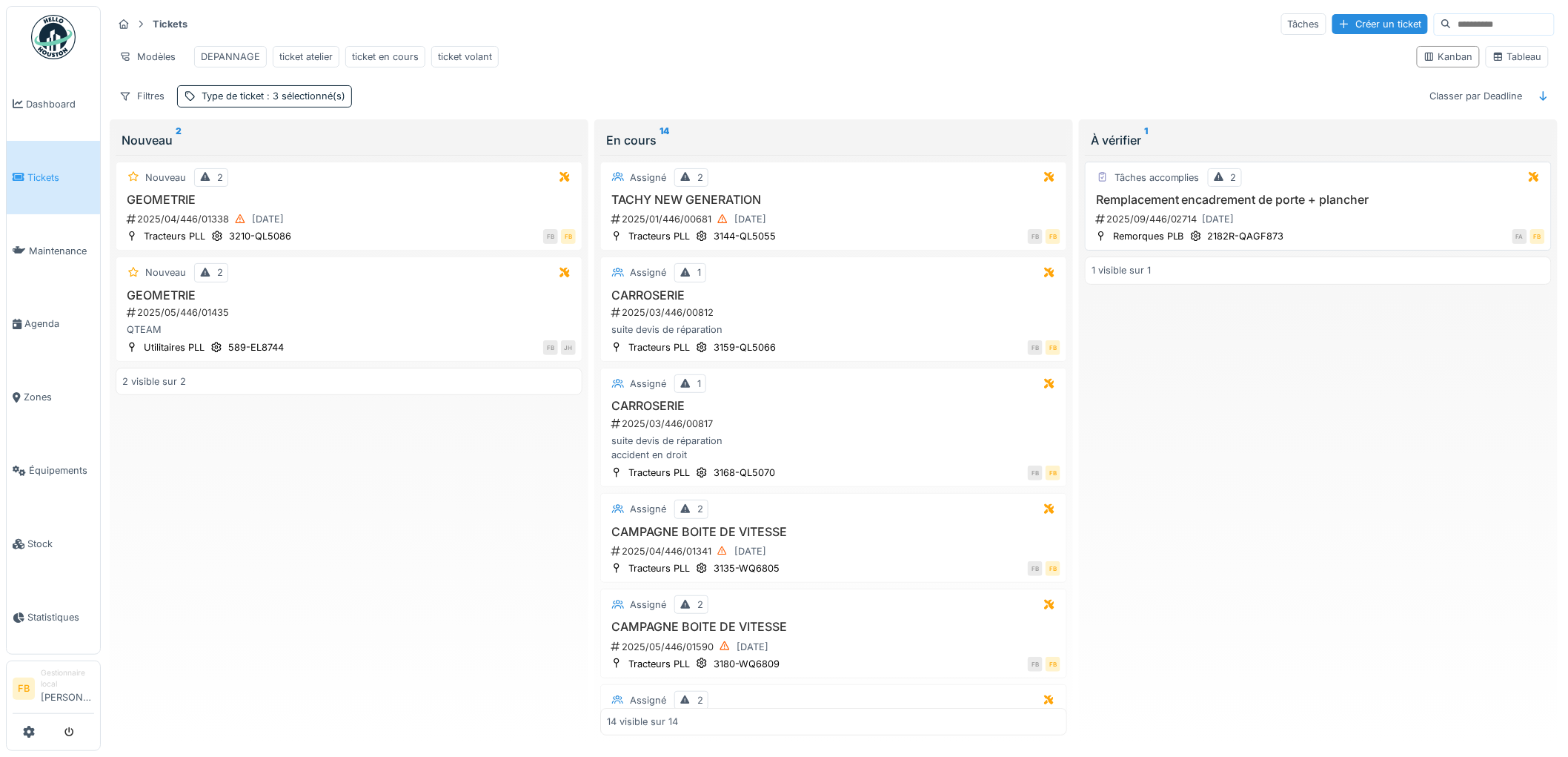
click at [1312, 244] on div "FA FB" at bounding box center [1419, 236] width 253 height 16
click at [1282, 228] on div "2025/09/446/02714 [DATE]" at bounding box center [1320, 219] width 451 height 18
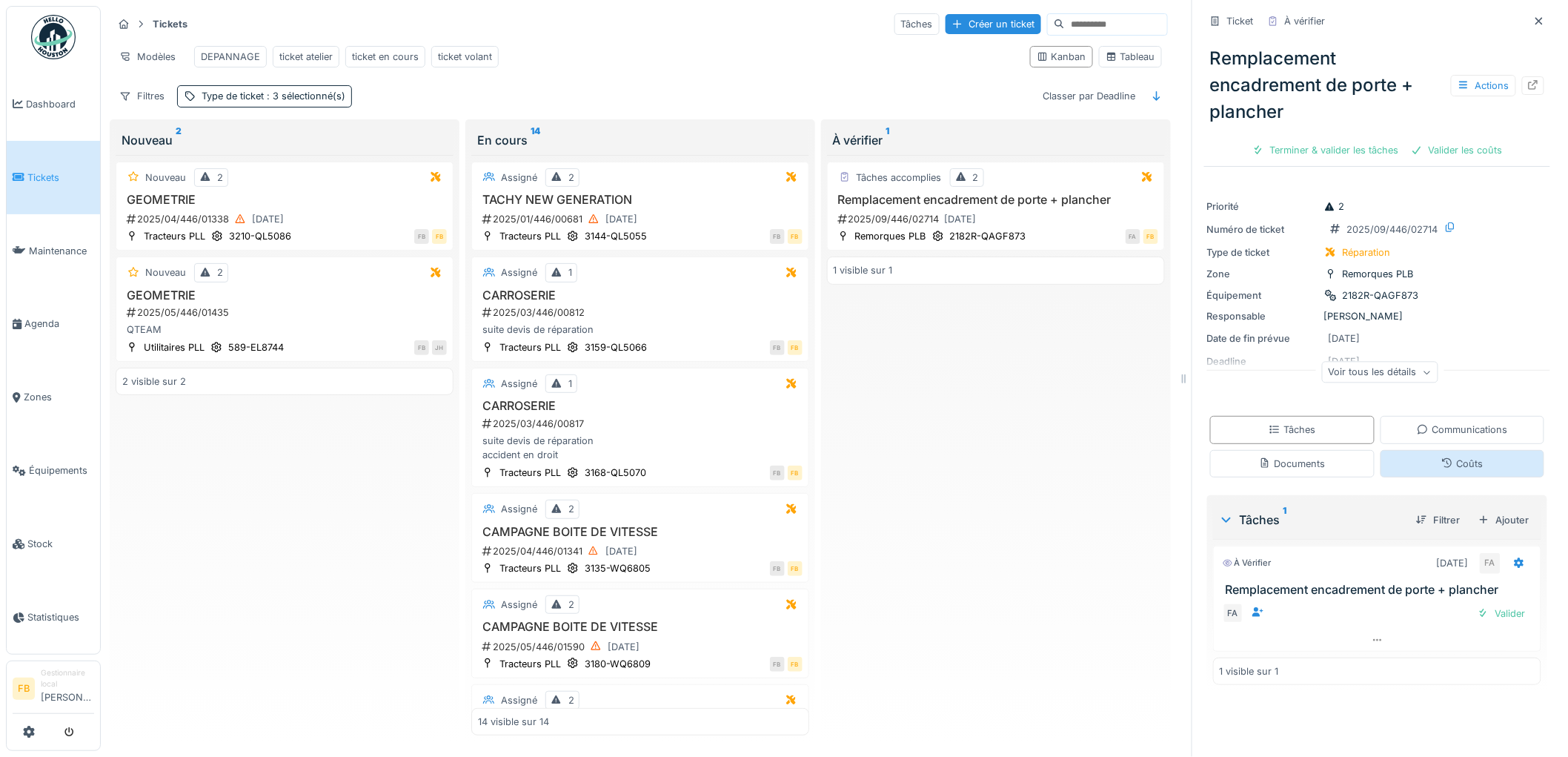
click at [1441, 465] on icon at bounding box center [1447, 462] width 12 height 10
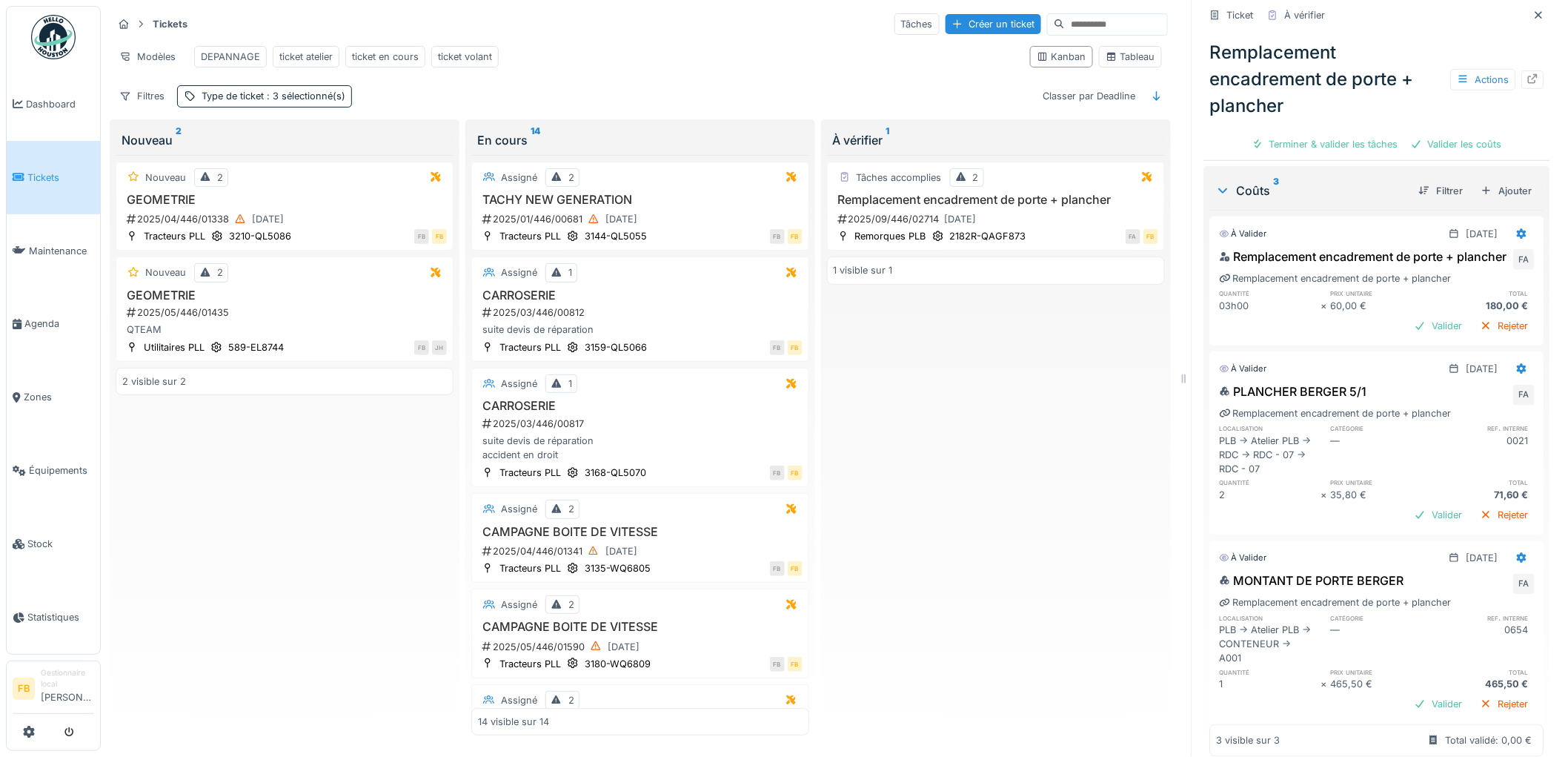
scroll to position [373, 0]
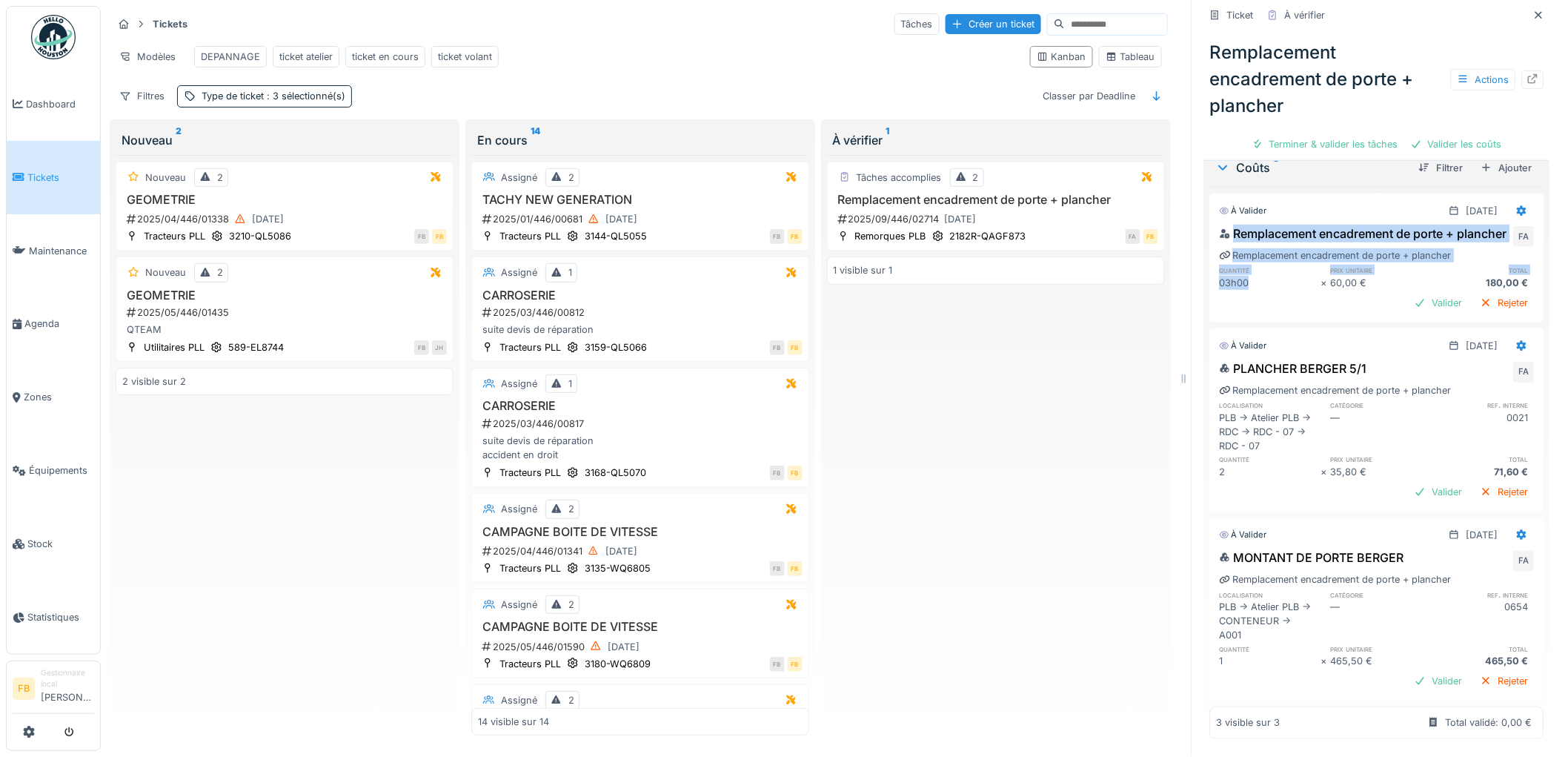
drag, startPoint x: 1238, startPoint y: 270, endPoint x: 1187, endPoint y: 196, distance: 89.9
click at [1191, 196] on div "Ticket À vérifier Remplacement encadrement de porte + plancher Actions Terminer…" at bounding box center [1376, 378] width 371 height 757
click at [1259, 225] on div "Remplacement encadrement de porte + plancher" at bounding box center [1363, 233] width 288 height 18
click at [1249, 265] on div "quantité prix unitaire total 03h00 × 60,00 € 180,00 €" at bounding box center [1377, 277] width 315 height 24
click at [1224, 276] on div "03h00" at bounding box center [1271, 283] width 102 height 14
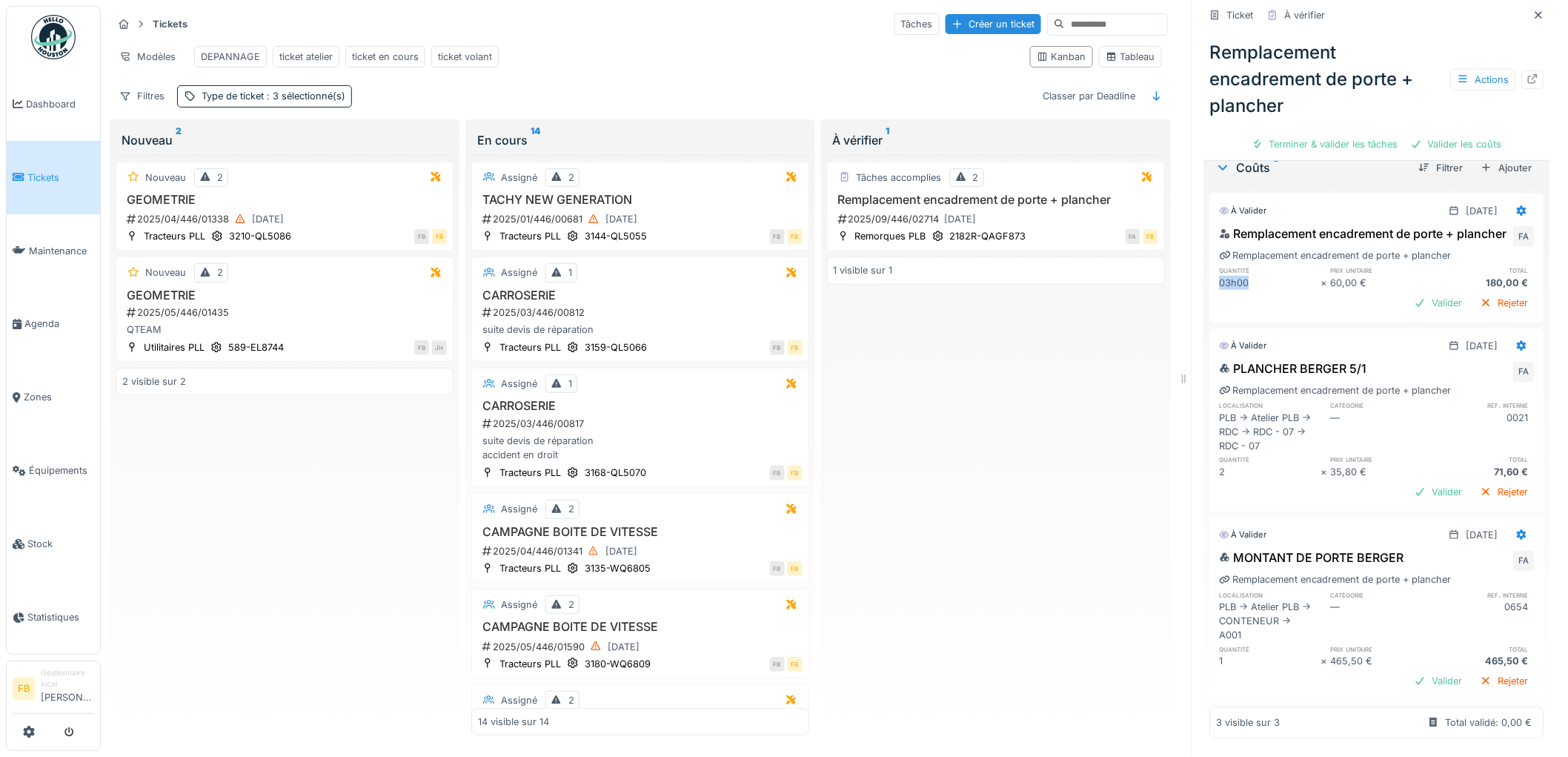
drag, startPoint x: 1255, startPoint y: 269, endPoint x: 1197, endPoint y: 264, distance: 58.2
click at [1204, 264] on div "Coûts 3 Filtrer Ajouter À valider [DATE] Remplacement encadrement de porte + pl…" at bounding box center [1377, 444] width 346 height 602
click at [1226, 276] on div "03h00" at bounding box center [1271, 283] width 102 height 14
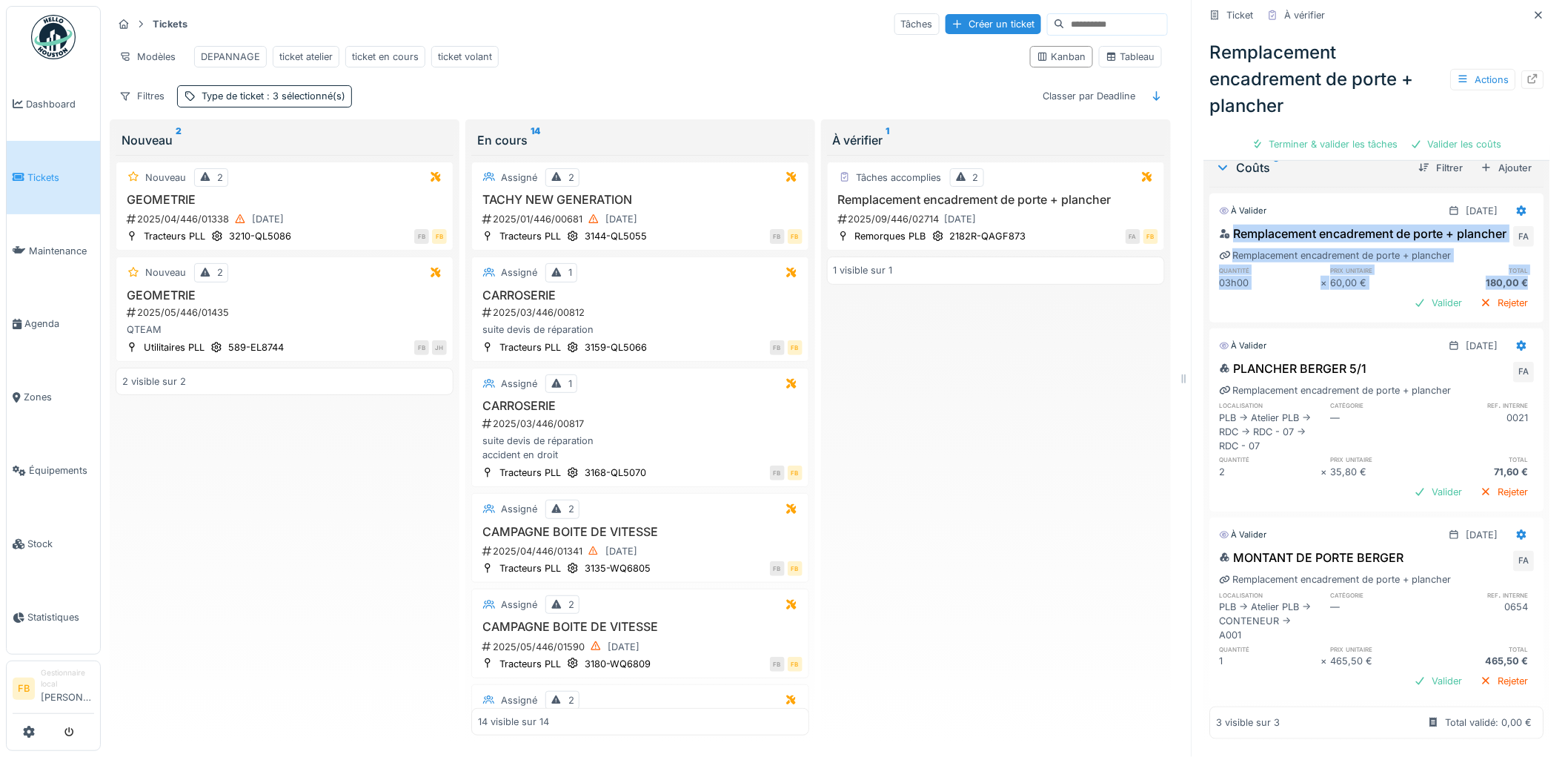
drag, startPoint x: 1503, startPoint y: 270, endPoint x: 1188, endPoint y: 200, distance: 322.7
click at [1191, 200] on div "Ticket À vérifier Remplacement encadrement de porte + plancher Actions Terminer…" at bounding box center [1376, 378] width 371 height 757
click at [1220, 276] on div "03h00" at bounding box center [1271, 283] width 102 height 14
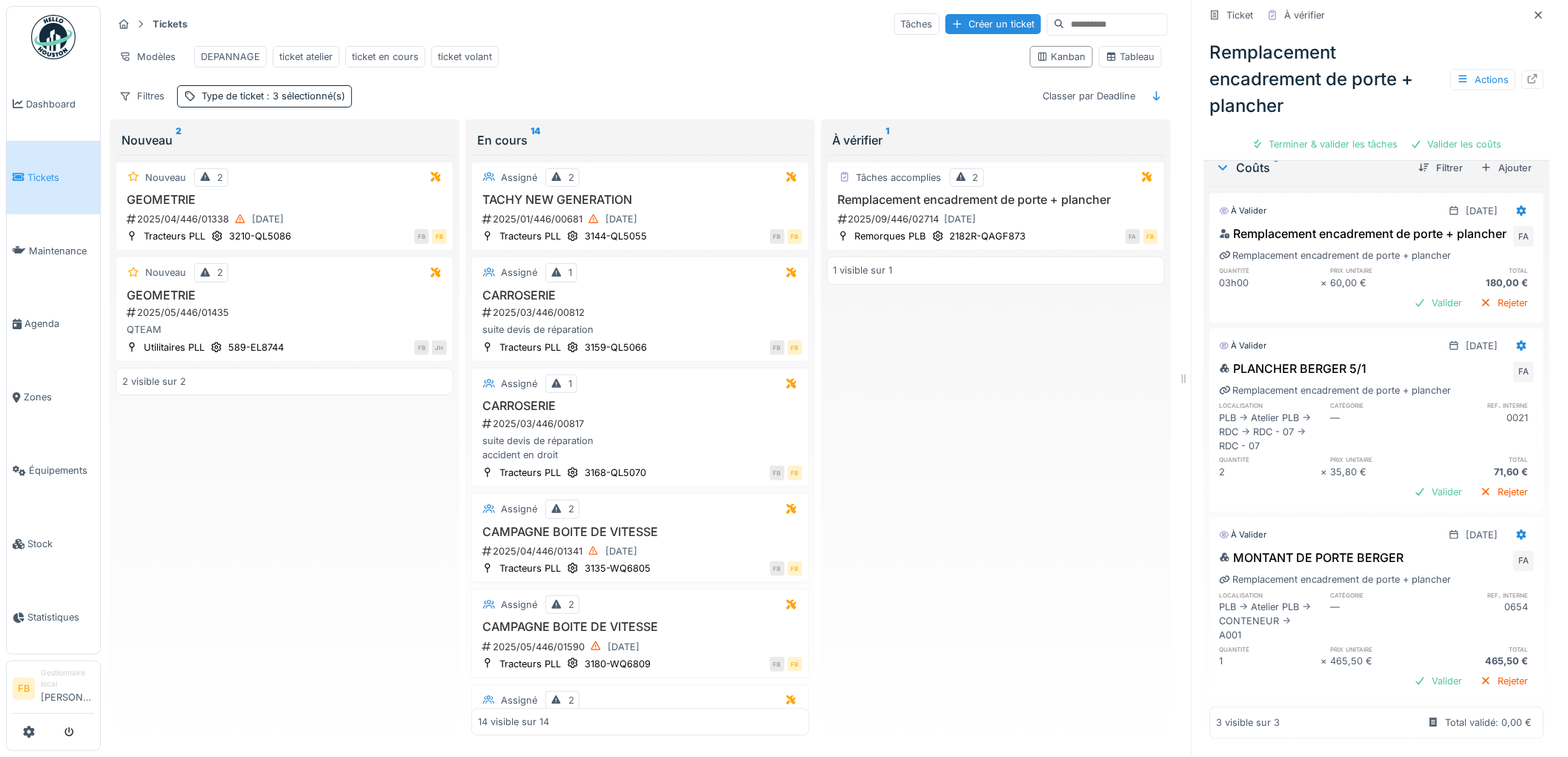
scroll to position [0, 0]
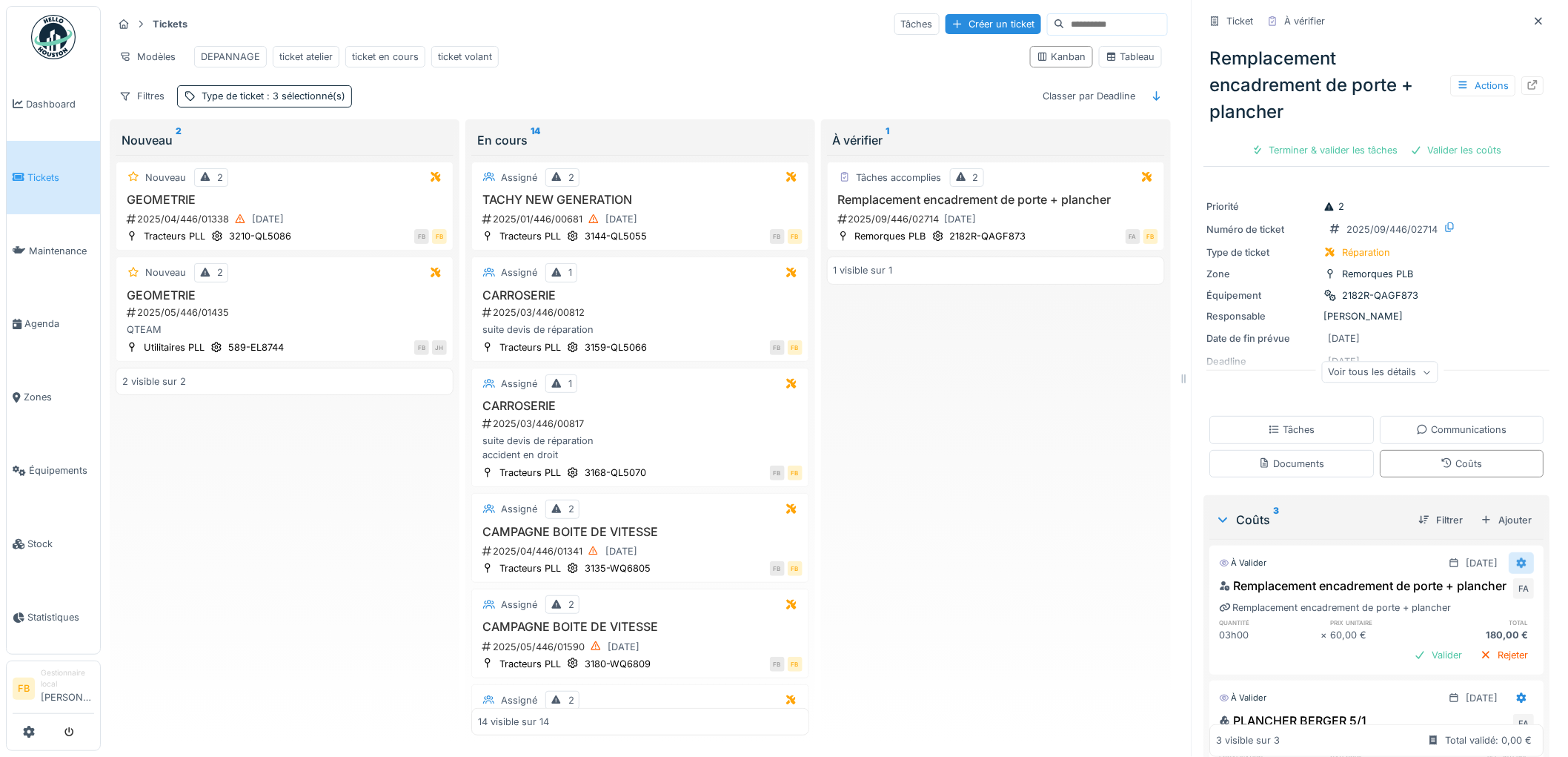
click at [1518, 557] on icon at bounding box center [1522, 563] width 10 height 10
click at [1436, 592] on div at bounding box center [1432, 598] width 14 height 13
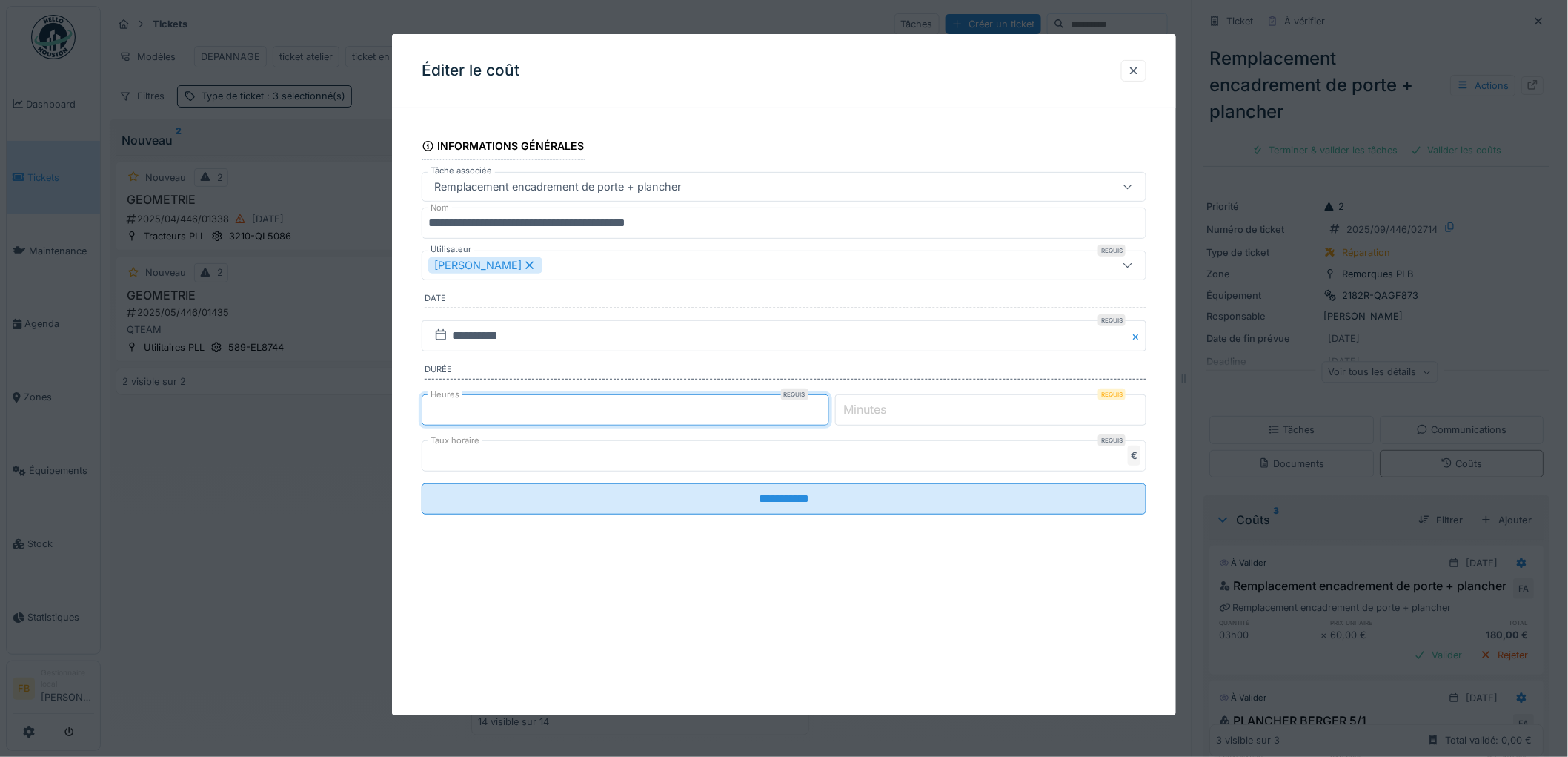
click at [464, 411] on input "*" at bounding box center [625, 410] width 408 height 31
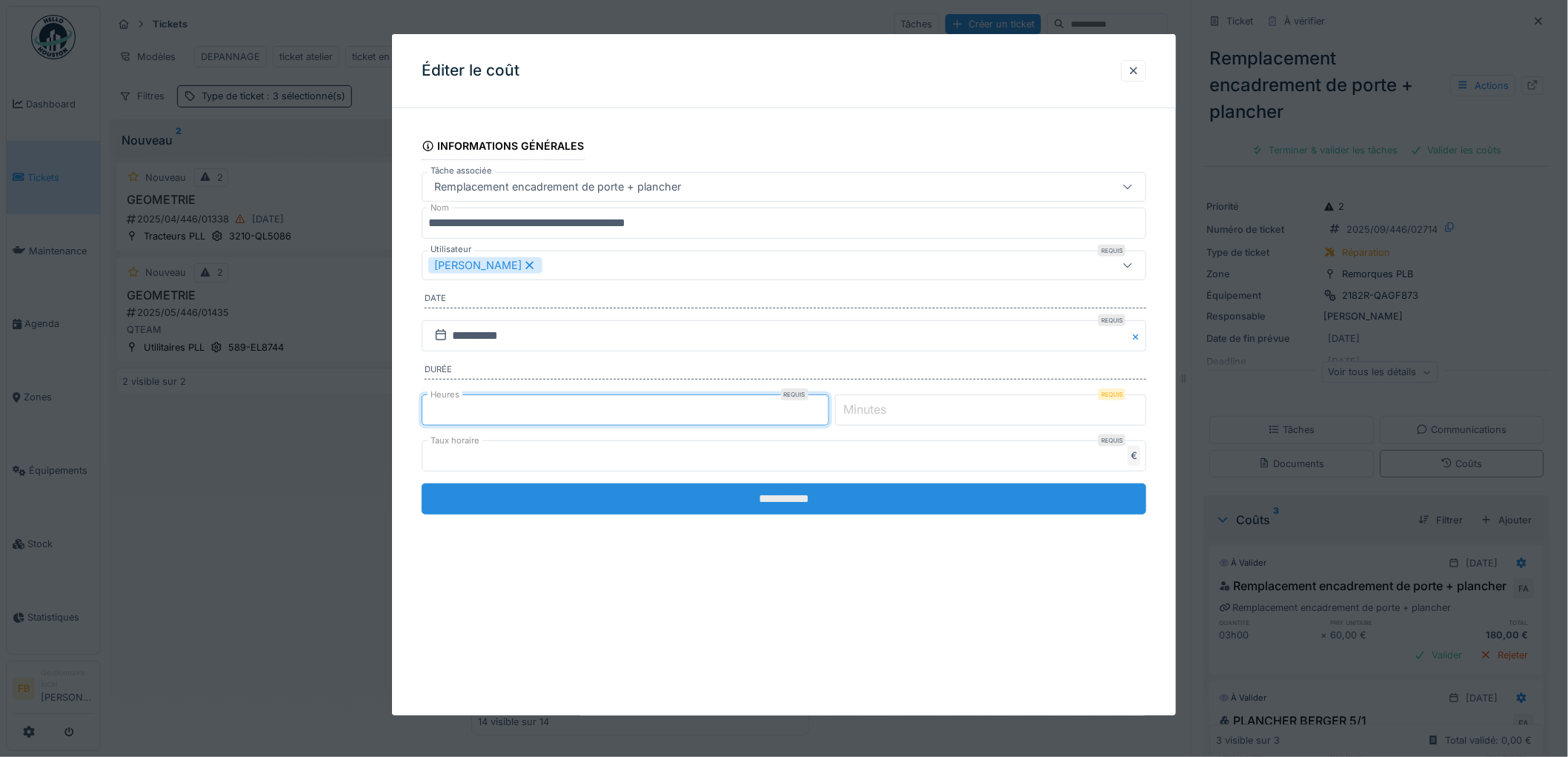
type input "*"
click at [771, 505] on input "**********" at bounding box center [784, 499] width 725 height 31
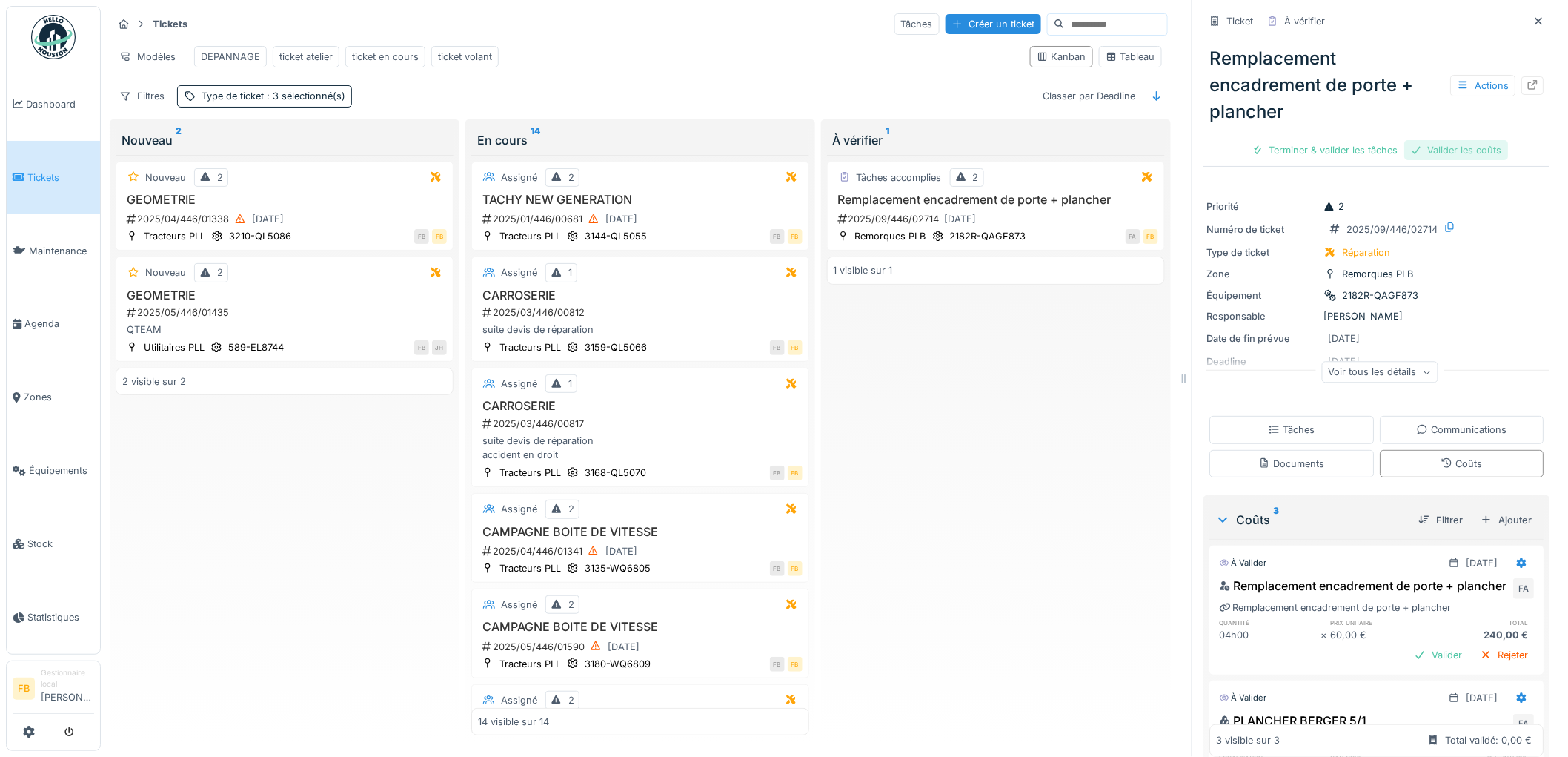
click at [1425, 149] on div "Valider les coûts" at bounding box center [1457, 149] width 104 height 20
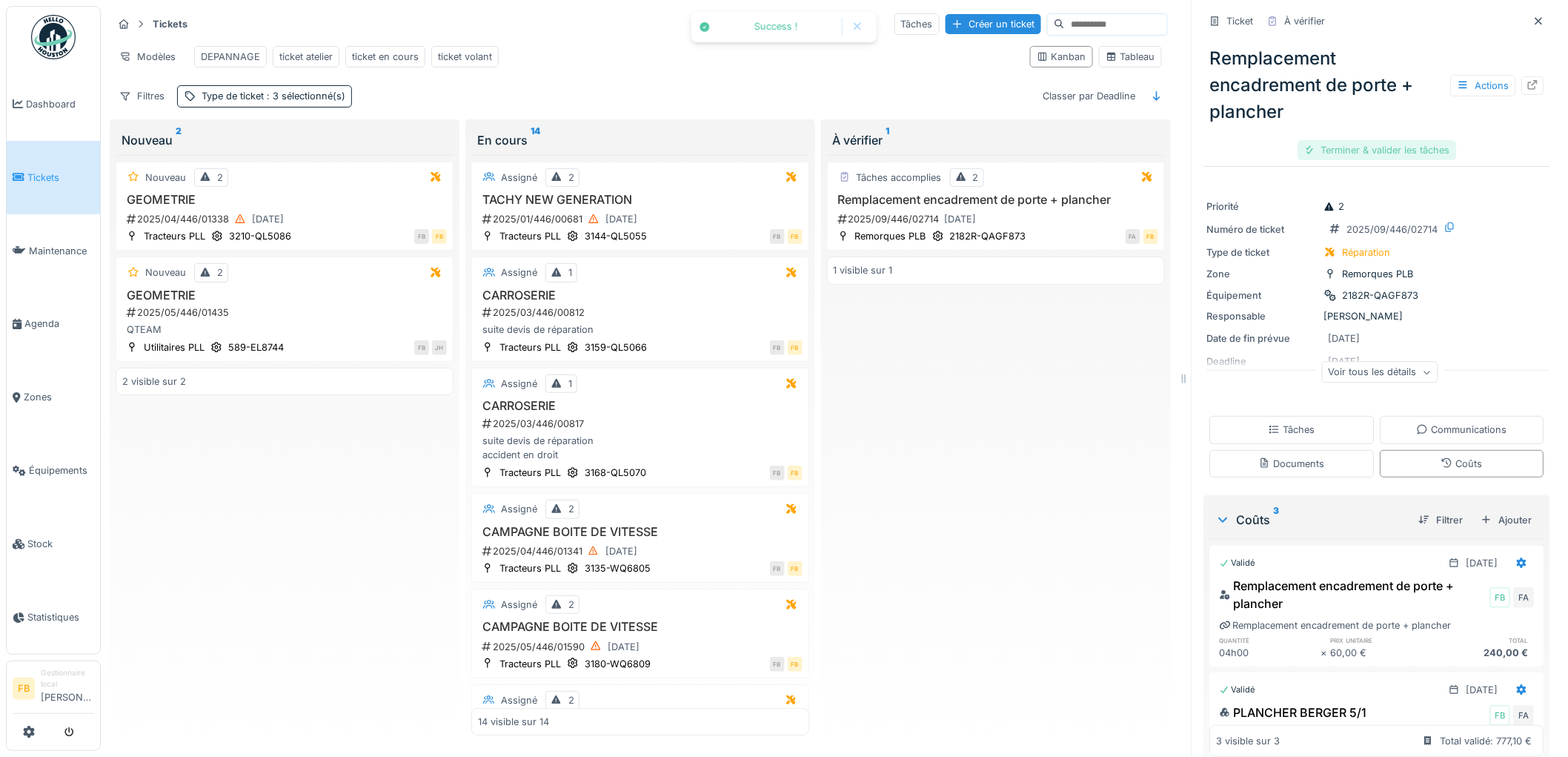
click at [1343, 156] on div "Terminer & valider les tâches" at bounding box center [1378, 149] width 159 height 20
click at [1389, 149] on div "Approuver et clôturer le ticket" at bounding box center [1452, 149] width 164 height 20
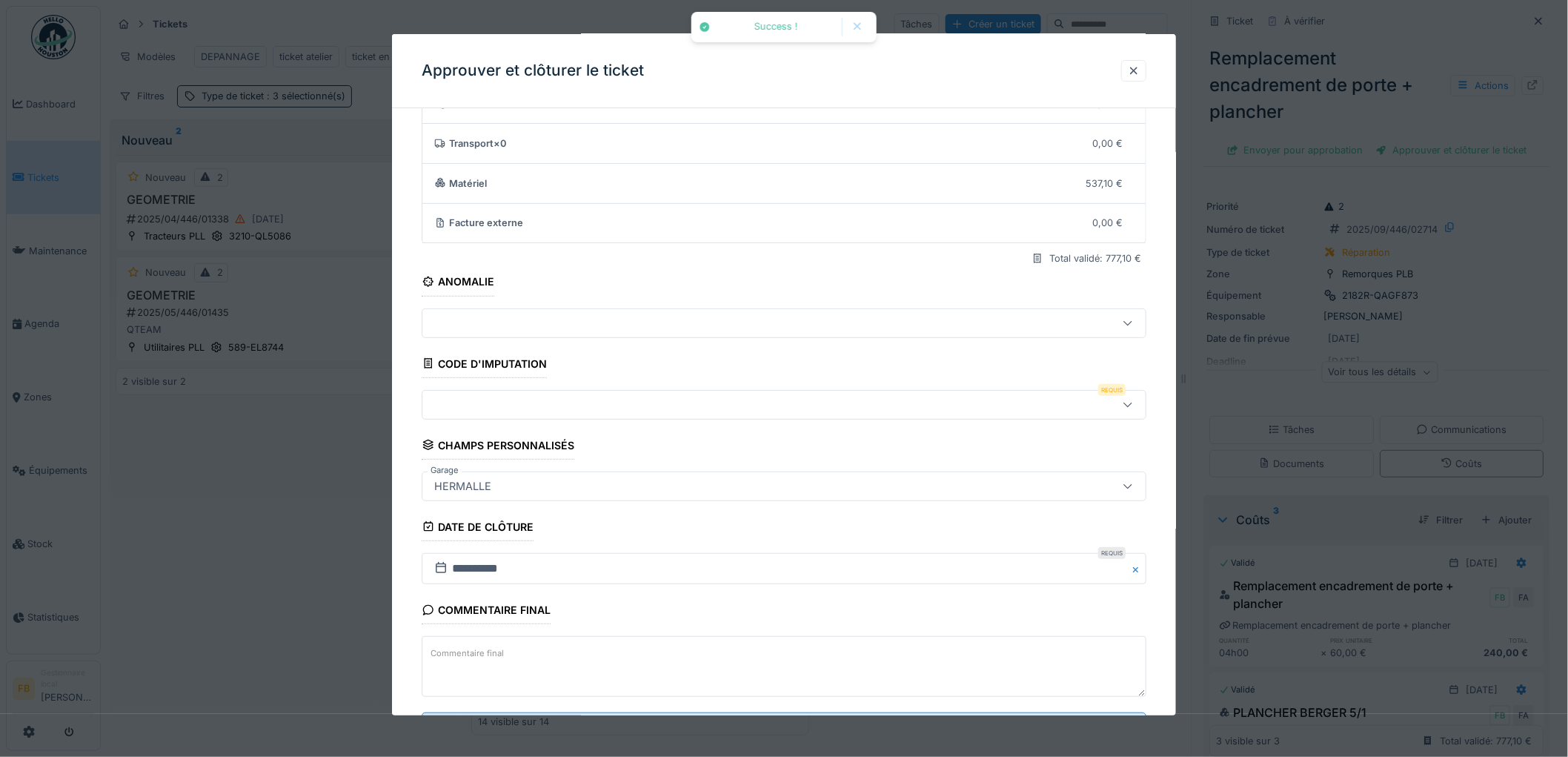
scroll to position [143, 0]
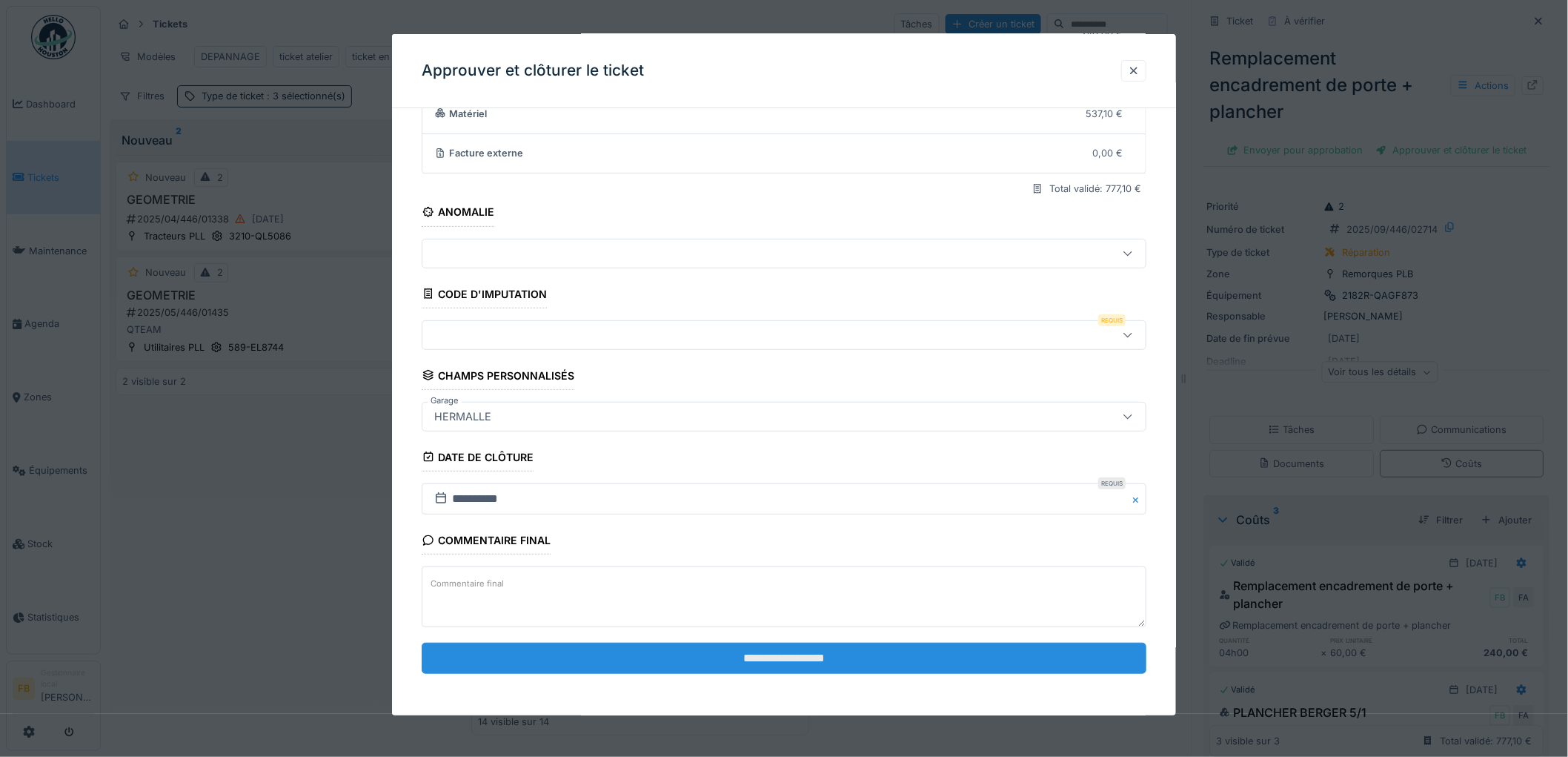
click at [664, 657] on input "**********" at bounding box center [784, 658] width 725 height 31
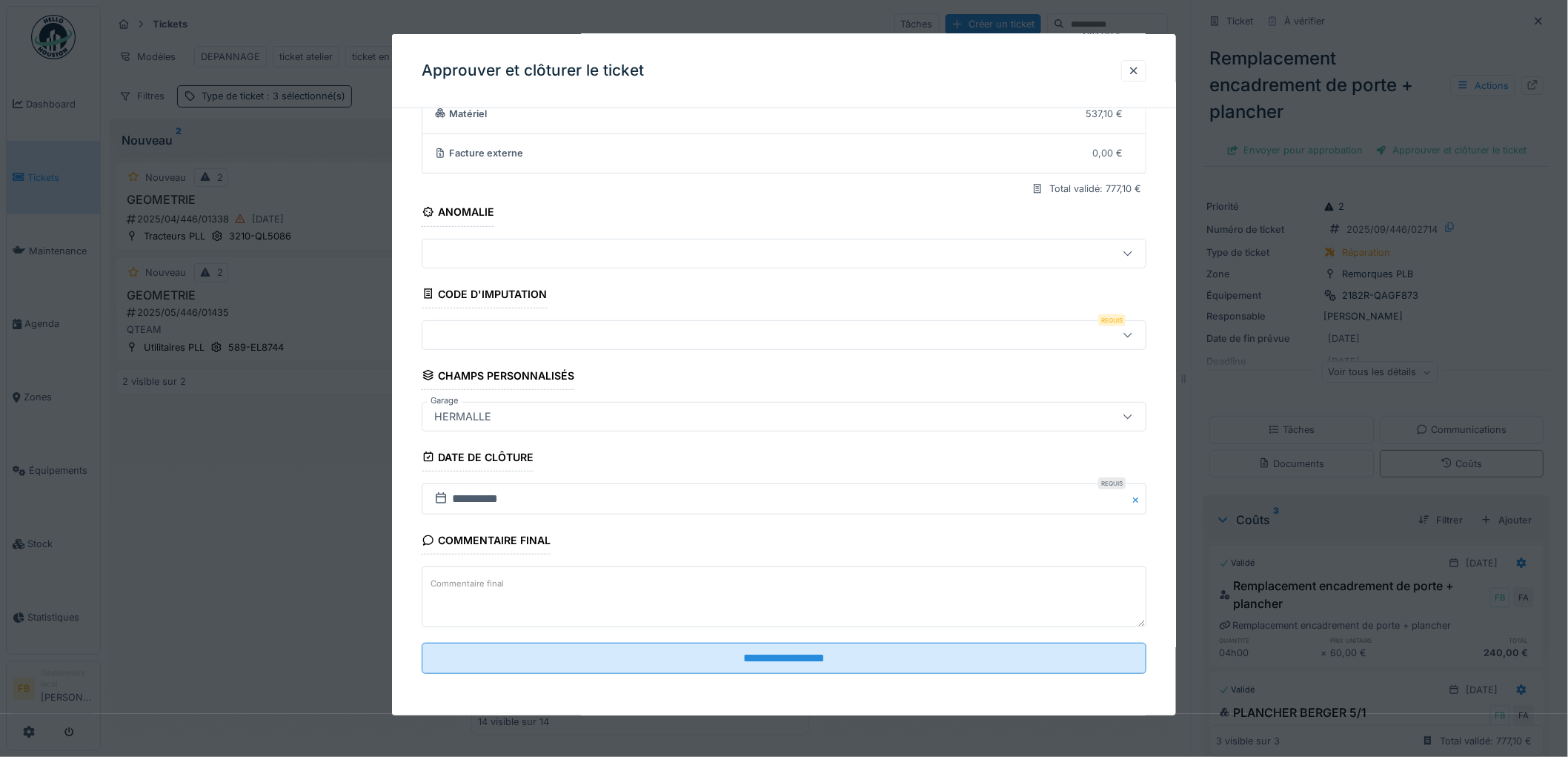
click at [504, 330] on div at bounding box center [742, 334] width 628 height 16
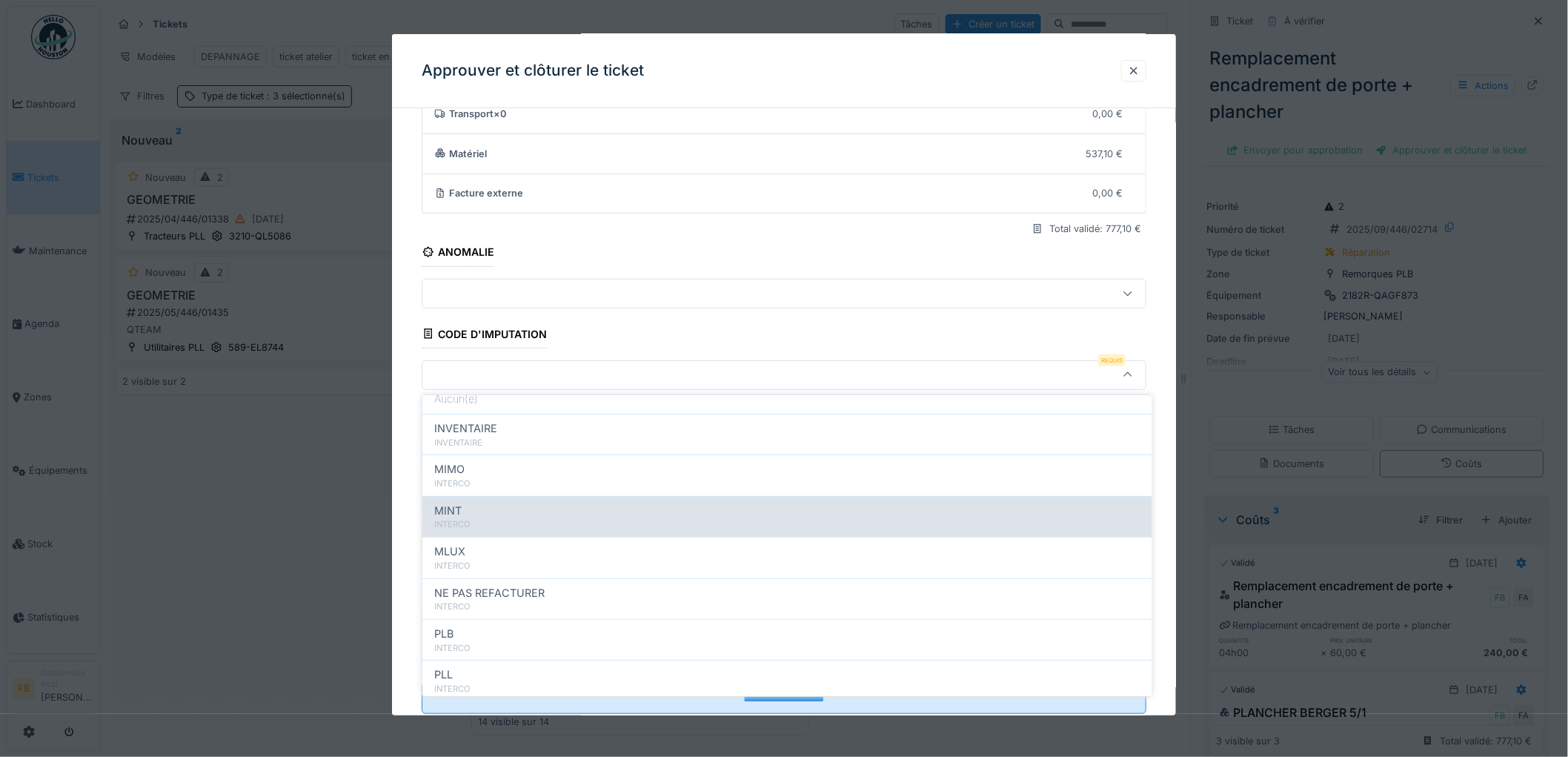
scroll to position [132, 0]
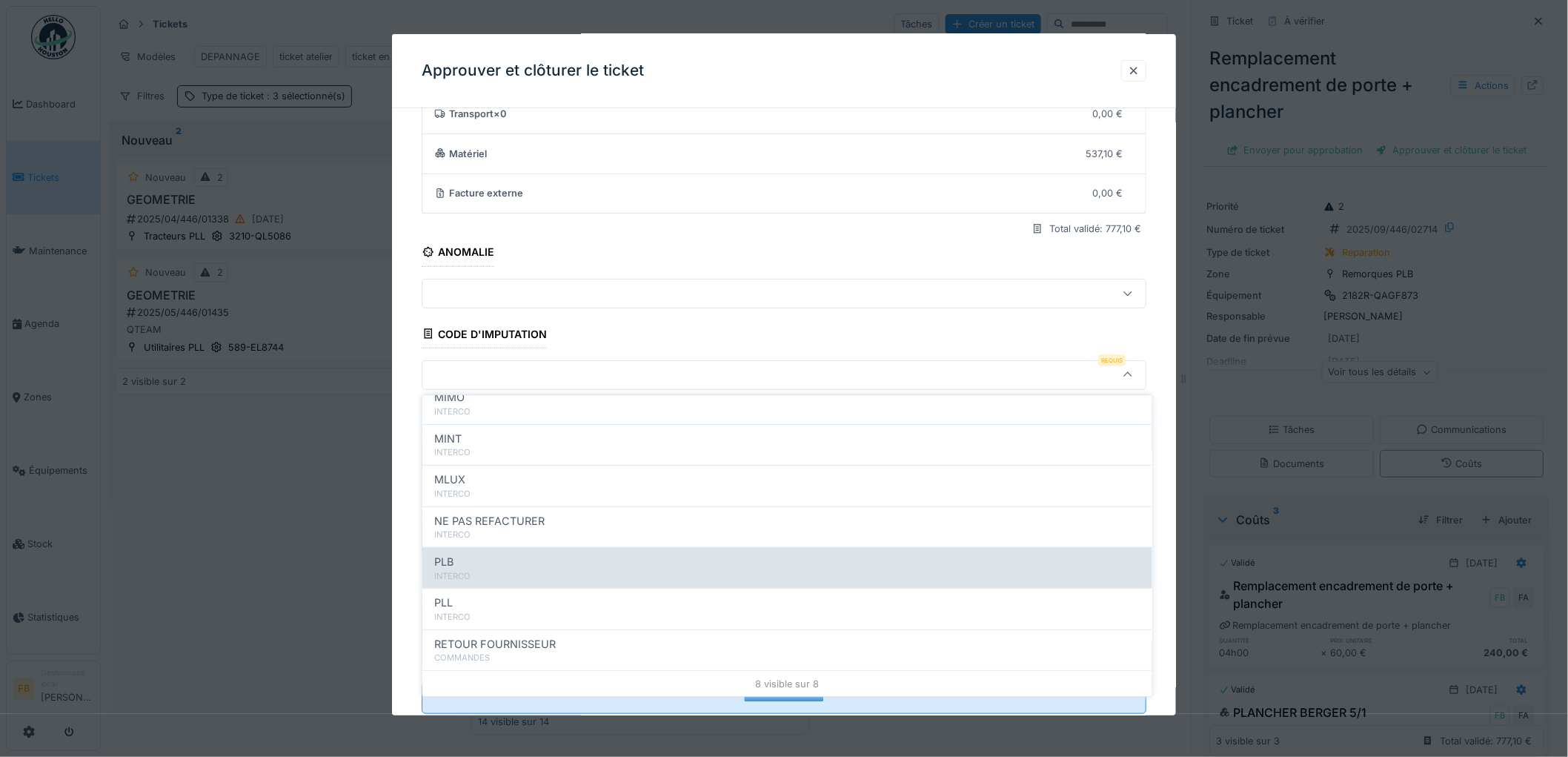
click at [513, 562] on div "PLB" at bounding box center [787, 562] width 706 height 16
type input "***"
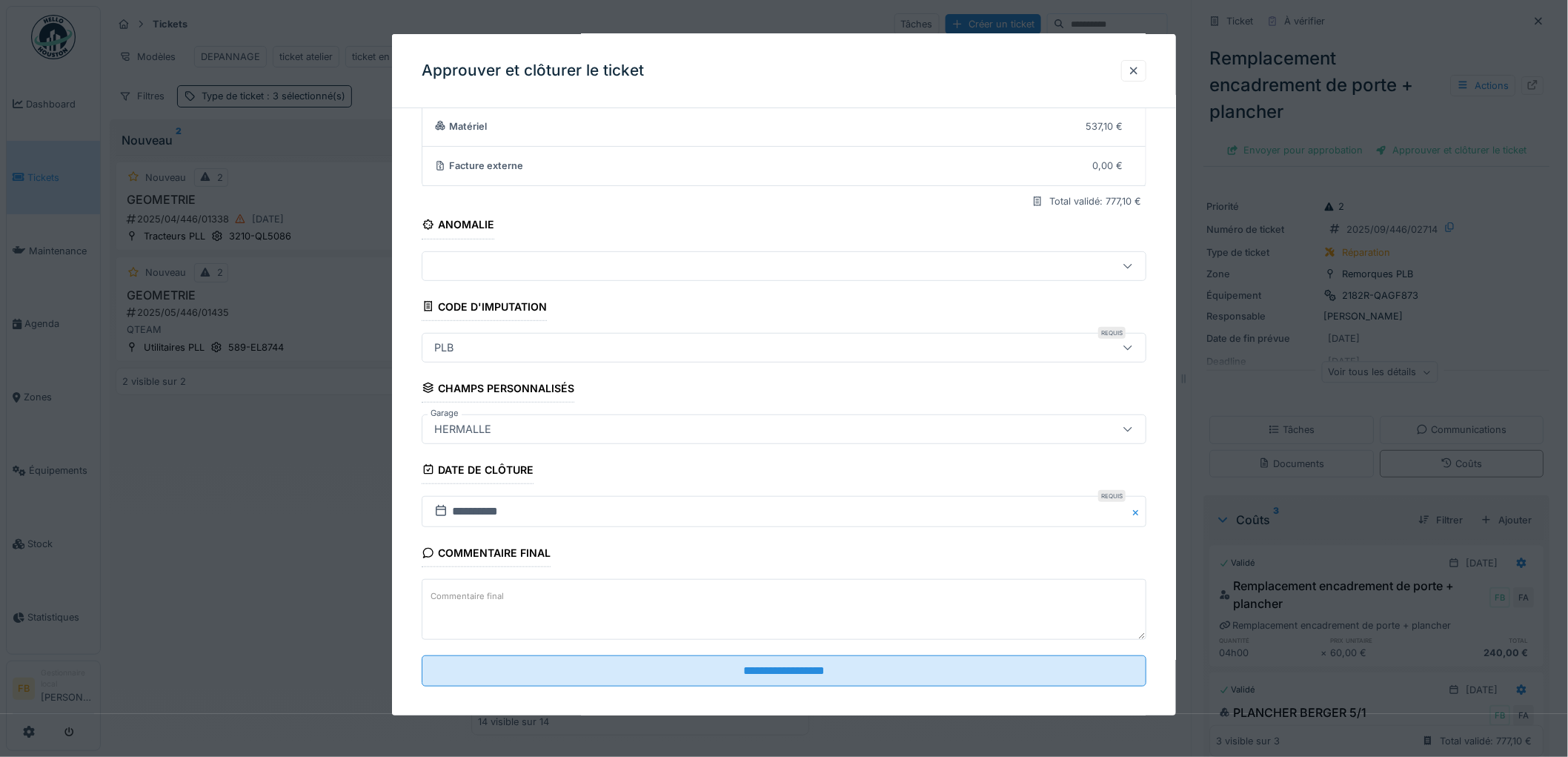
scroll to position [143, 0]
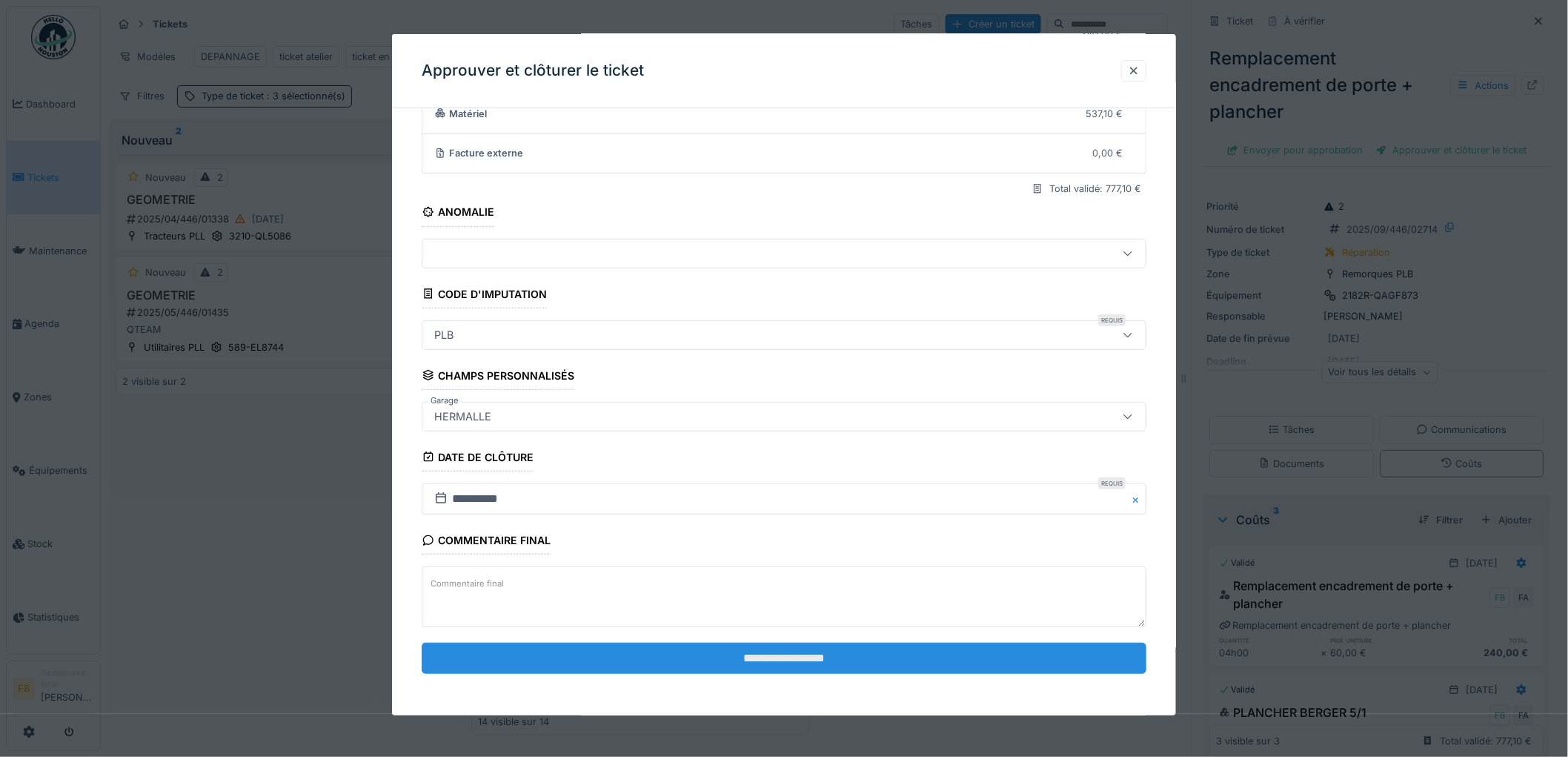
click at [719, 655] on input "**********" at bounding box center [784, 658] width 725 height 31
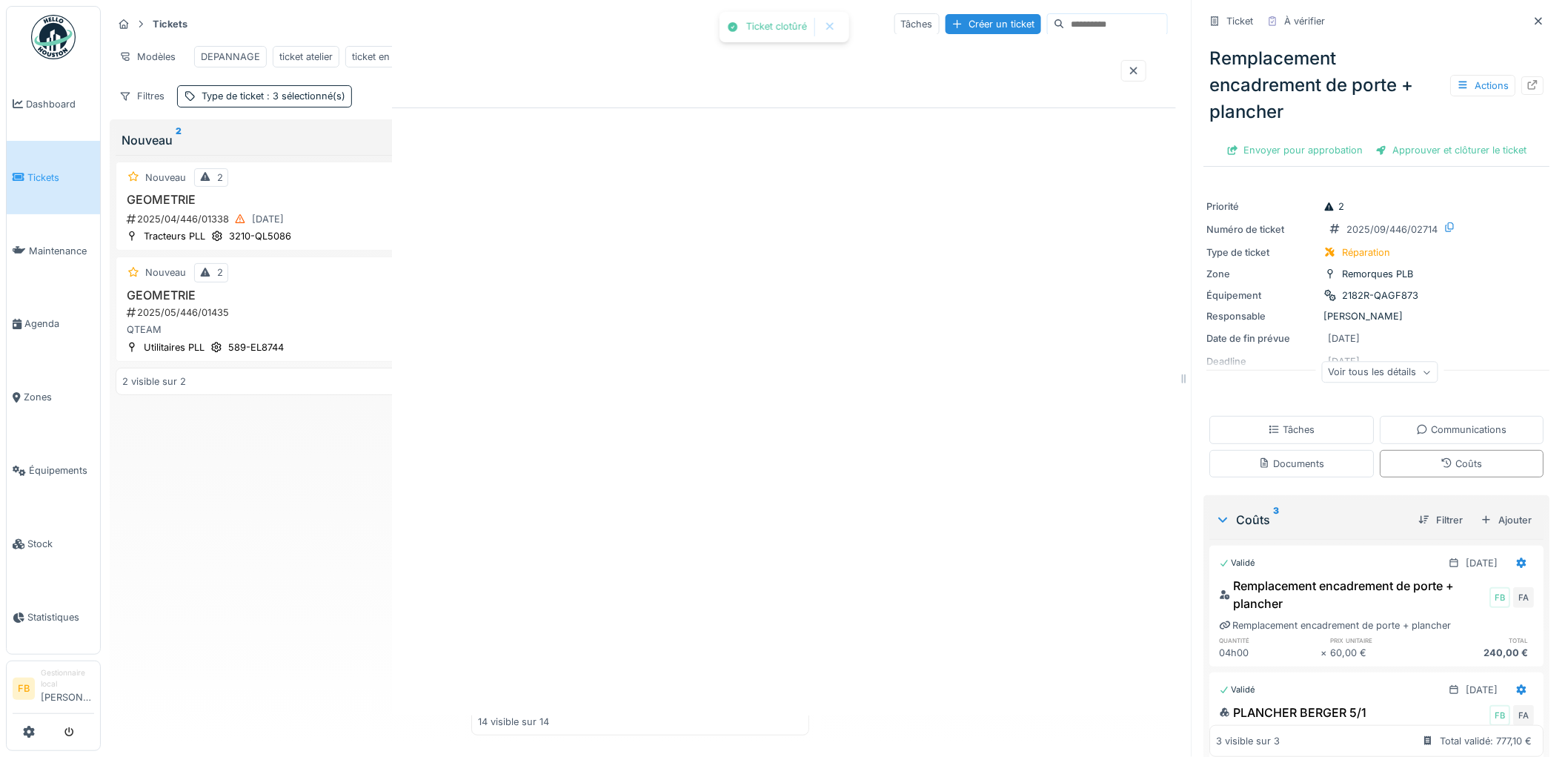
scroll to position [0, 0]
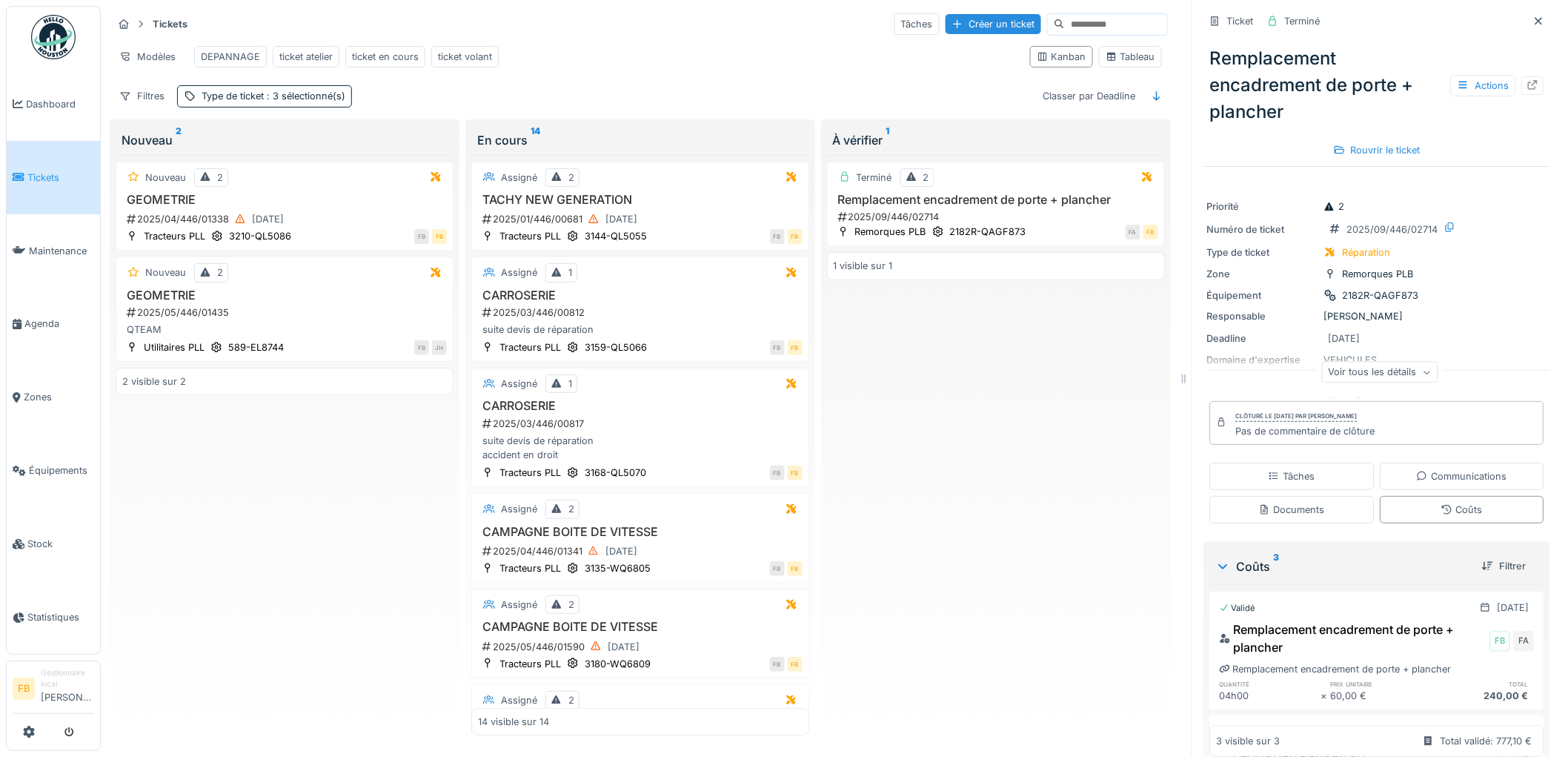
click at [70, 181] on link "Tickets" at bounding box center [54, 177] width 93 height 73
